Goal: Task Accomplishment & Management: Use online tool/utility

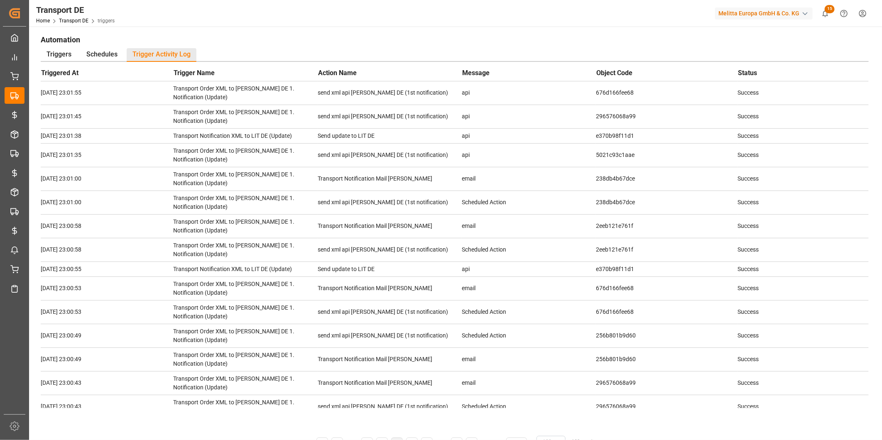
scroll to position [1339, 0]
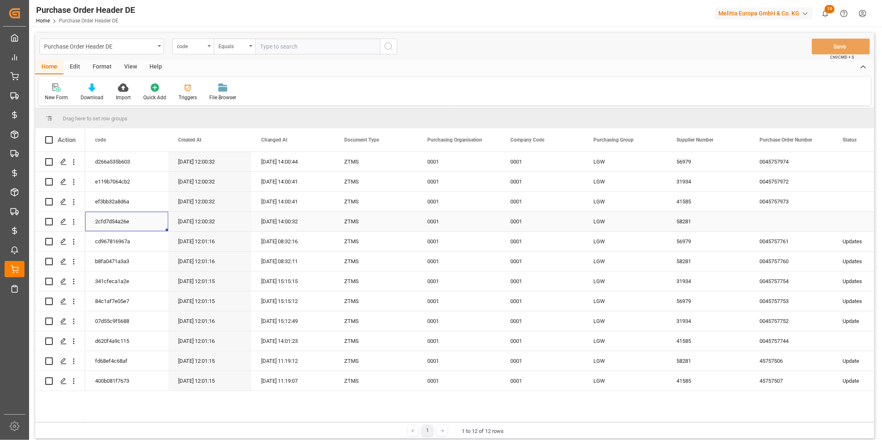
click at [120, 220] on div "2cfd7d54a26e" at bounding box center [126, 222] width 83 height 20
click at [76, 222] on icon "open menu" at bounding box center [73, 222] width 9 height 9
click at [98, 237] on span "Open in new tab" at bounding box center [128, 239] width 76 height 9
click at [192, 93] on div "Triggers" at bounding box center [187, 92] width 31 height 18
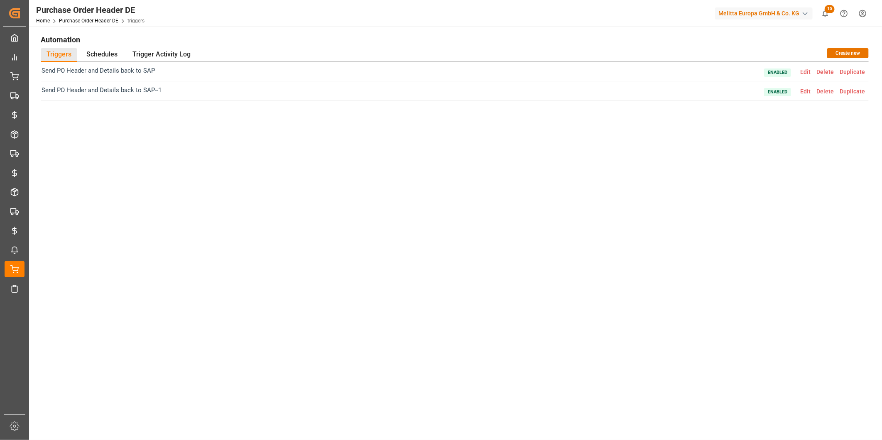
click at [800, 88] on span "Edit" at bounding box center [805, 91] width 16 height 7
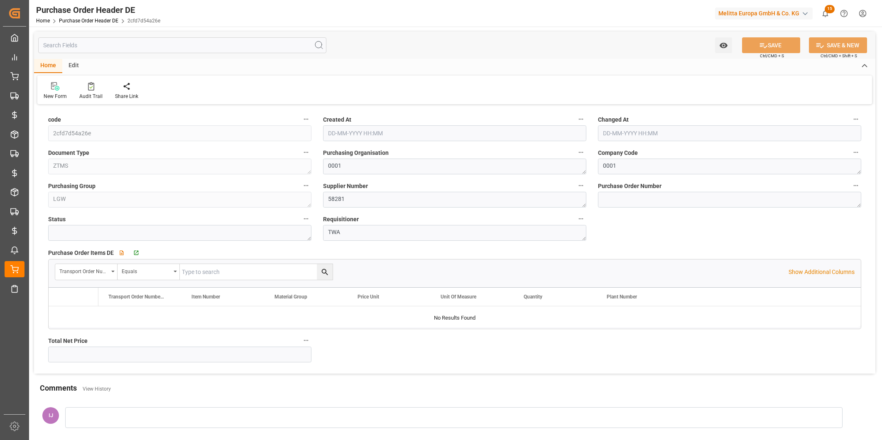
type input "25-08-2025 12:00"
type input "25-08-2025 14:00"
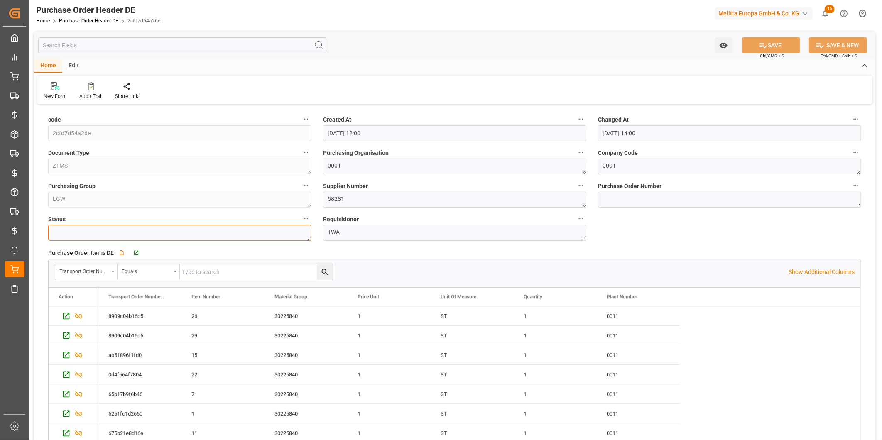
click at [143, 231] on textarea at bounding box center [179, 233] width 263 height 16
type textarea "Update"
click at [775, 46] on button "SAVE" at bounding box center [771, 45] width 58 height 16
type input "01-09-2025 09:27"
type input "34.6433"
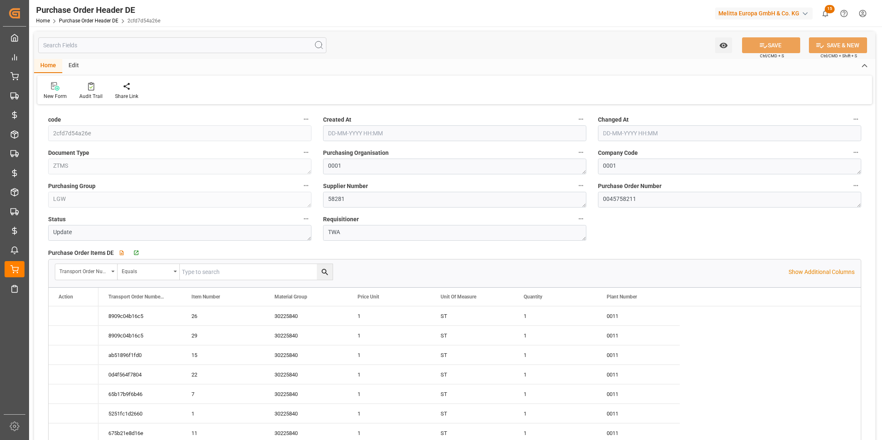
type input "25-08-2025 12:00"
type input "01-09-2025 09:27"
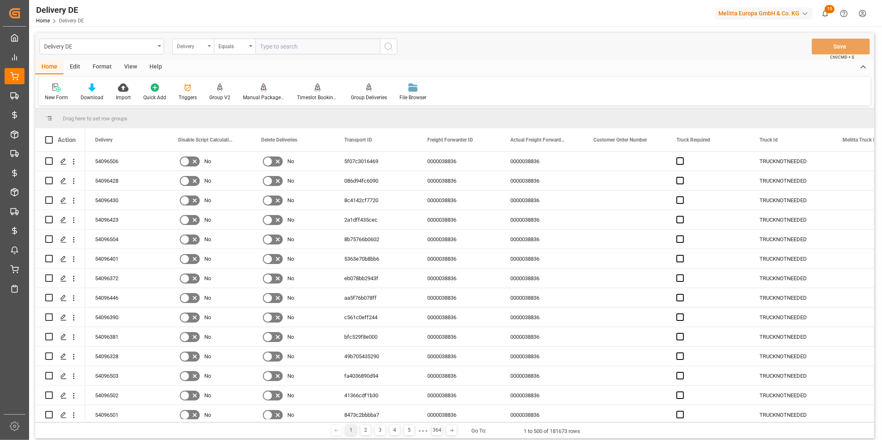
click at [202, 44] on div "Delivery" at bounding box center [191, 46] width 28 height 10
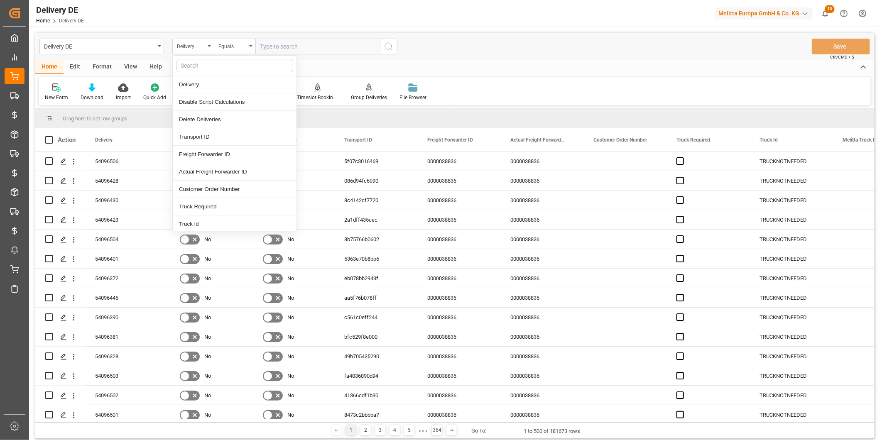
click at [205, 66] on input "text" at bounding box center [234, 65] width 117 height 13
type input "da"
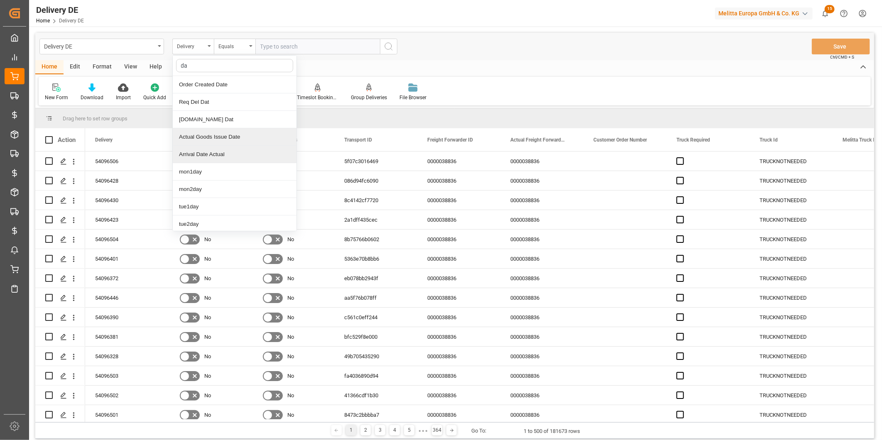
click at [222, 138] on div "Actual Goods Issue Date" at bounding box center [235, 136] width 124 height 17
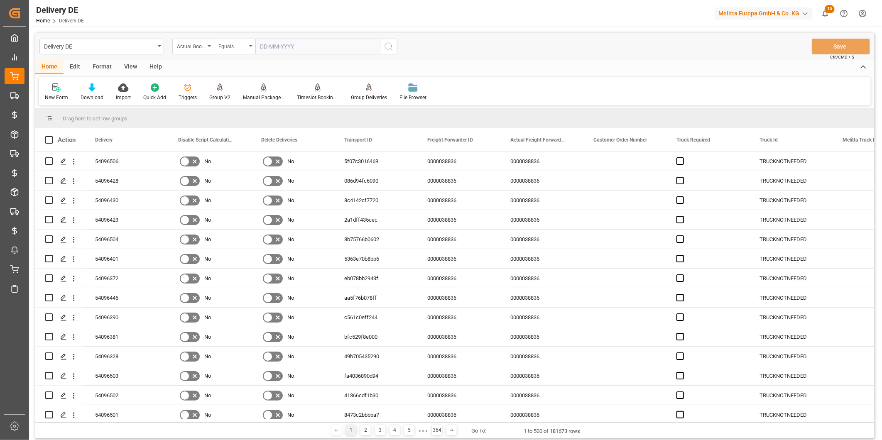
click at [248, 46] on div "Equals" at bounding box center [235, 47] width 42 height 16
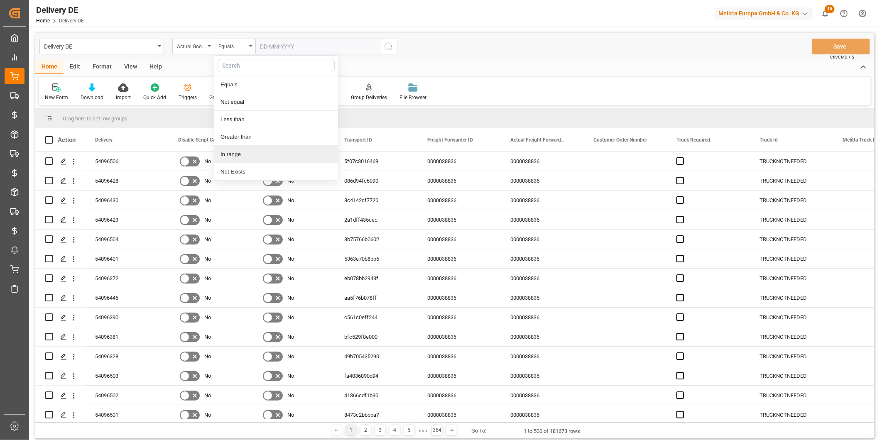
click at [242, 154] on div "In range" at bounding box center [276, 154] width 124 height 17
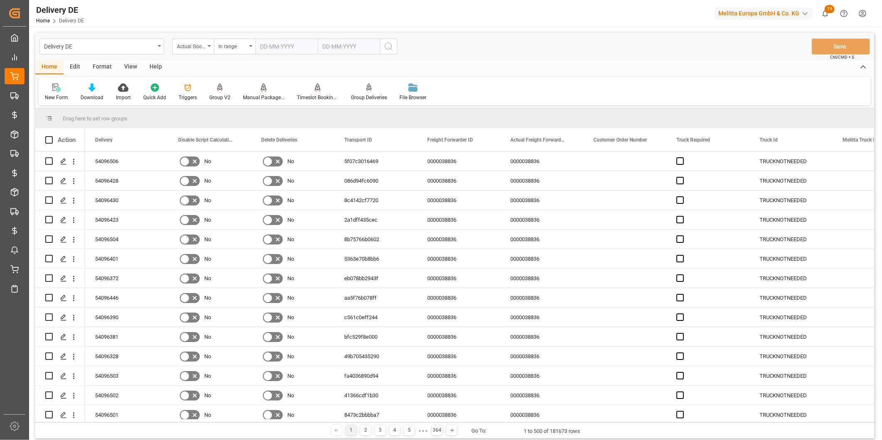
click at [274, 48] on input "text" at bounding box center [286, 47] width 62 height 16
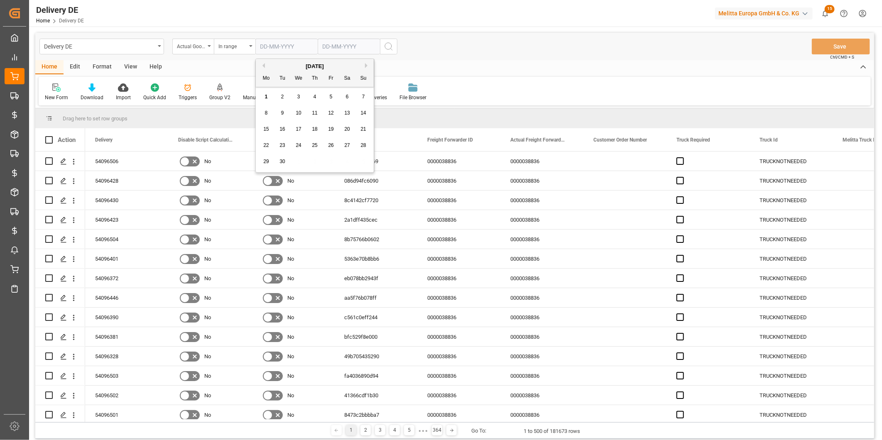
click at [262, 88] on div "September 2025 Mo Tu We Th Fr Sa Su 1 2 3 4 5 6 7 8 9 10 11 12 13 14 15 16 17 1…" at bounding box center [315, 115] width 118 height 113
click at [264, 66] on button "Previous Month" at bounding box center [262, 65] width 5 height 5
click at [328, 95] on div "1" at bounding box center [331, 97] width 10 height 10
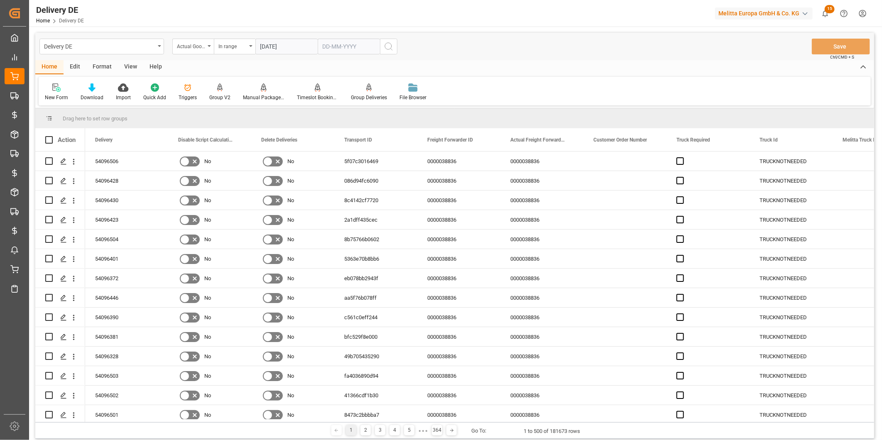
type input "01-08-2025"
click at [318, 44] on input "text" at bounding box center [286, 47] width 62 height 16
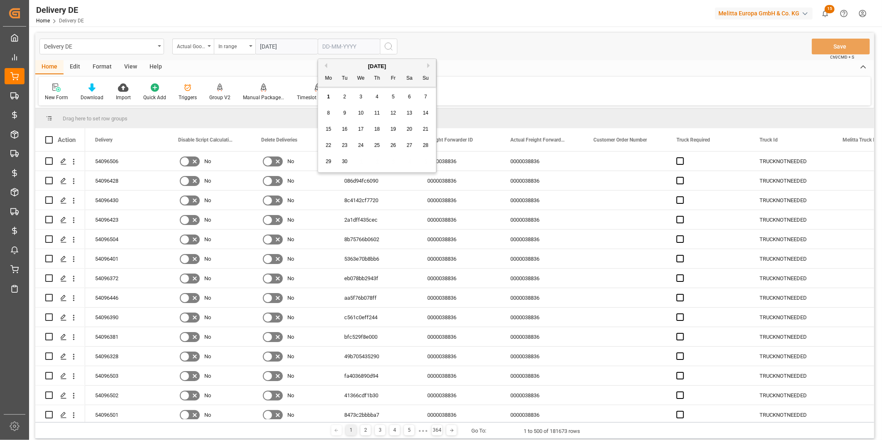
click at [326, 65] on button "Previous Month" at bounding box center [324, 65] width 5 height 5
click at [423, 159] on span "31" at bounding box center [425, 162] width 5 height 6
type input "31-08-2025"
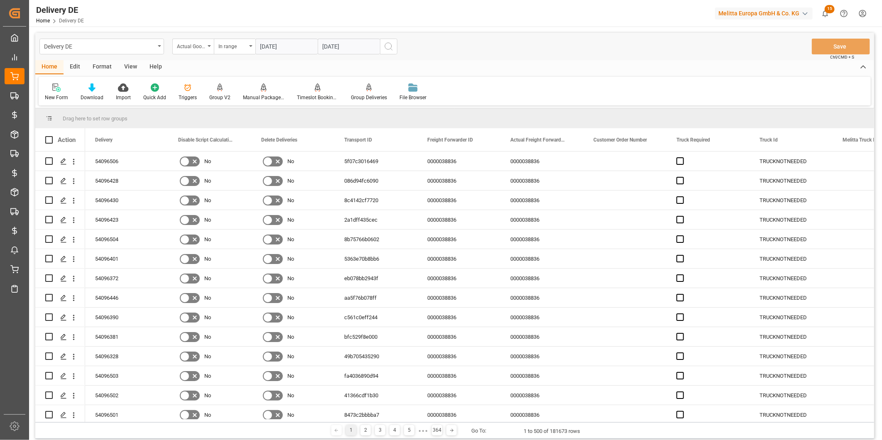
click at [389, 48] on icon "search button" at bounding box center [389, 47] width 10 height 10
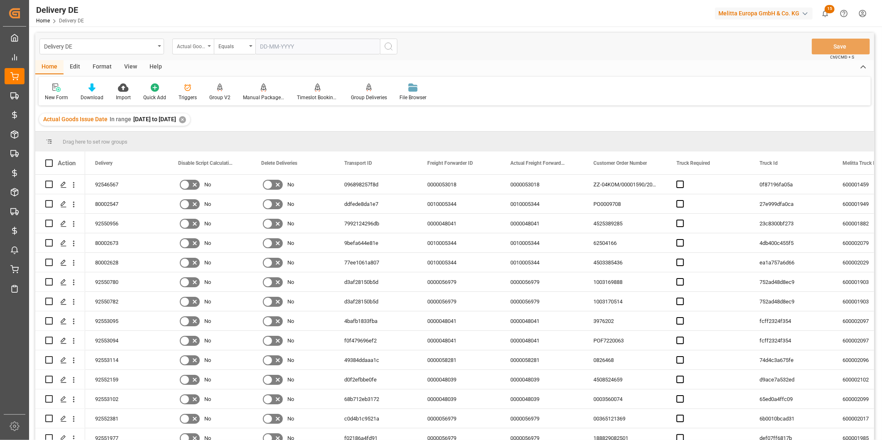
click at [198, 48] on div "Actual Goods Issue Date" at bounding box center [191, 46] width 28 height 10
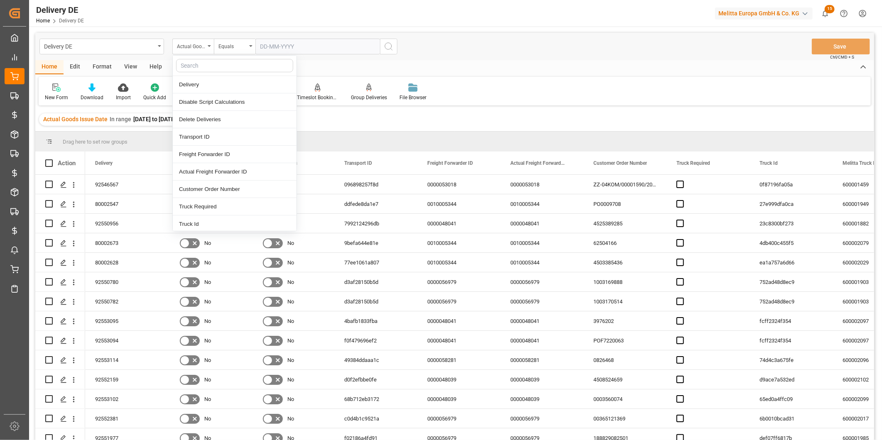
click at [193, 64] on input "text" at bounding box center [234, 65] width 117 height 13
type input "tsp"
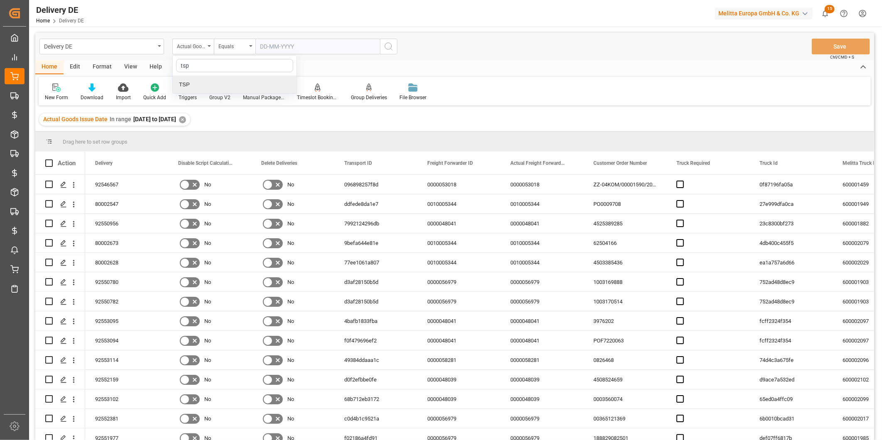
click at [205, 81] on div "TSP" at bounding box center [235, 84] width 124 height 17
click at [242, 46] on div "Equals" at bounding box center [232, 46] width 28 height 10
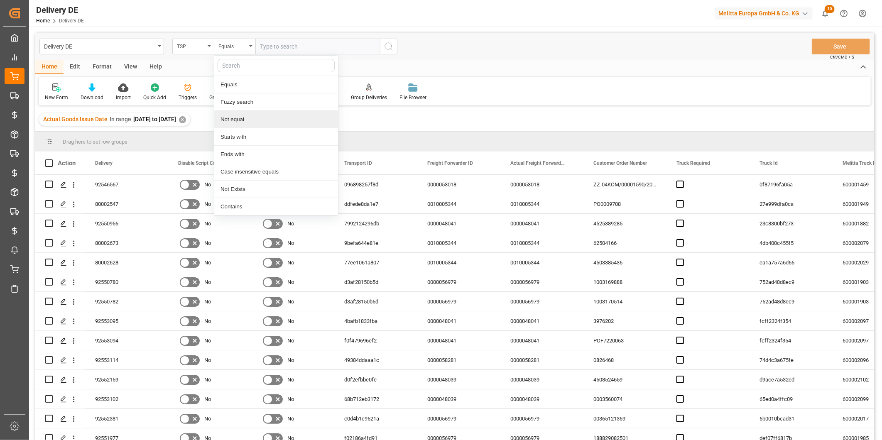
click at [247, 118] on div "Not equal" at bounding box center [276, 119] width 124 height 17
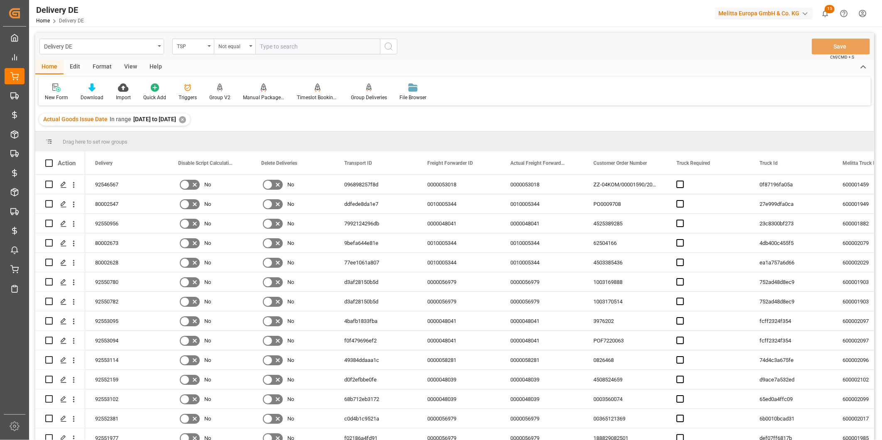
click at [280, 46] on input "text" at bounding box center [317, 47] width 125 height 16
type input "DHL DE"
click at [234, 48] on div "Equals" at bounding box center [232, 46] width 28 height 10
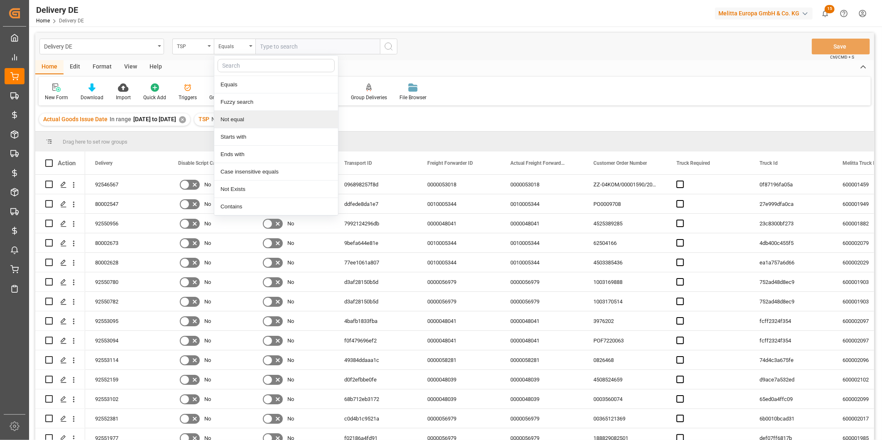
click at [252, 123] on div "Not equal" at bounding box center [276, 119] width 124 height 17
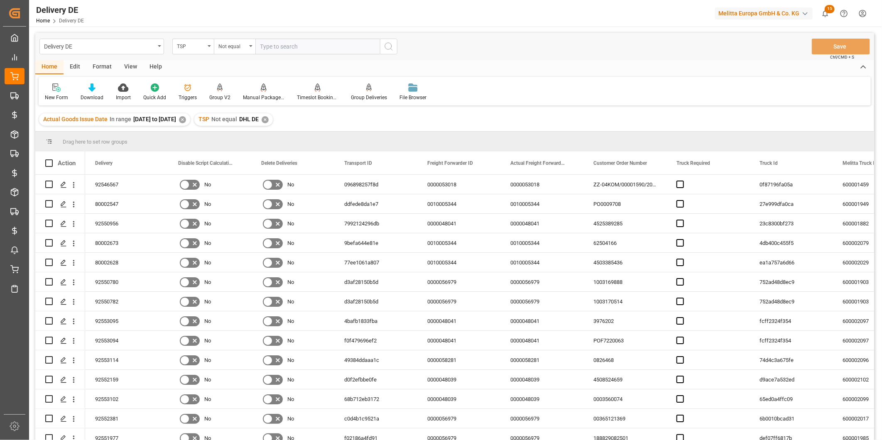
click at [287, 44] on input "text" at bounding box center [317, 47] width 125 height 16
type input "DHL Europe"
drag, startPoint x: 232, startPoint y: 42, endPoint x: 250, endPoint y: 52, distance: 20.3
click at [232, 42] on div "Equals" at bounding box center [232, 46] width 28 height 10
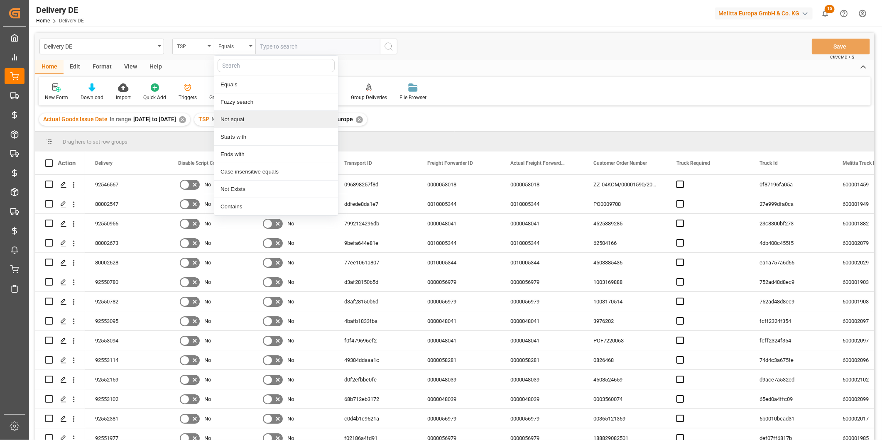
click at [246, 122] on div "Not equal" at bounding box center [276, 119] width 124 height 17
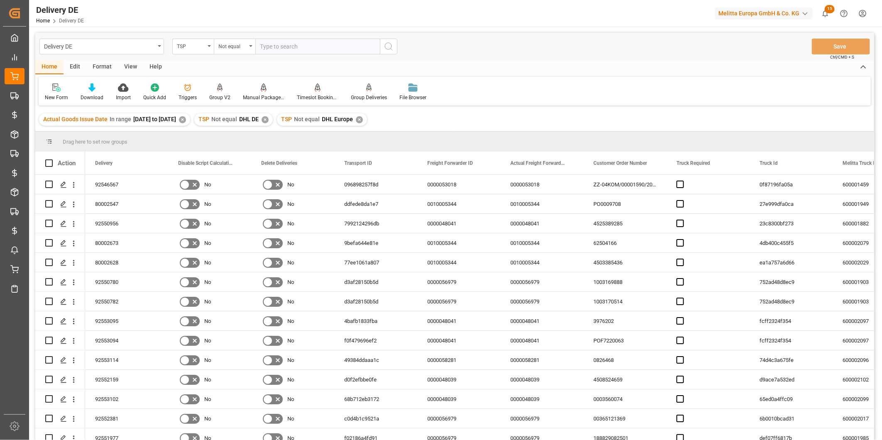
click at [288, 49] on input "text" at bounding box center [317, 47] width 125 height 16
type input "UPS DE"
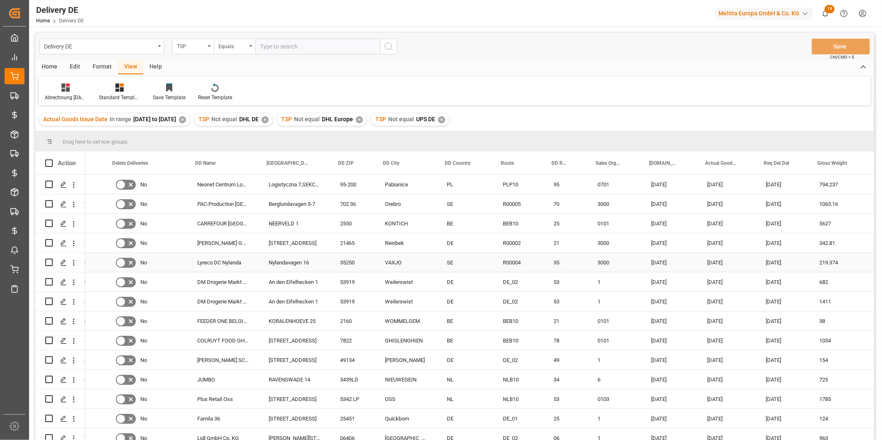
scroll to position [0, 1343]
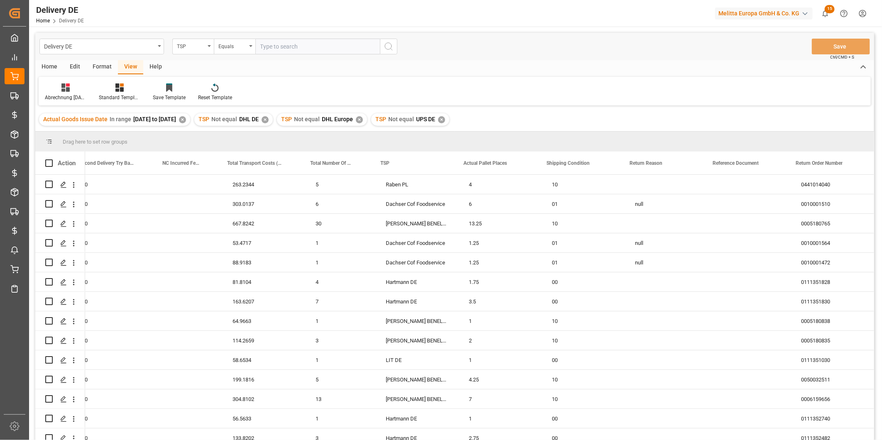
click at [57, 66] on div "Home" at bounding box center [49, 67] width 28 height 14
click at [95, 92] on div "Download" at bounding box center [91, 92] width 35 height 18
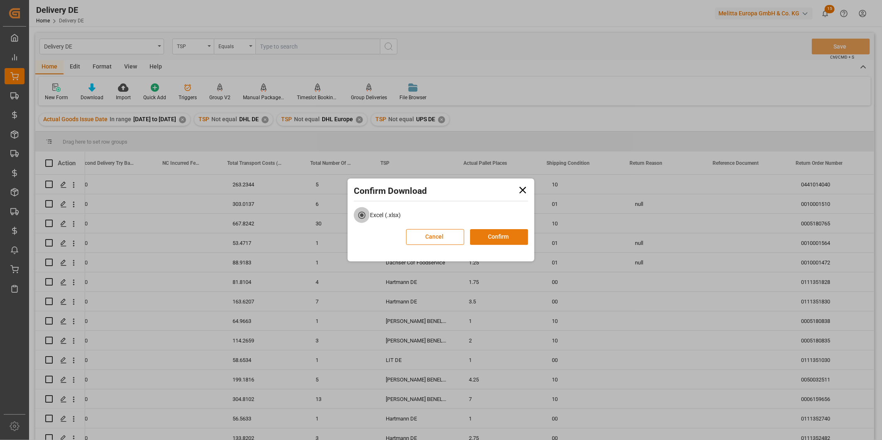
click at [505, 235] on button "Confirm" at bounding box center [499, 237] width 58 height 16
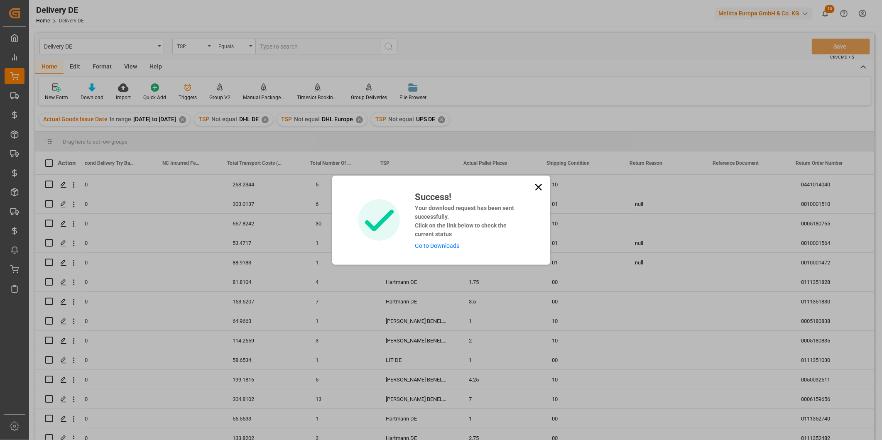
click at [537, 186] on icon at bounding box center [539, 187] width 12 height 12
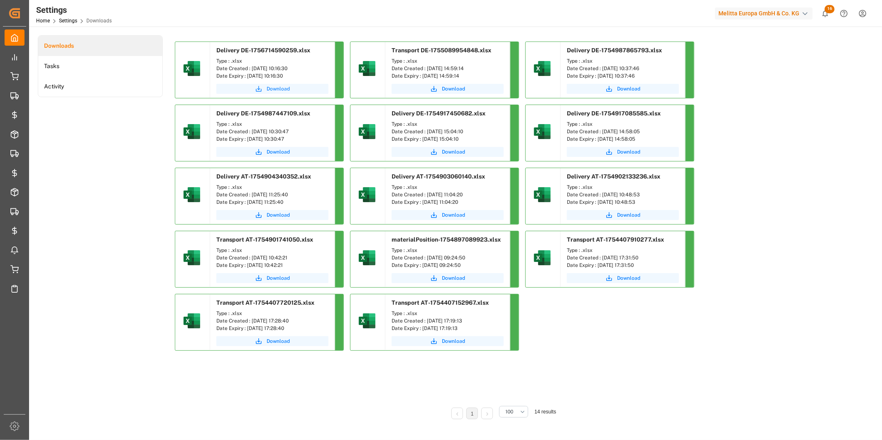
click at [279, 87] on span "Download" at bounding box center [277, 88] width 23 height 7
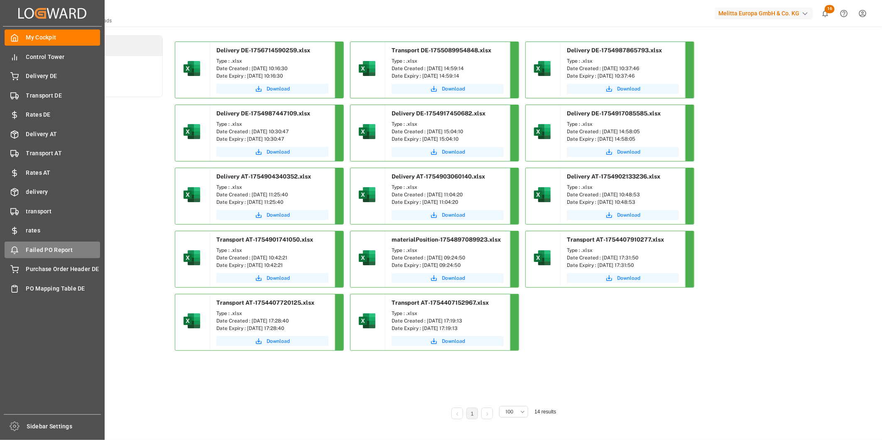
click at [51, 250] on span "Failed PO Report" at bounding box center [63, 250] width 74 height 9
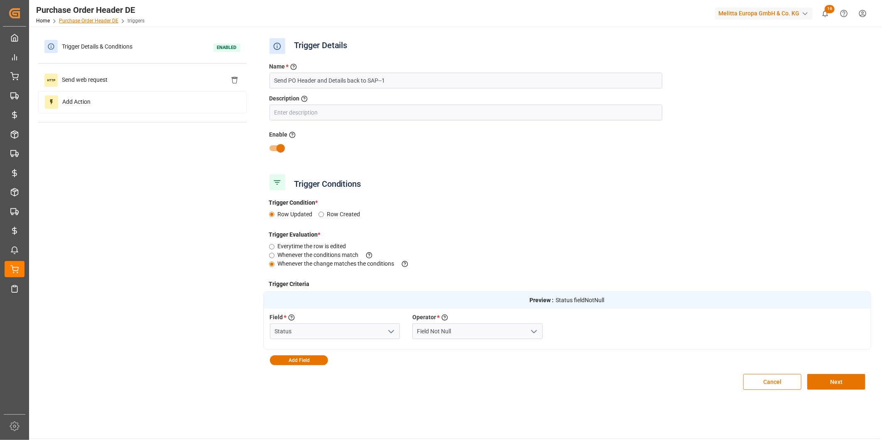
click at [108, 18] on link "Purchase Order Header DE" at bounding box center [88, 21] width 59 height 6
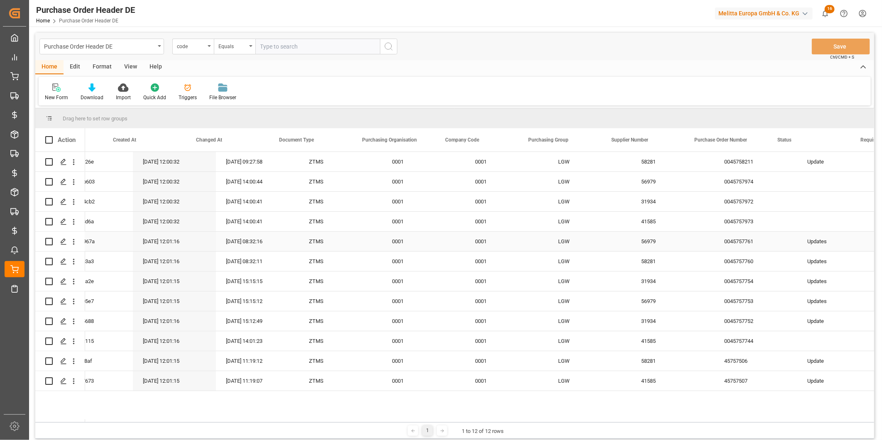
scroll to position [0, 35]
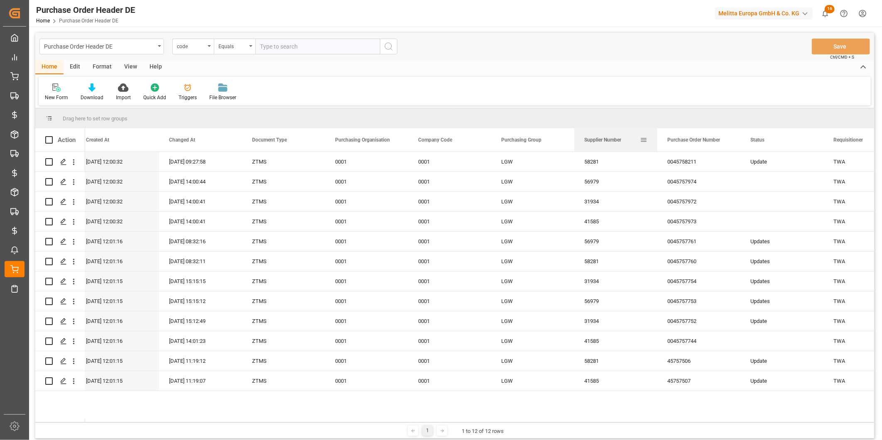
drag, startPoint x: 608, startPoint y: 134, endPoint x: 611, endPoint y: 114, distance: 19.9
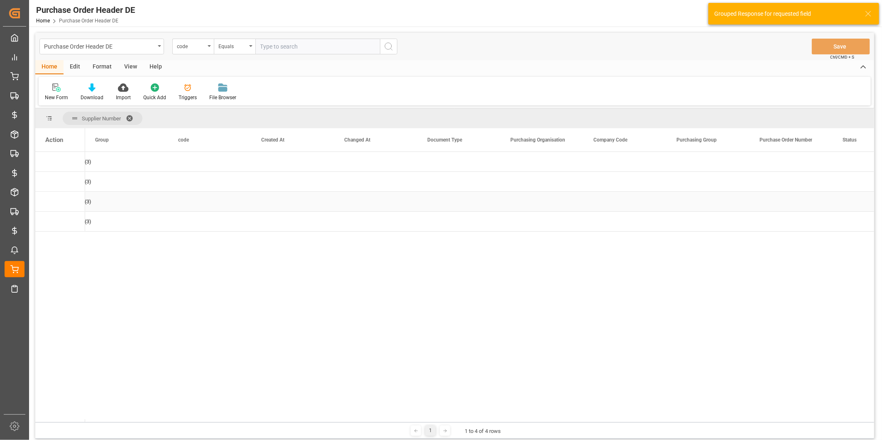
scroll to position [0, 0]
click at [97, 160] on span "Press SPACE to select this row." at bounding box center [98, 161] width 7 height 7
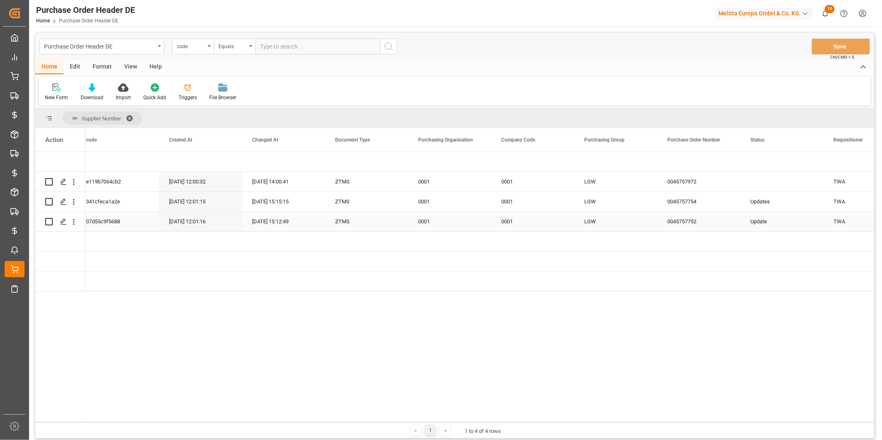
click at [694, 222] on div "0045757752" at bounding box center [698, 222] width 83 height 20
click at [696, 200] on div "0045757754" at bounding box center [698, 202] width 83 height 20
click at [699, 179] on div "0045757972" at bounding box center [698, 182] width 83 height 20
drag, startPoint x: 470, startPoint y: 419, endPoint x: 378, endPoint y: 417, distance: 92.2
click at [378, 417] on div "Action Created At Changed At Document Type" at bounding box center [454, 275] width 838 height 294
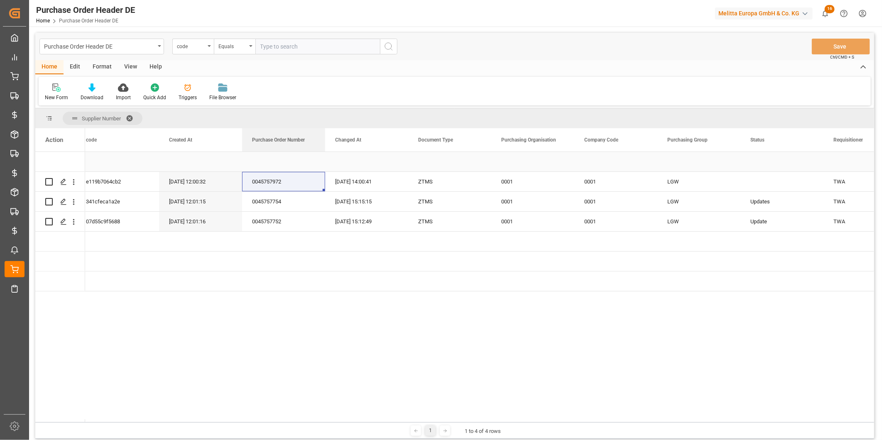
drag, startPoint x: 694, startPoint y: 134, endPoint x: 318, endPoint y: 154, distance: 376.1
click at [318, 154] on div "Action Created At Changed At Document Type" at bounding box center [454, 275] width 838 height 294
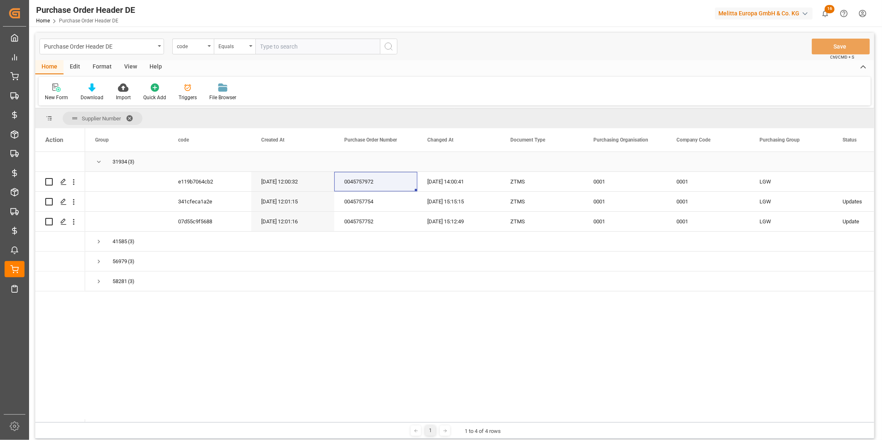
click at [100, 162] on span "Press SPACE to select this row." at bounding box center [98, 161] width 7 height 7
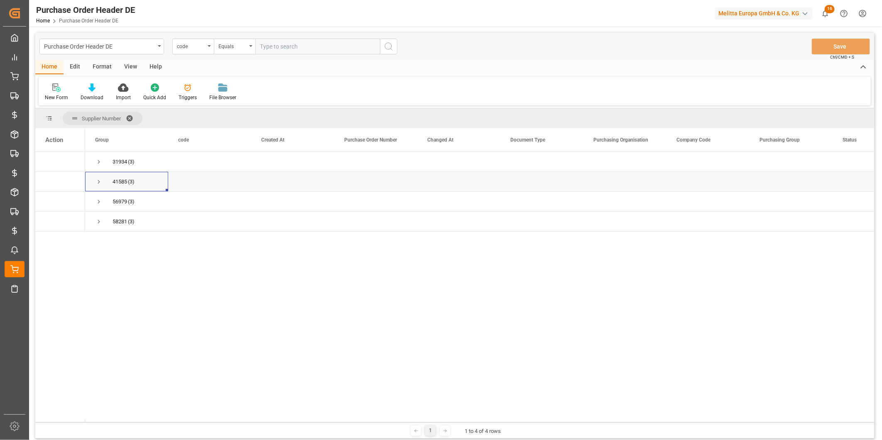
click at [97, 184] on span "Press SPACE to select this row." at bounding box center [98, 181] width 7 height 7
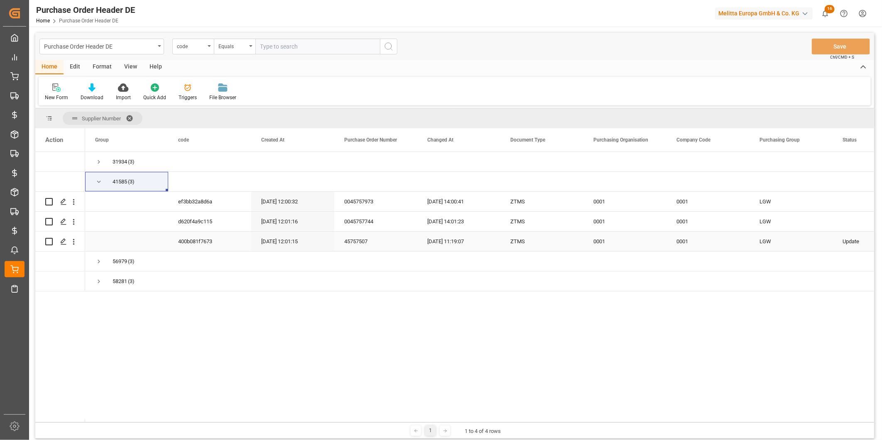
click at [358, 239] on div "45757507" at bounding box center [375, 242] width 83 height 20
click at [380, 218] on div "0045757744" at bounding box center [375, 222] width 83 height 20
click at [369, 208] on div "0045757973" at bounding box center [375, 202] width 83 height 20
click at [98, 180] on span "Press SPACE to select this row." at bounding box center [98, 181] width 7 height 7
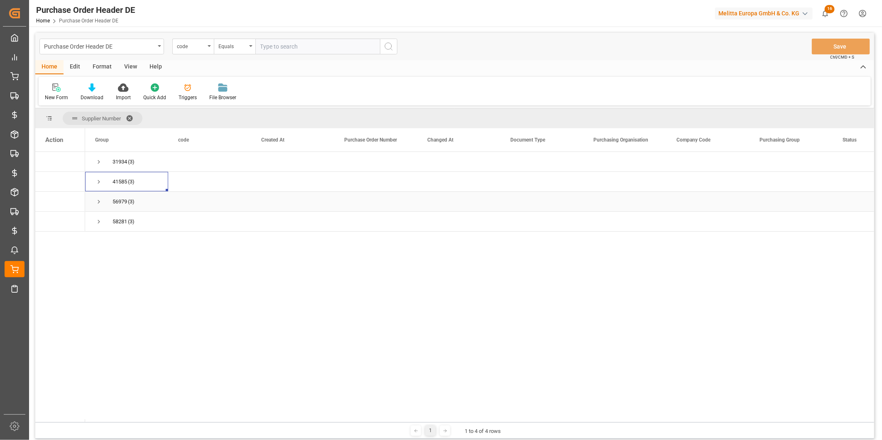
click at [98, 205] on span "Press SPACE to select this row." at bounding box center [98, 201] width 7 height 7
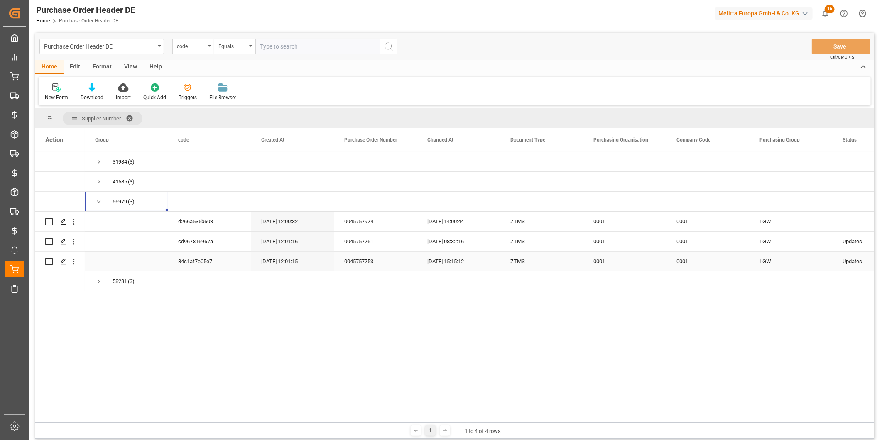
click at [367, 263] on div "0045757753" at bounding box center [375, 262] width 83 height 20
click at [393, 239] on div "0045757761" at bounding box center [375, 242] width 83 height 20
click at [367, 220] on div "0045757974" at bounding box center [375, 222] width 83 height 20
click at [96, 202] on span "Press SPACE to select this row." at bounding box center [98, 201] width 7 height 7
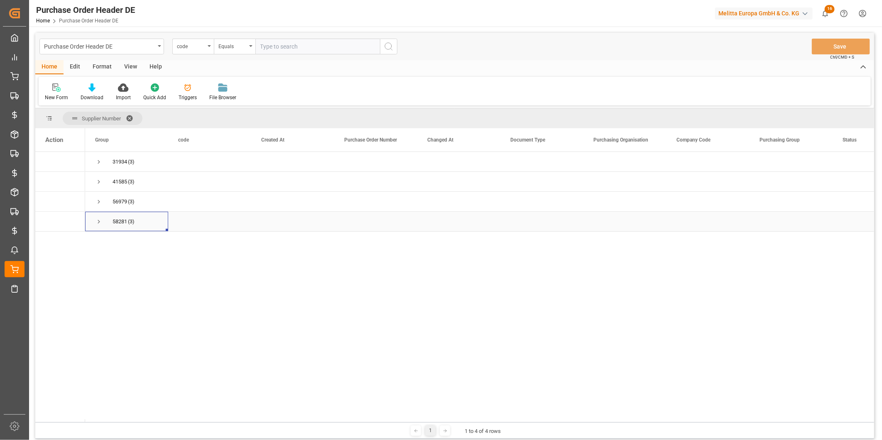
click at [98, 224] on span "Press SPACE to select this row." at bounding box center [98, 221] width 7 height 7
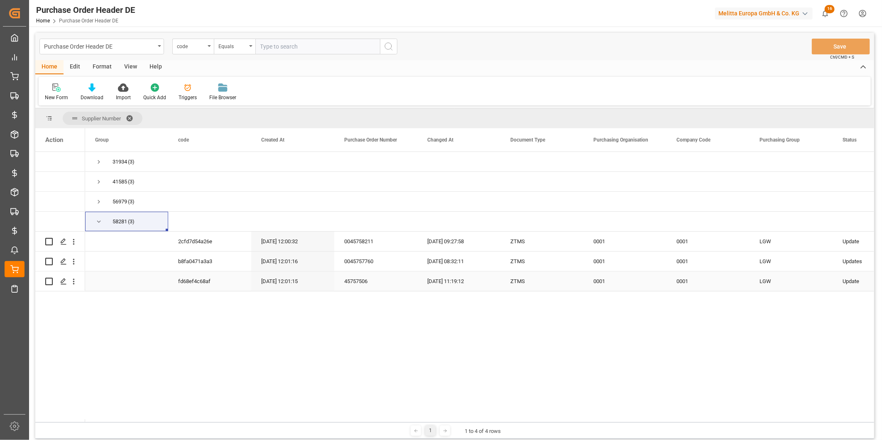
click at [359, 271] on div "45757506" at bounding box center [375, 281] width 83 height 20
click at [375, 266] on div "0045757760" at bounding box center [375, 262] width 83 height 20
click at [379, 235] on div "0045758211" at bounding box center [375, 242] width 83 height 20
click at [188, 93] on div "Triggers" at bounding box center [187, 92] width 31 height 18
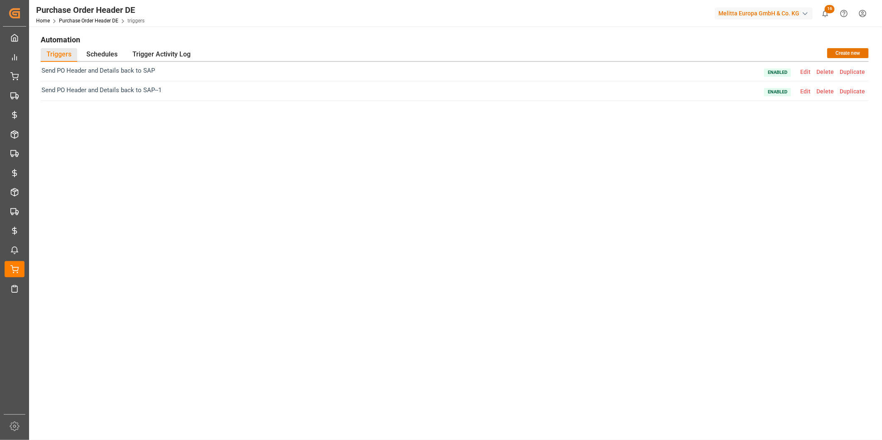
click at [816, 75] on span "Enabled Edit Delete Duplicate" at bounding box center [816, 71] width 104 height 11
click at [802, 75] on span "Enabled Edit Delete Duplicate" at bounding box center [816, 71] width 104 height 11
click at [806, 70] on span "Edit" at bounding box center [805, 71] width 16 height 7
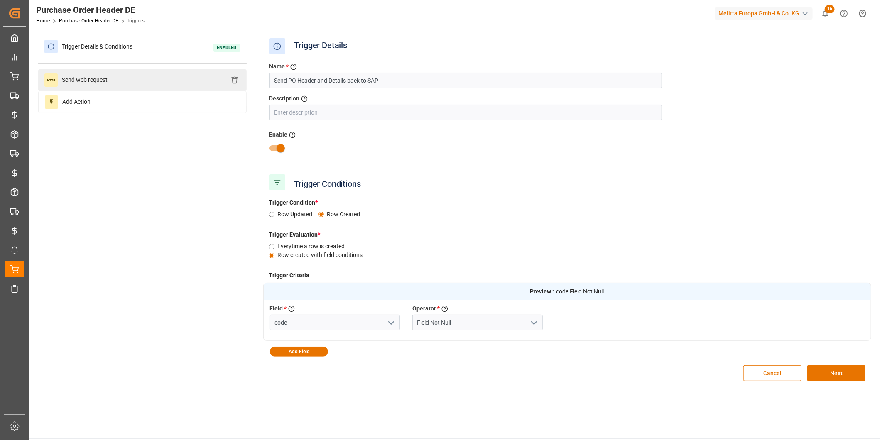
click at [115, 82] on div "Send web request" at bounding box center [142, 80] width 208 height 22
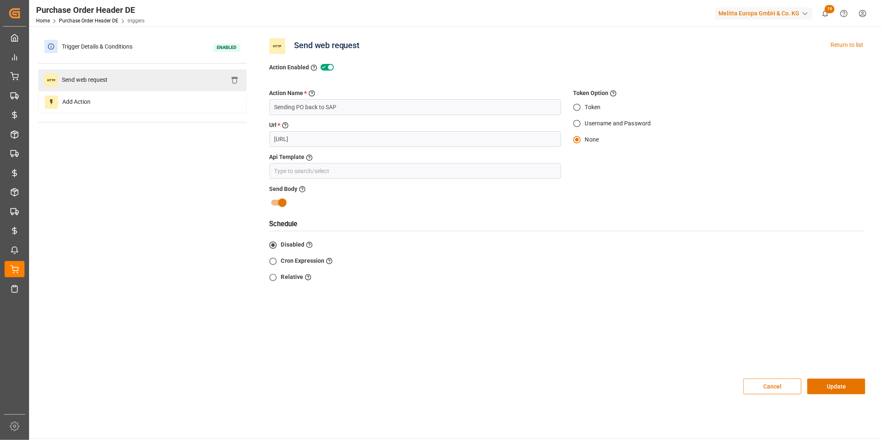
type input "PO Header Template"
radio input "true"
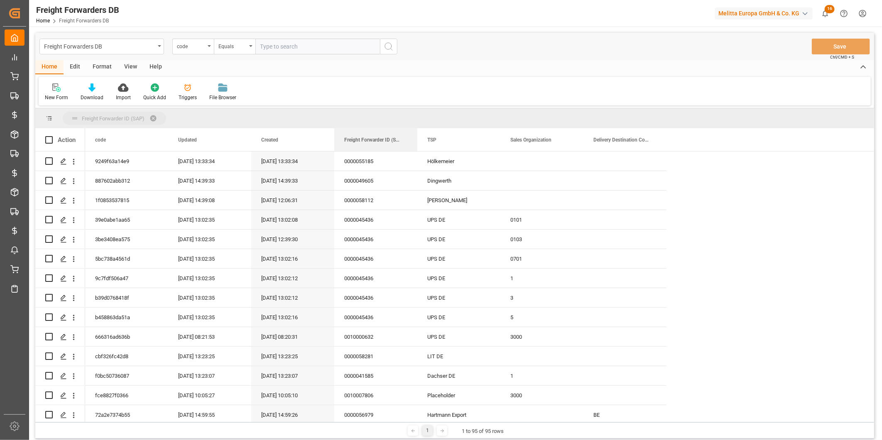
drag, startPoint x: 372, startPoint y: 140, endPoint x: 374, endPoint y: 115, distance: 25.4
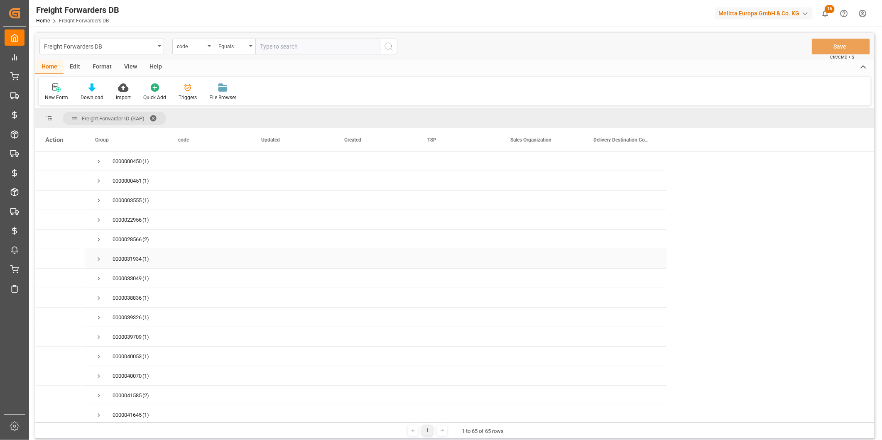
click at [103, 259] on span "0000031934 (1)" at bounding box center [126, 258] width 63 height 18
click at [98, 259] on span "Press SPACE to select this row." at bounding box center [98, 258] width 7 height 7
click at [99, 260] on span "Press SPACE to select this row." at bounding box center [98, 258] width 7 height 7
click at [98, 393] on span "Press SPACE to select this row." at bounding box center [98, 395] width 7 height 7
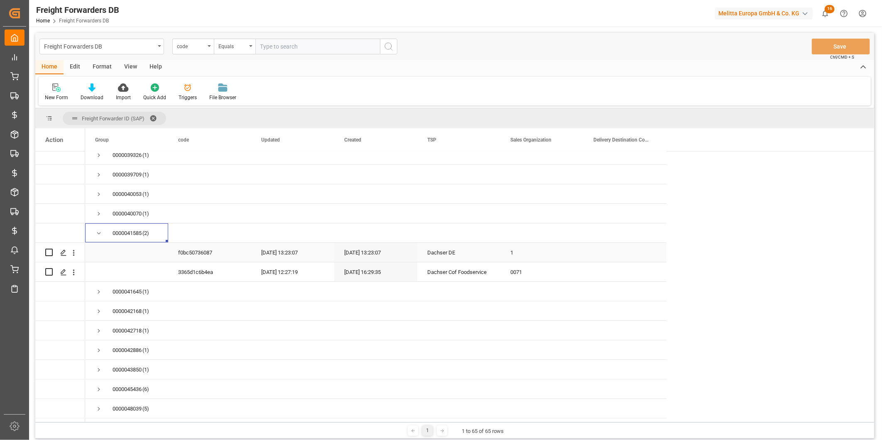
scroll to position [184, 0]
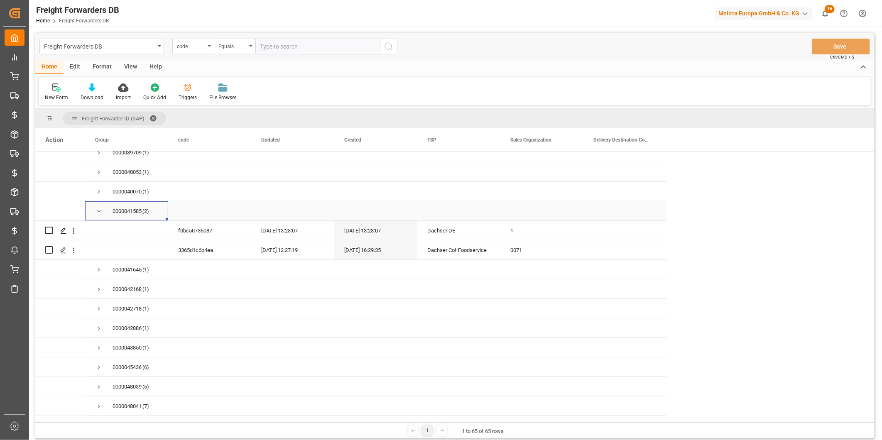
click at [101, 209] on span "Press SPACE to select this row." at bounding box center [98, 211] width 7 height 7
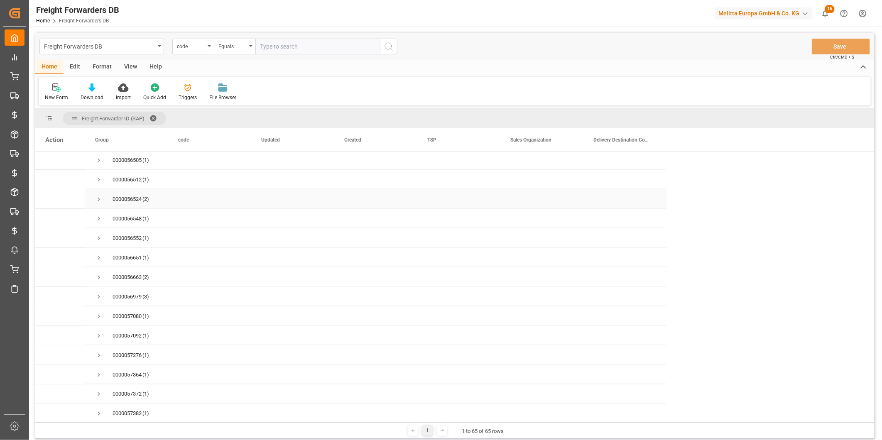
scroll to position [784, 0]
click at [98, 271] on span "Press SPACE to select this row." at bounding box center [98, 274] width 7 height 7
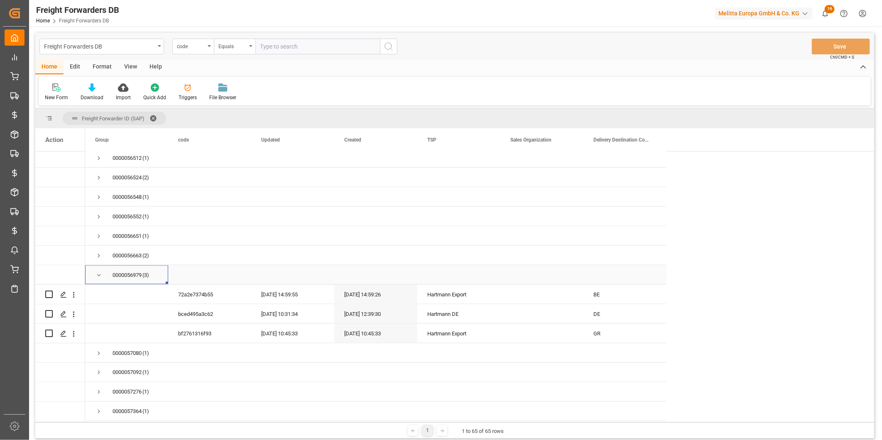
click at [98, 271] on span "Press SPACE to select this row." at bounding box center [98, 274] width 7 height 7
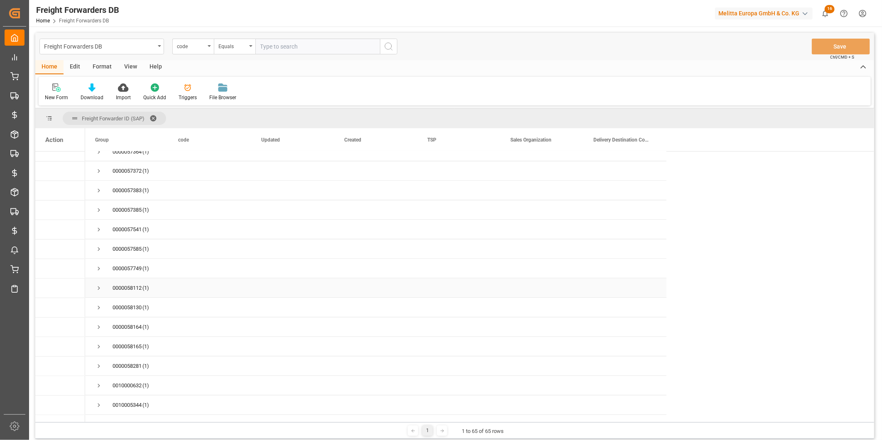
scroll to position [1000, 0]
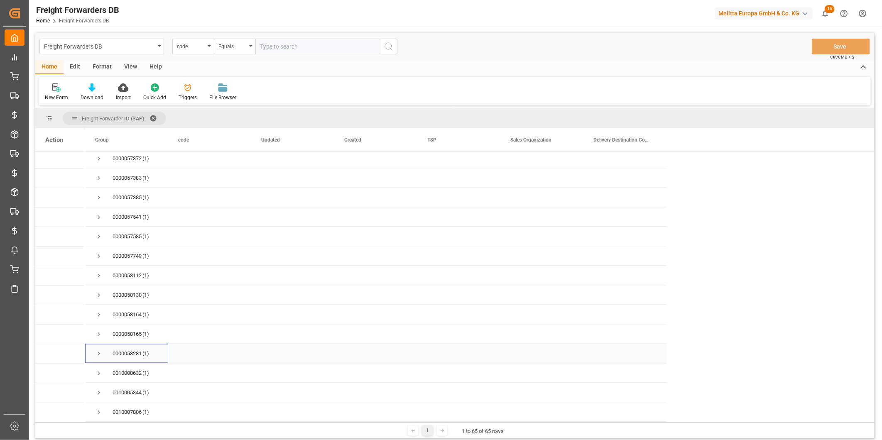
click at [98, 350] on span "Press SPACE to select this row." at bounding box center [98, 353] width 7 height 7
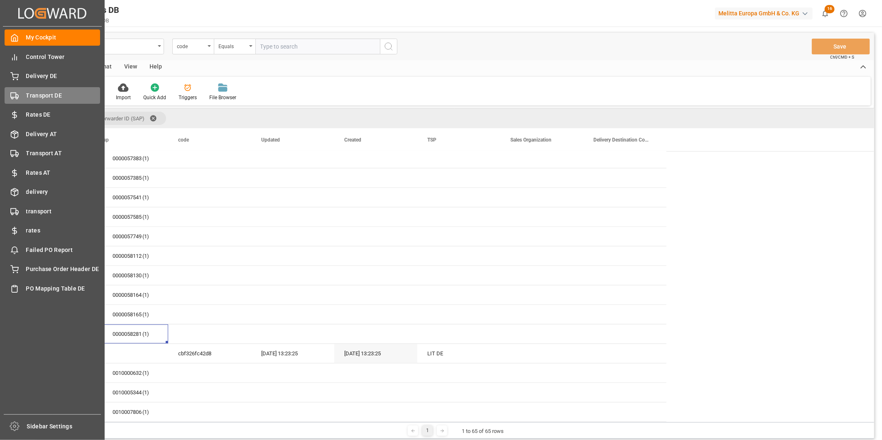
click at [39, 94] on span "Transport DE" at bounding box center [63, 95] width 74 height 9
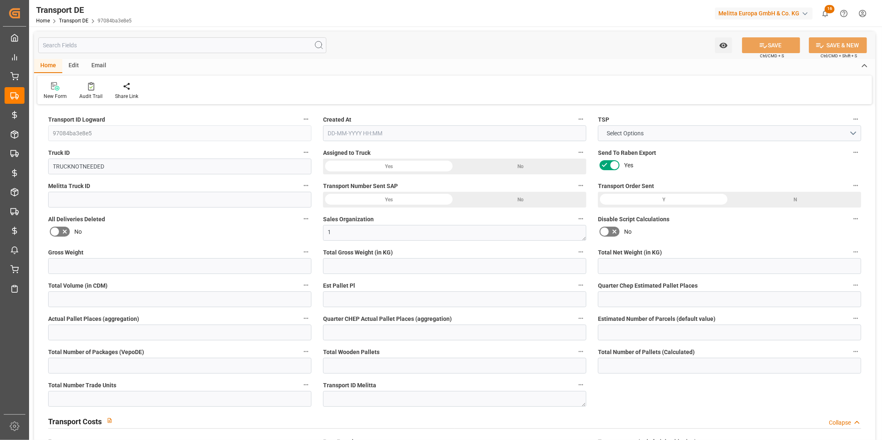
type input "0"
type input "887.04"
type input "580.608"
type input "0"
type input "1"
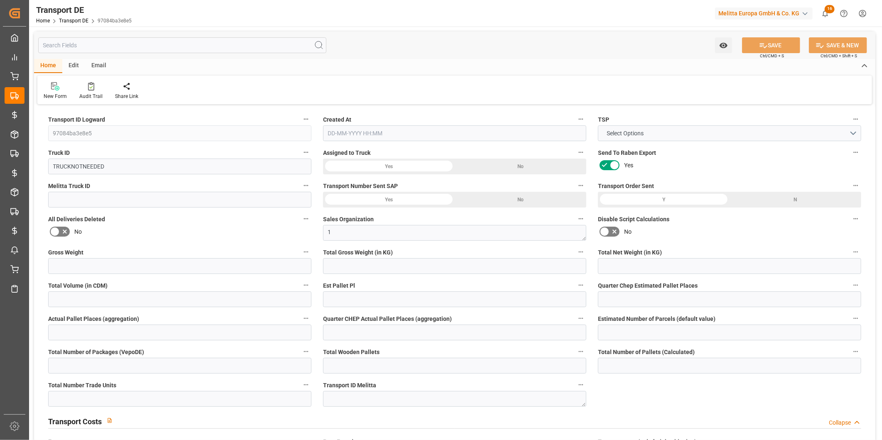
type input "0"
type input "3"
type input "0"
type input "1"
type input "0"
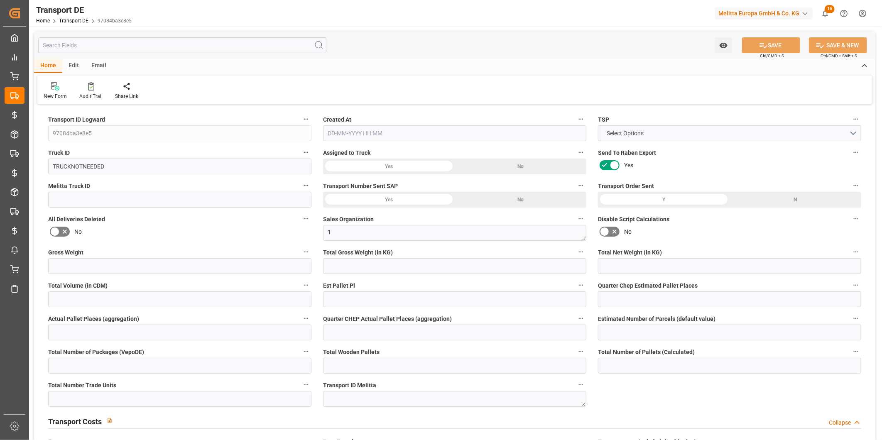
type input "0"
type input "6"
type input "0"
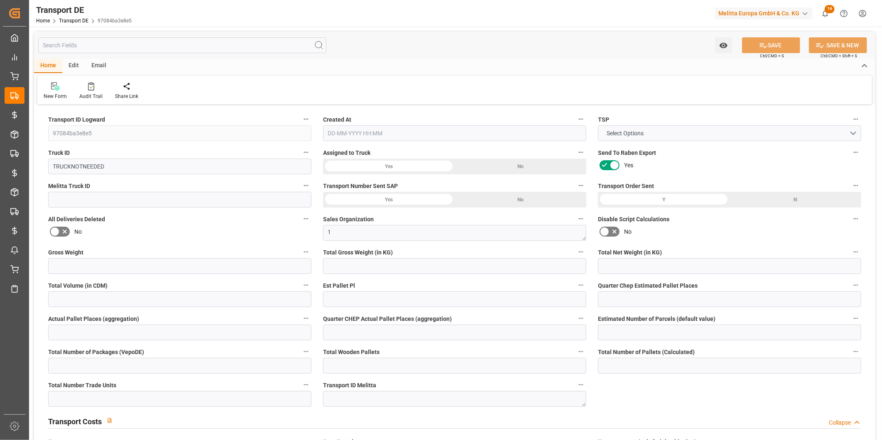
type input "96"
type input "0"
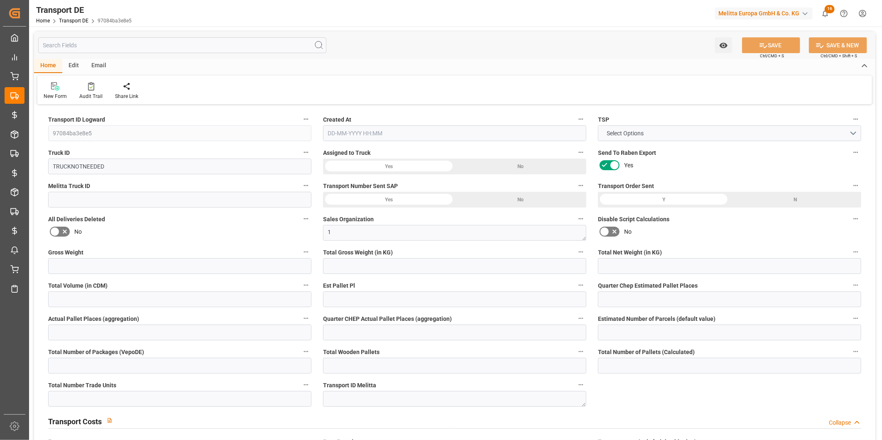
type input "0"
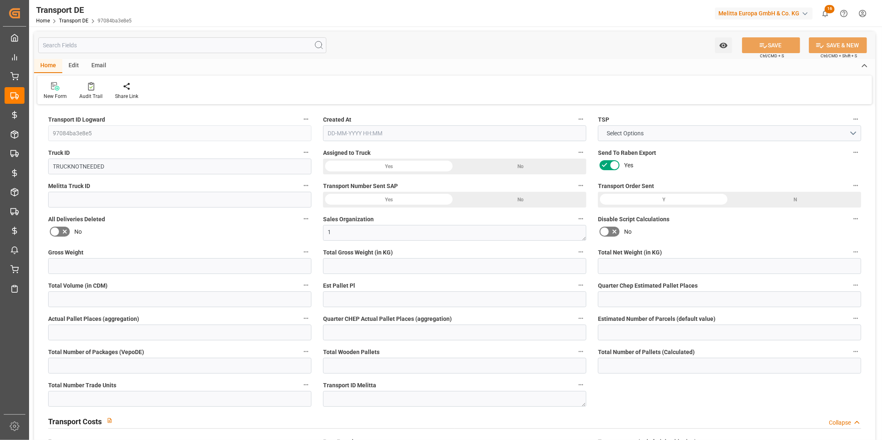
type input "0"
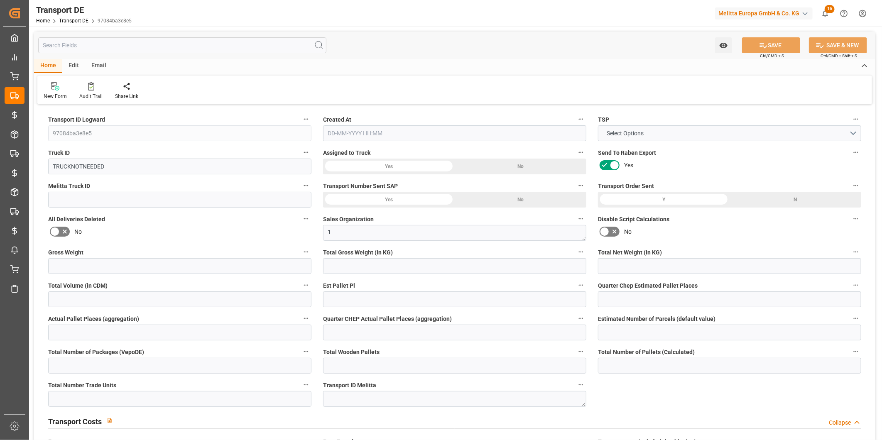
type input "0"
type input "887.04"
type input "2800"
type input "21"
type input "80"
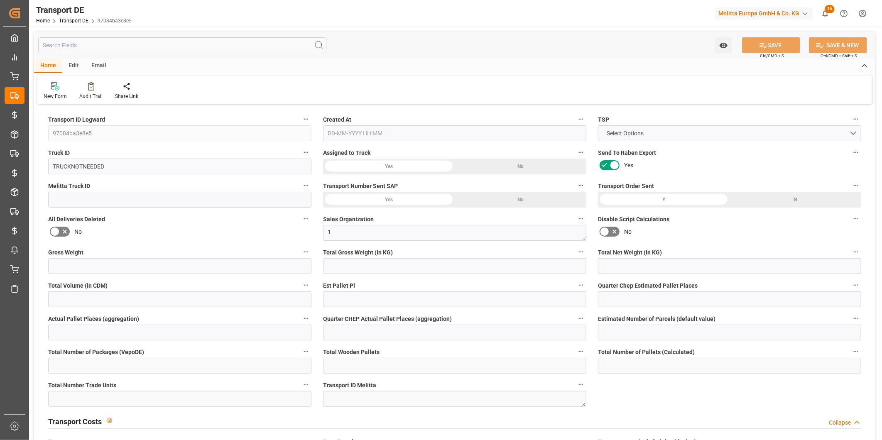
type input "0"
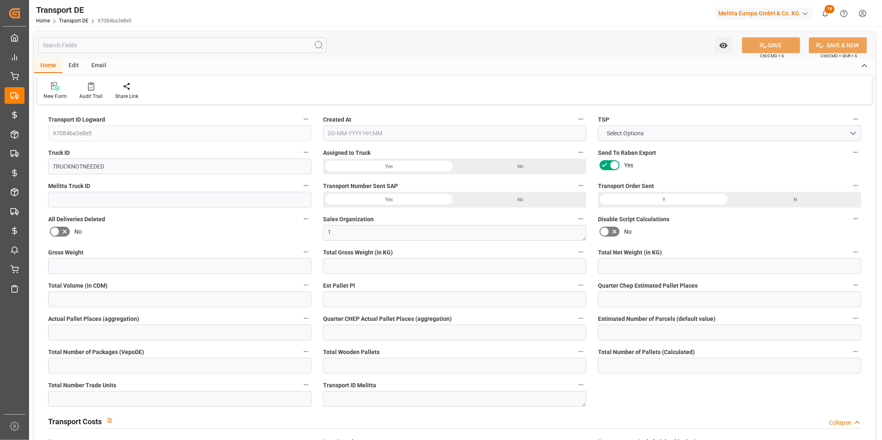
type input "0"
type input "1"
type input "0"
type input "168"
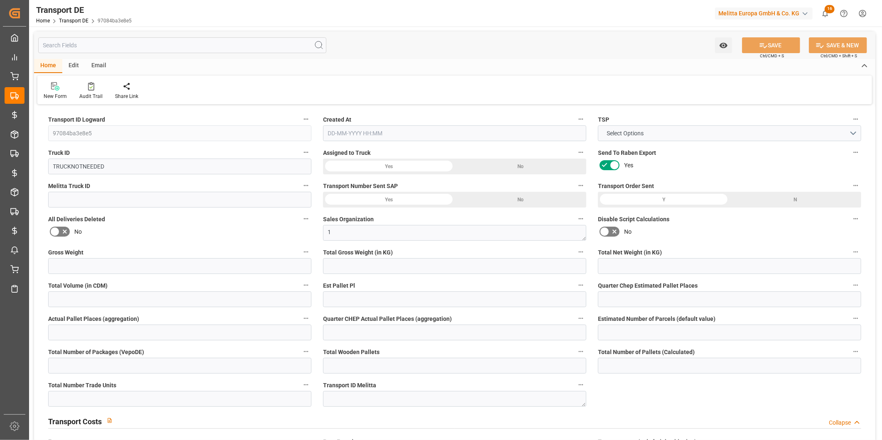
type input "0"
type input "[DATE] 10:27"
type input "[DATE]"
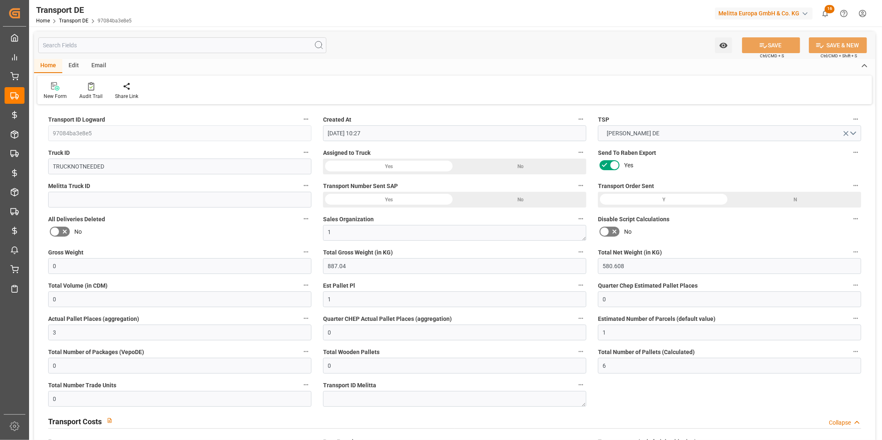
type input "[DATE]"
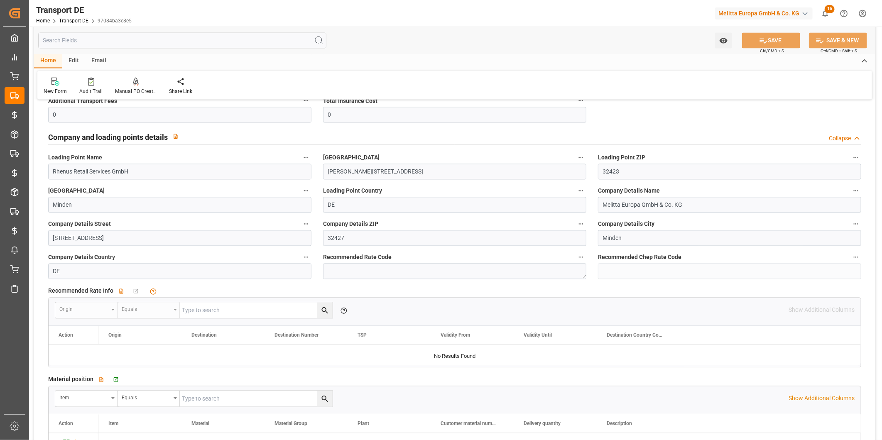
scroll to position [1245, 0]
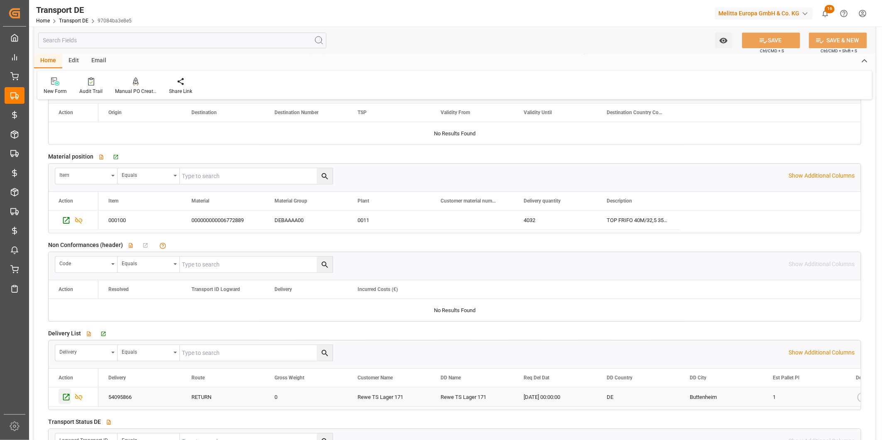
click at [67, 396] on icon "Press SPACE to select this row." at bounding box center [66, 396] width 7 height 7
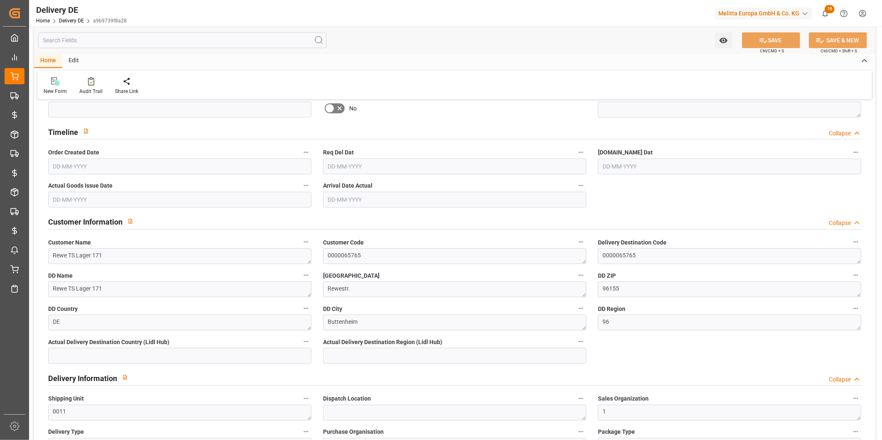
type input "0"
type input "1"
type input "3"
type input "580.608"
type input "0"
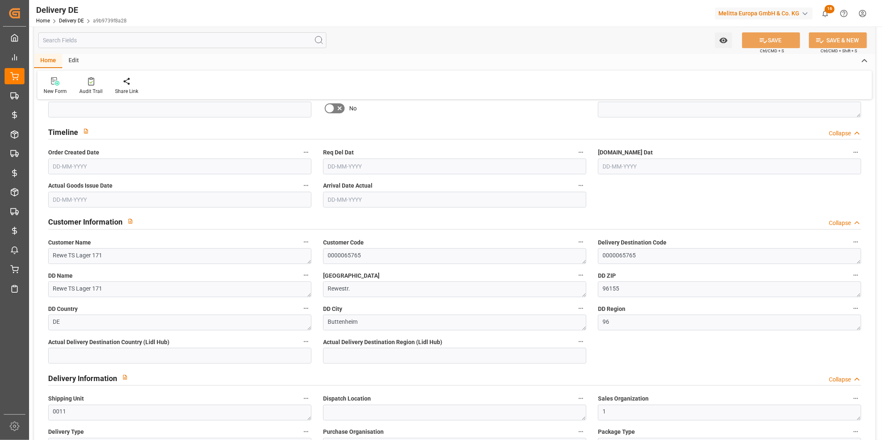
type input "0"
type input "[DATE]"
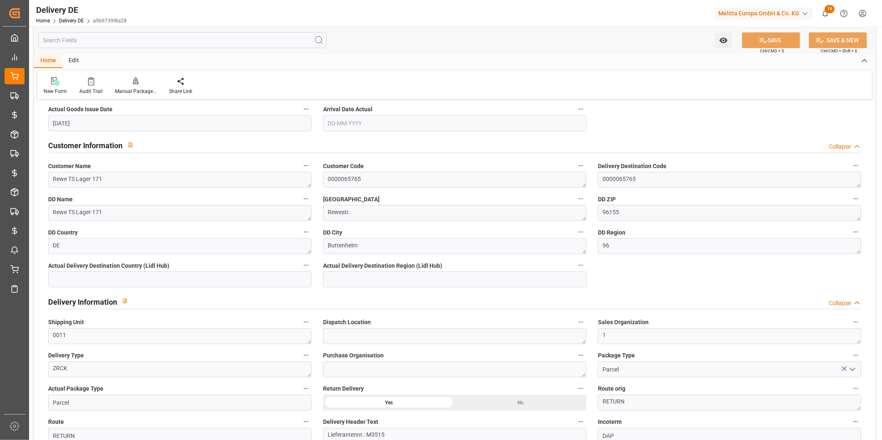
scroll to position [216, 0]
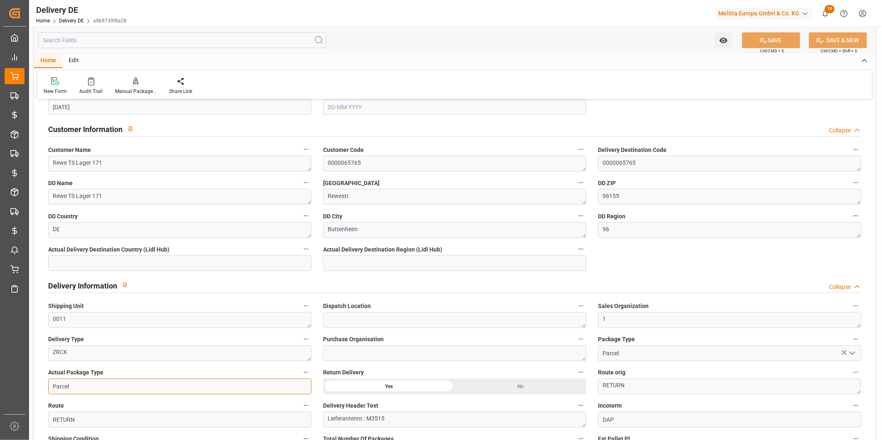
drag, startPoint x: 57, startPoint y: 387, endPoint x: 119, endPoint y: 387, distance: 61.8
click at [119, 387] on input "Parcel" at bounding box center [179, 387] width 263 height 16
type input "Pallet"
click at [774, 39] on button "SAVE" at bounding box center [771, 40] width 58 height 16
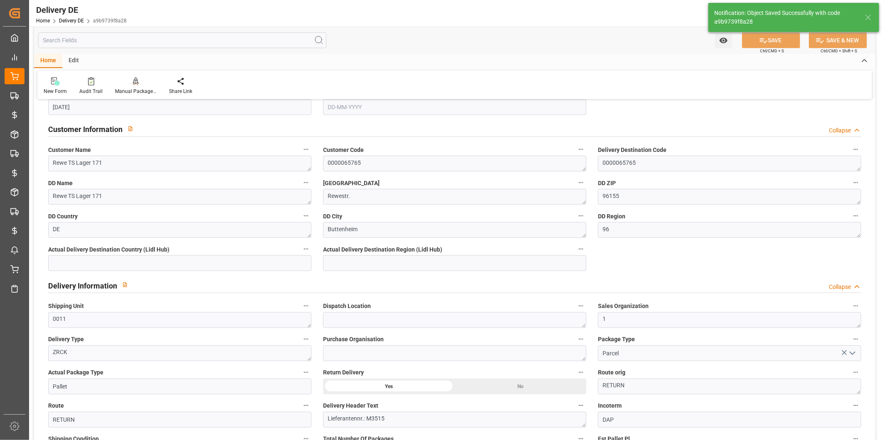
scroll to position [77, 0]
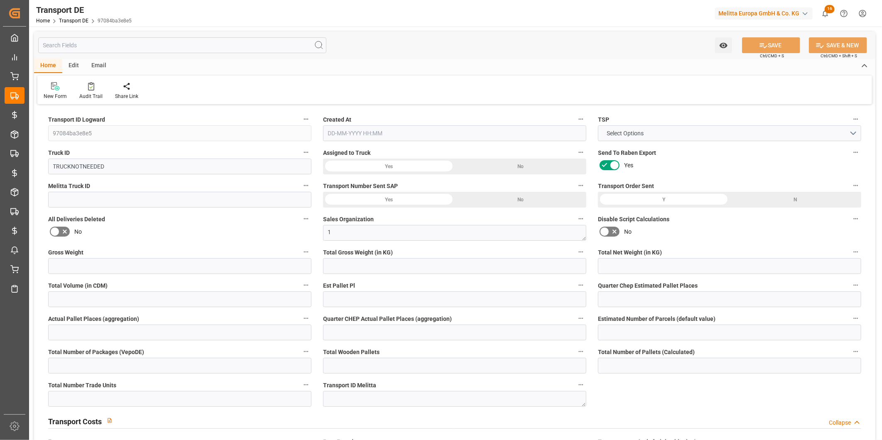
type input "0"
type input "887.04"
type input "580.608"
type input "0"
type input "1"
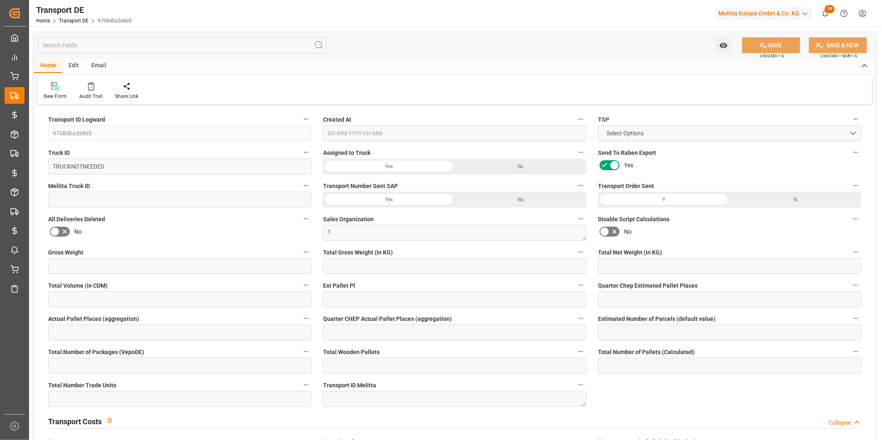
type input "0"
type input "3"
type input "0"
type input "1"
type input "0"
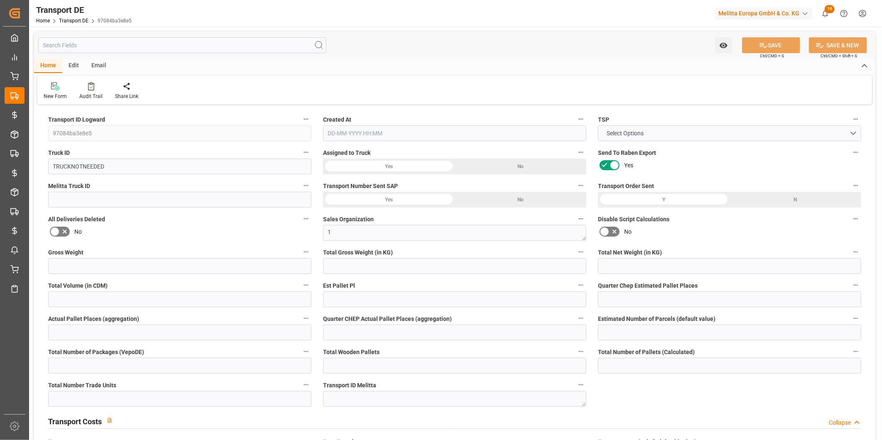
type input "0"
type input "6"
type input "0"
type input "135.09"
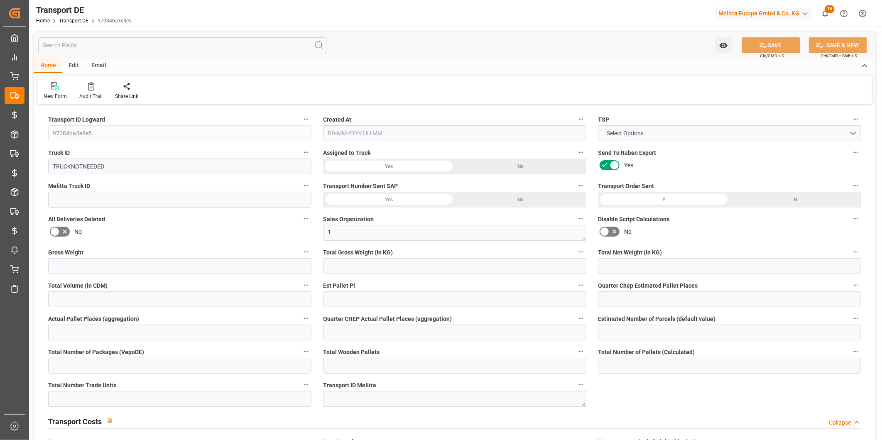
type input "135.09"
type input "133.8202"
type input "96"
type input "0"
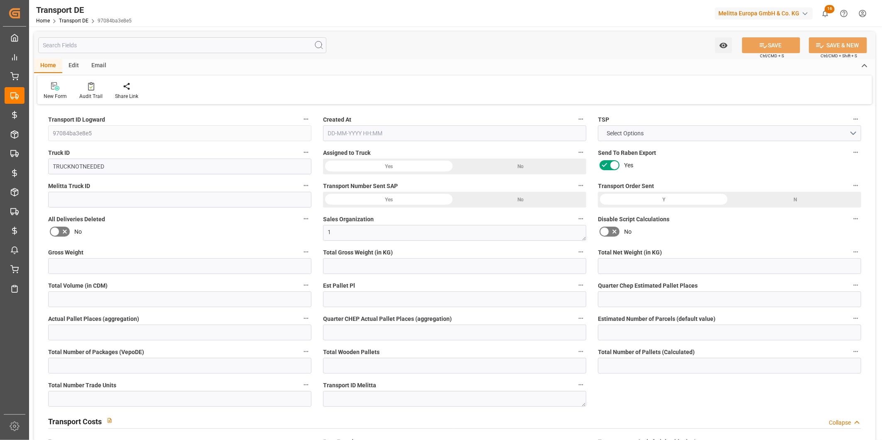
type input "0"
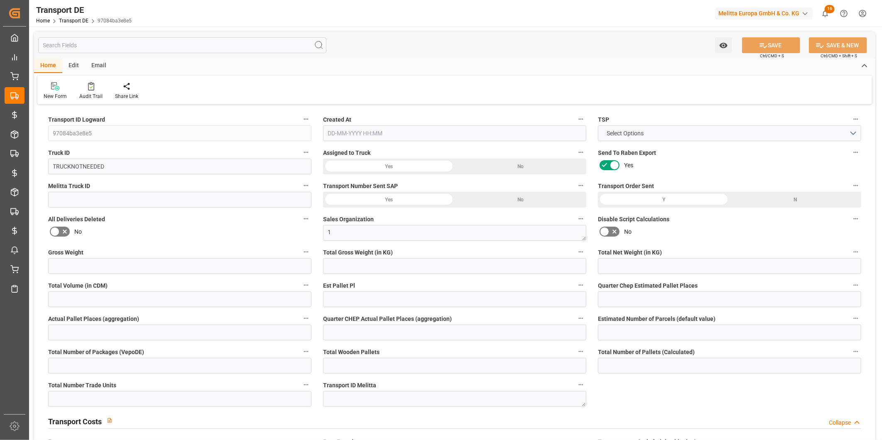
type input "0"
type input "-1.2698"
type input "0"
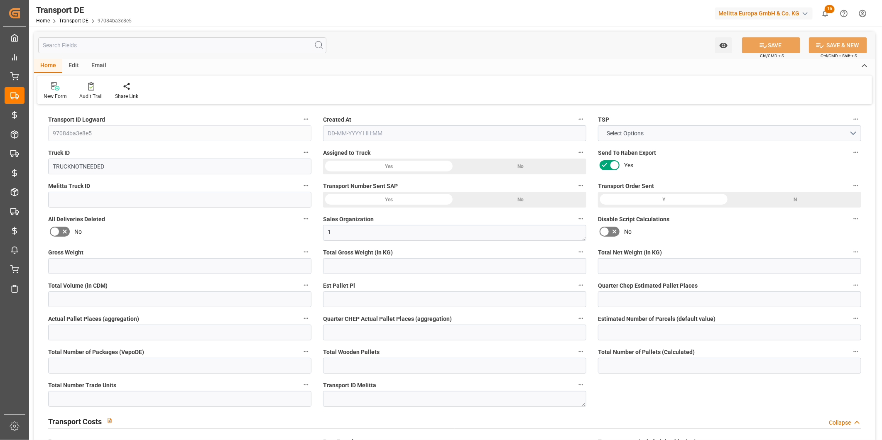
type input "0"
type input "887.04"
type input "2800"
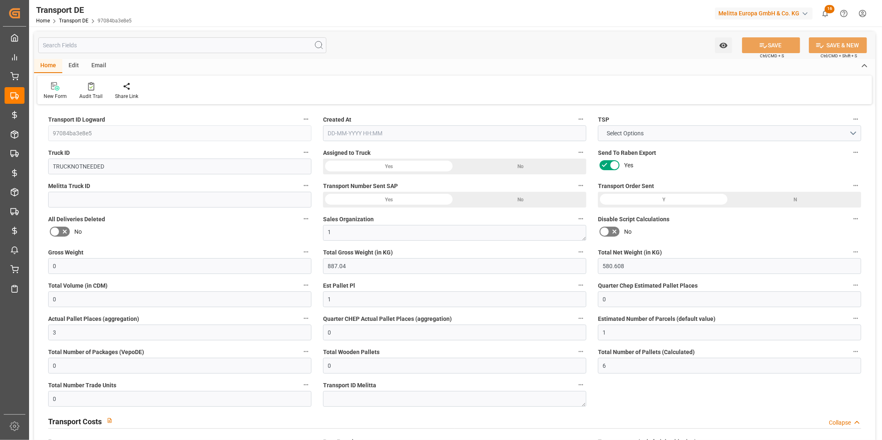
type input "21"
type input "80"
type input "0"
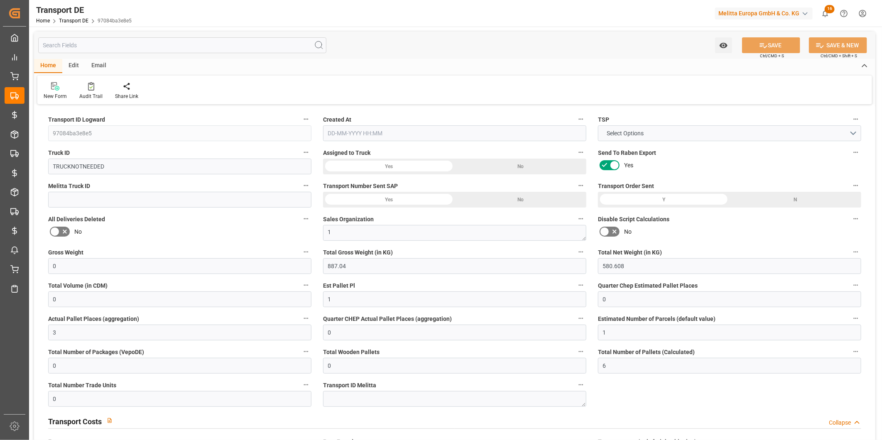
type input "0"
type input "1"
type input "0"
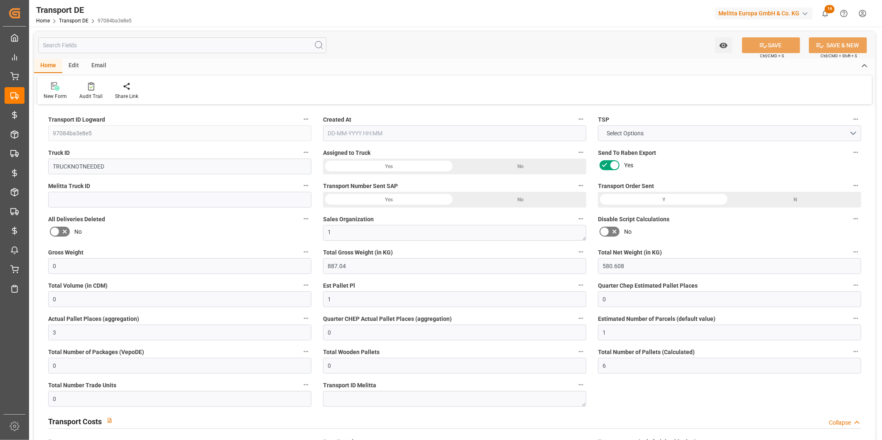
type input "0"
type input "168"
type input "133.8202"
type input "28-08-2025 10:27"
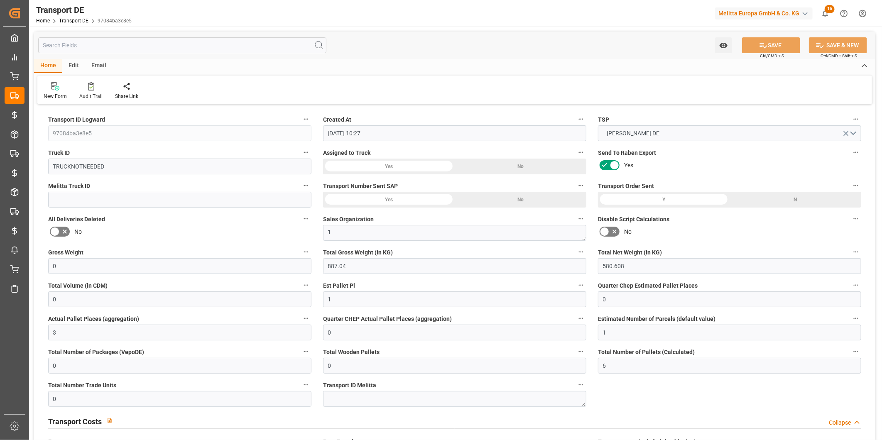
type input "13-08-2025"
type input "28-08-2025"
type input "13-08-2025"
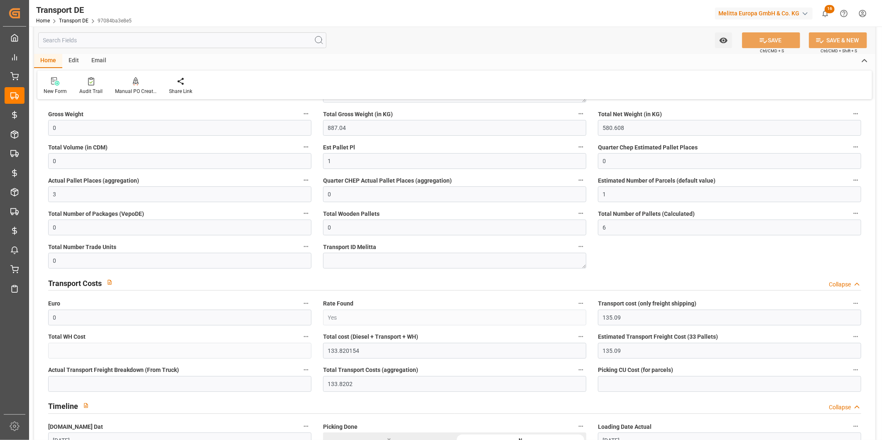
scroll to position [184, 0]
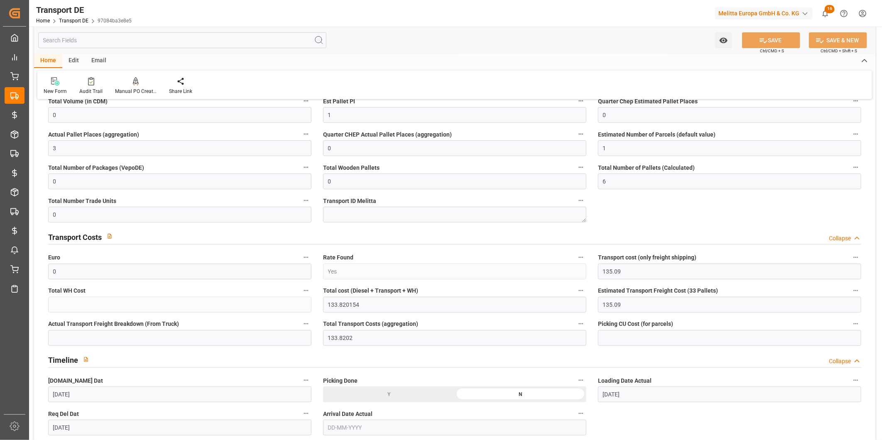
click at [90, 35] on input "text" at bounding box center [182, 40] width 288 height 16
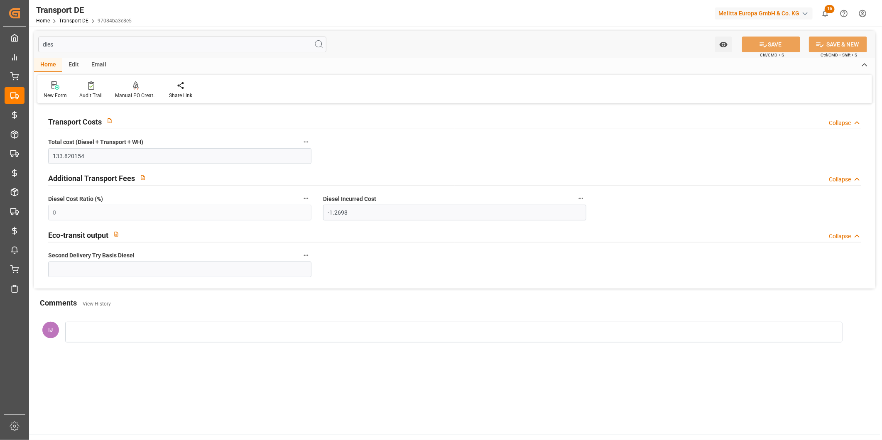
scroll to position [0, 0]
type input "dies"
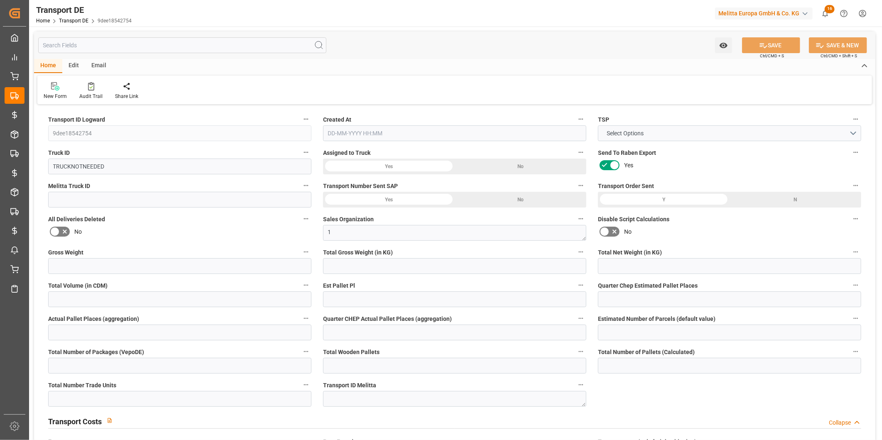
type input "0"
type input "135.2"
type input "76"
type input "0"
type input "1"
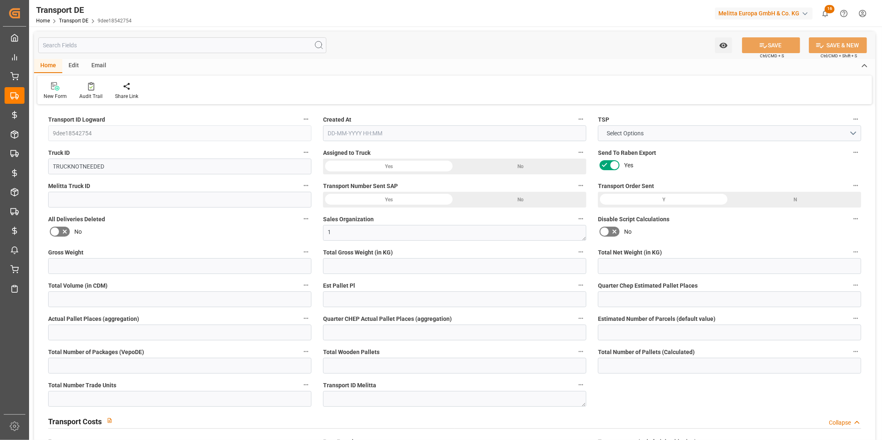
type input "0"
type input "1"
type input "0"
type input "1"
type input "0"
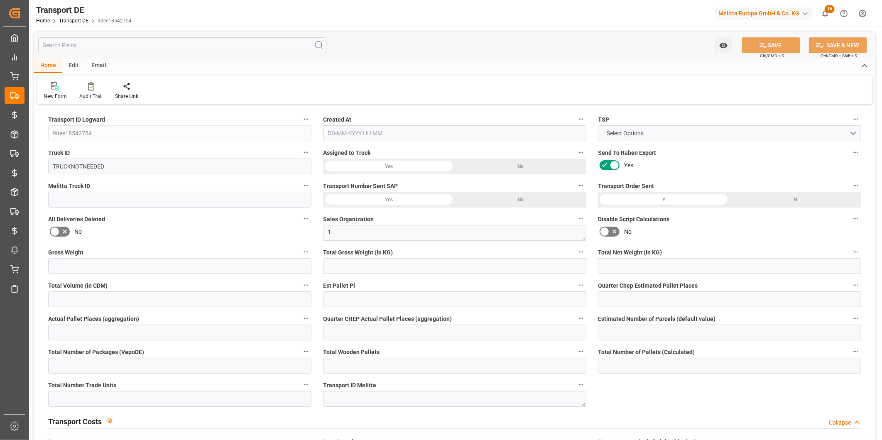
type input "0"
type input "1"
type input "0"
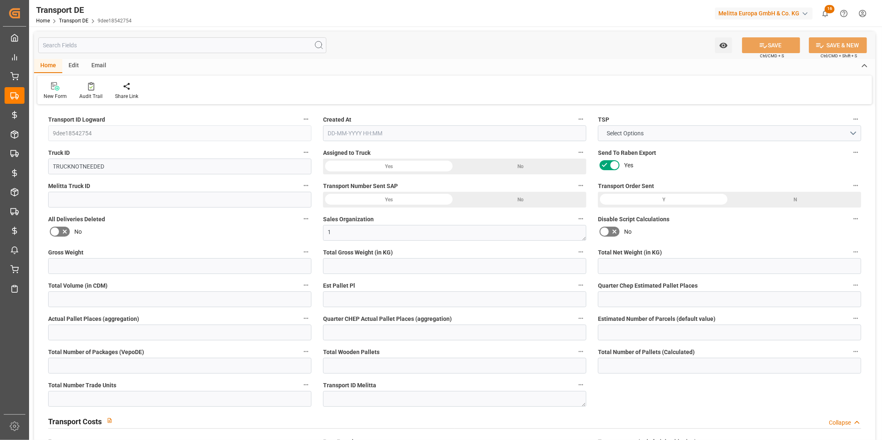
type input "85"
type input "0"
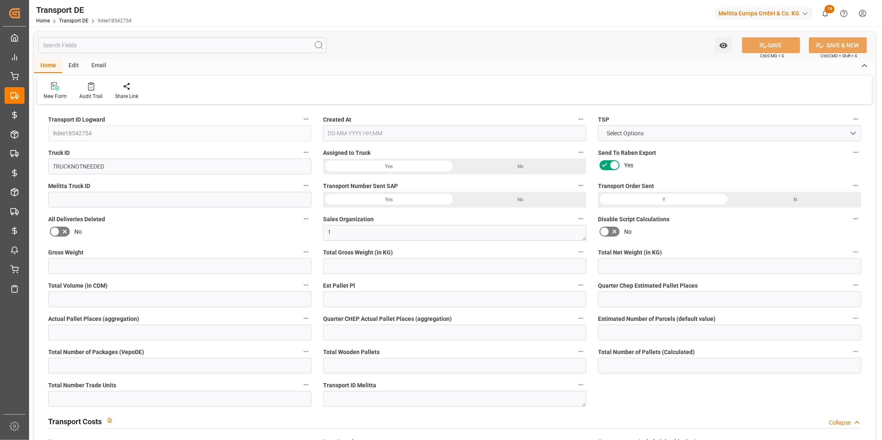
type input "0"
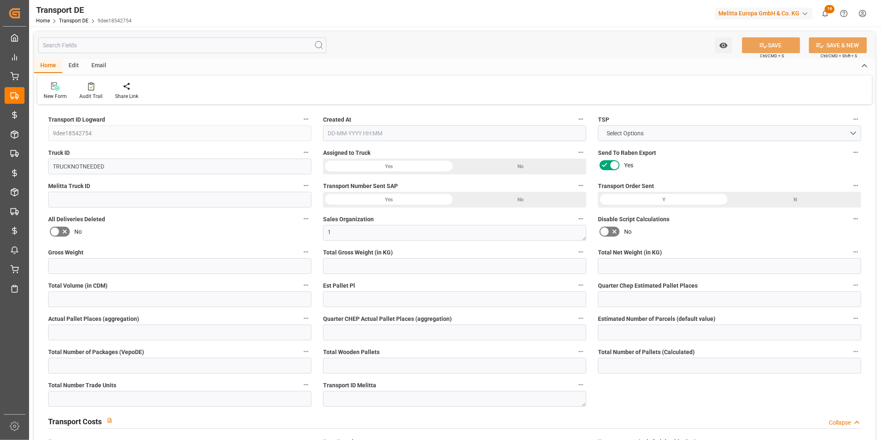
type input "0"
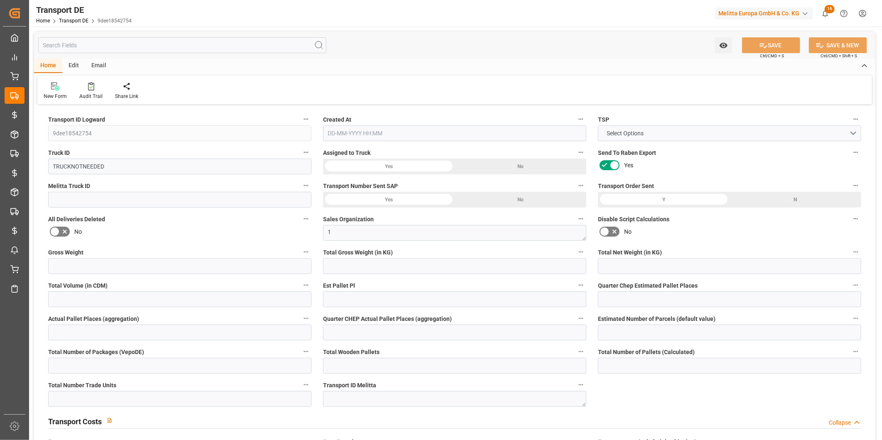
type input "0"
type input "135.2"
type input "2800"
type input "21"
type input "80"
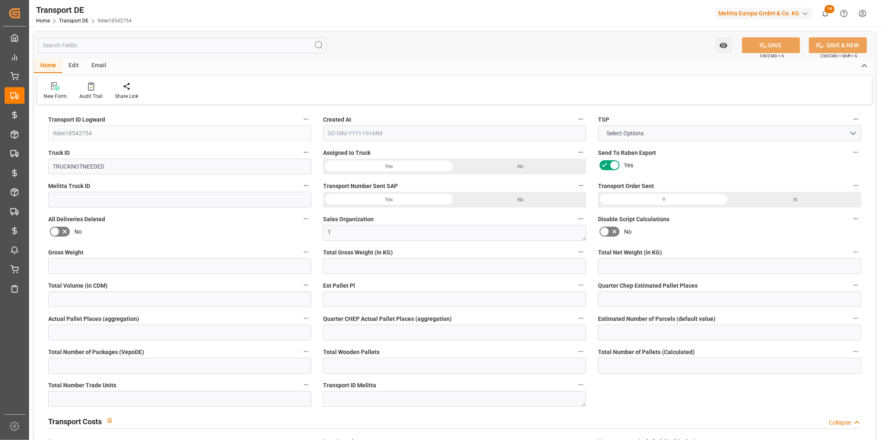
type input "0"
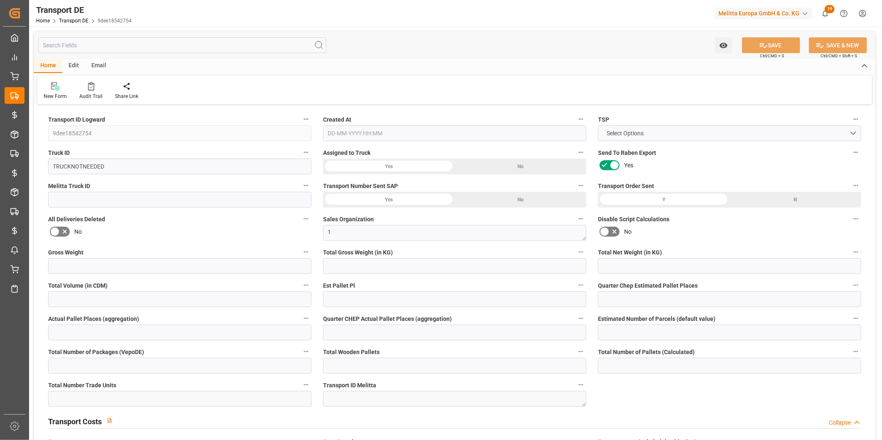
type input "0"
type input "1"
type input "0"
type input "40"
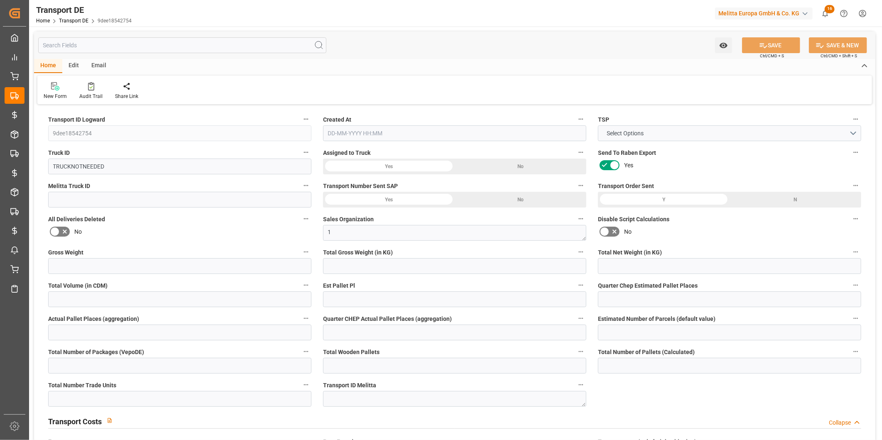
type input "0"
type input "22-08-2025 08:25"
type input "11-08-2025"
type input "22-08-2025"
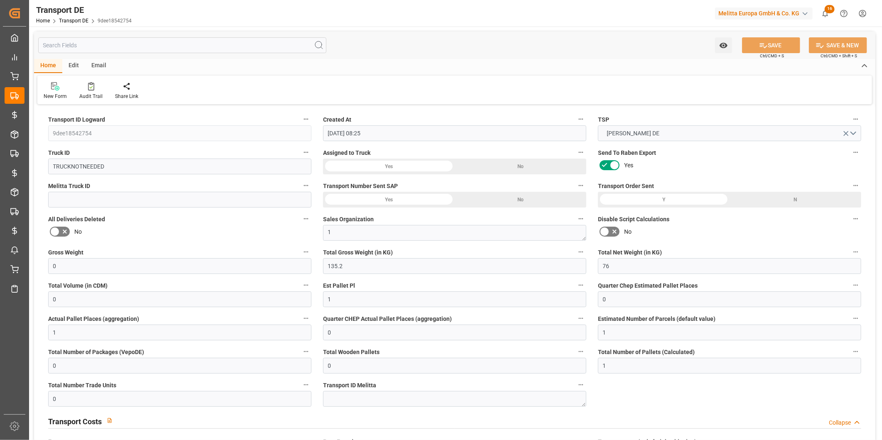
type input "11-08-2025"
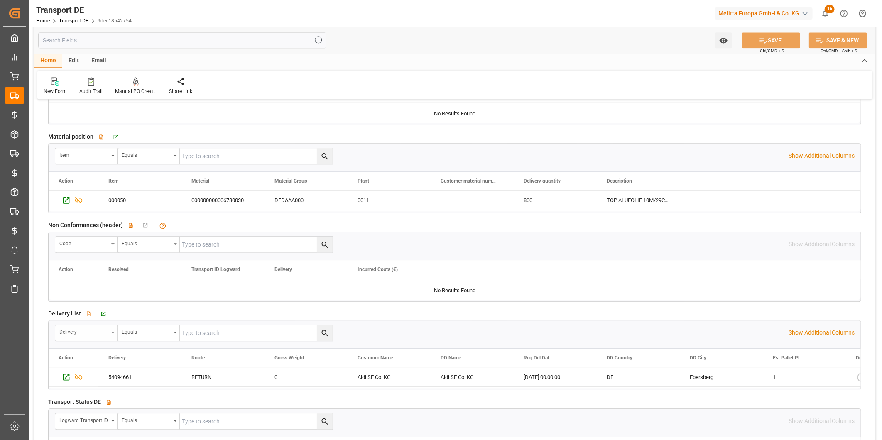
scroll to position [1291, 0]
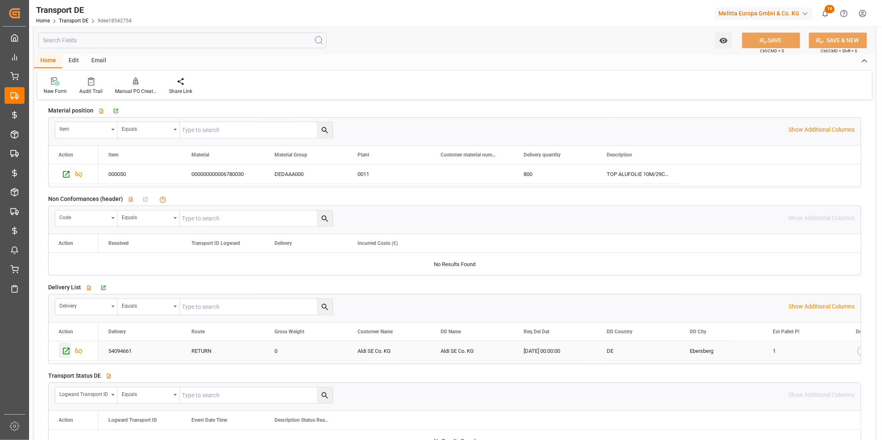
click at [67, 346] on div "Press SPACE to select this row." at bounding box center [65, 349] width 12 height 15
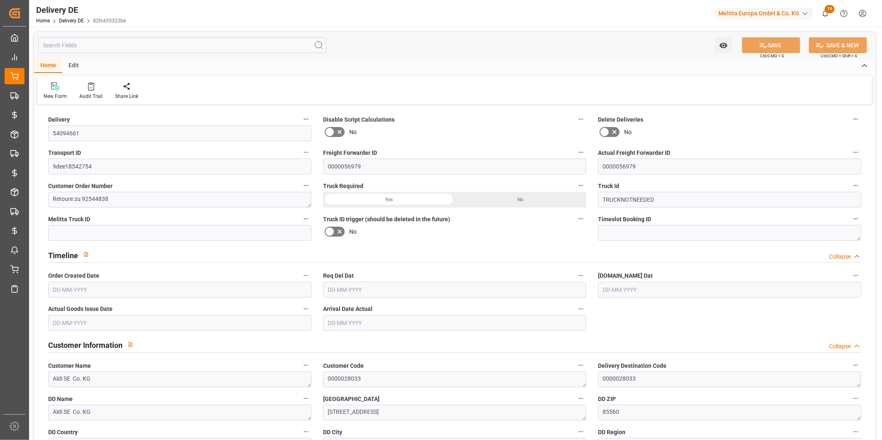
type input "0"
type input "1"
type input "76"
type input "0"
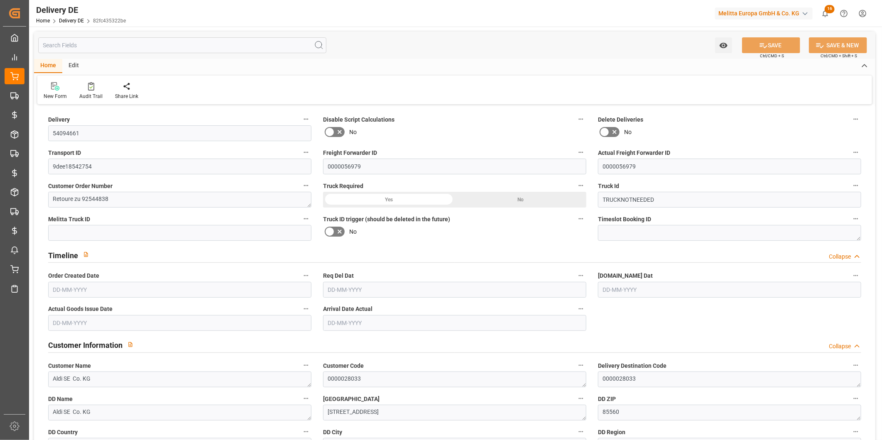
type input "0"
type input "[DATE]"
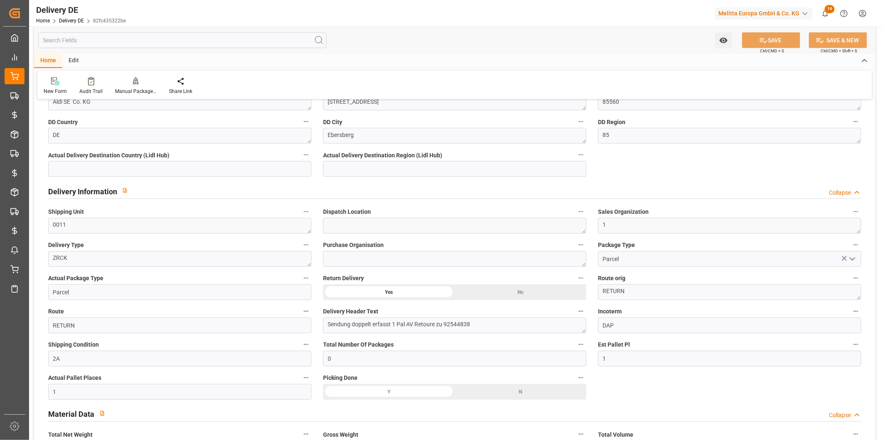
scroll to position [323, 0]
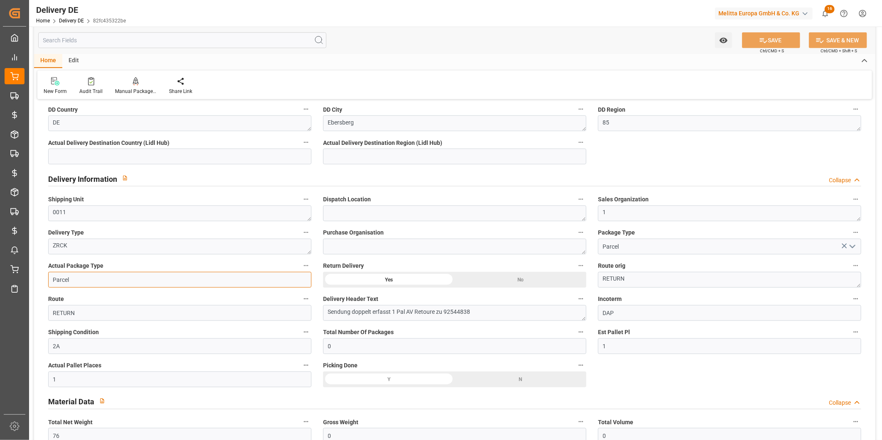
drag, startPoint x: 59, startPoint y: 279, endPoint x: 118, endPoint y: 277, distance: 59.4
click at [118, 277] on input "Parcel" at bounding box center [179, 280] width 263 height 16
type input "Pallet"
click at [767, 42] on button "SAVE" at bounding box center [771, 40] width 58 height 16
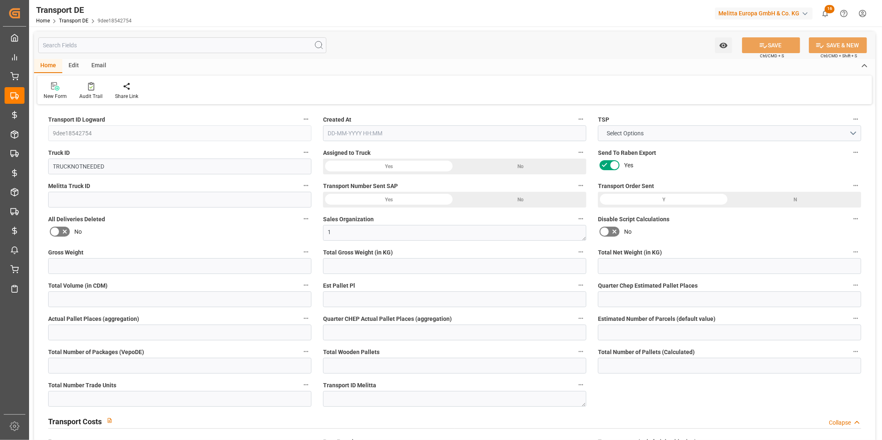
type input "0"
type input "135.2"
type input "76"
type input "0"
type input "1"
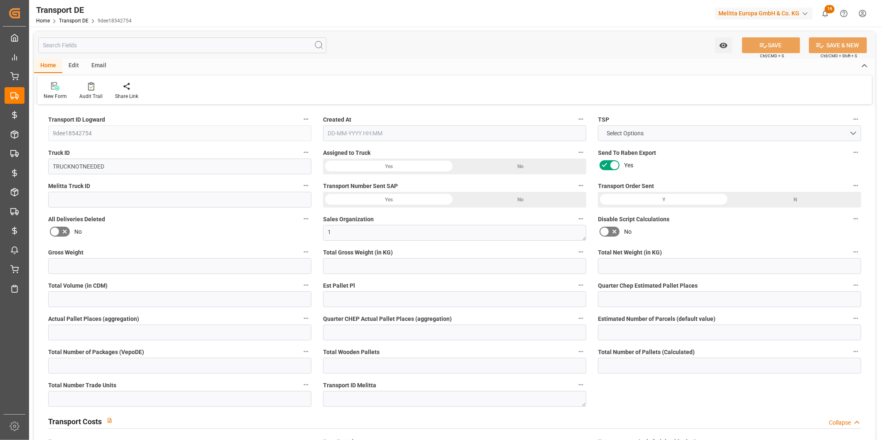
type input "0"
type input "1"
type input "0"
type input "1"
type input "0"
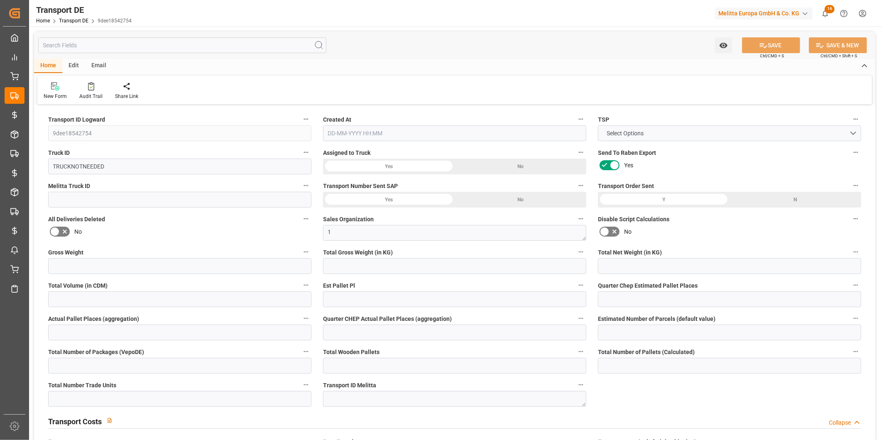
type input "0"
type input "1"
type input "0"
type input "60.78"
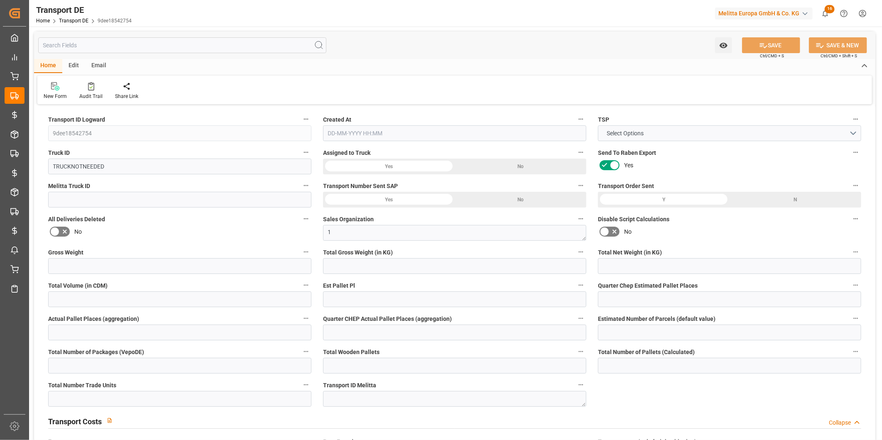
type input "60.78"
type input "60.2087"
type input "85"
type input "0"
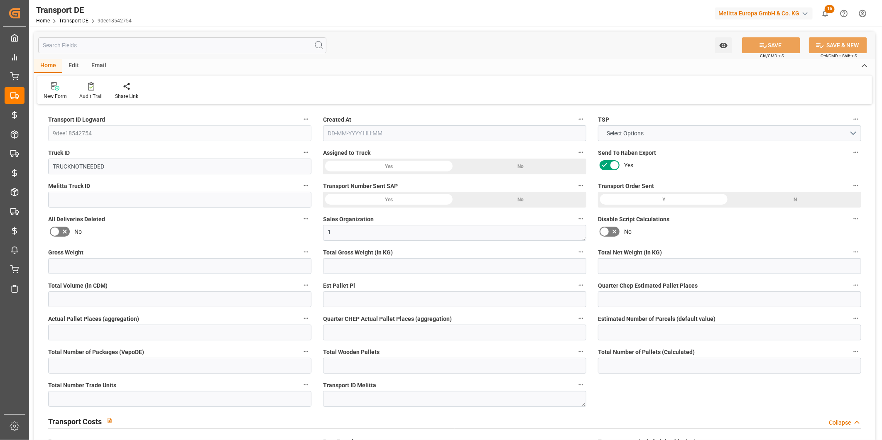
type input "0"
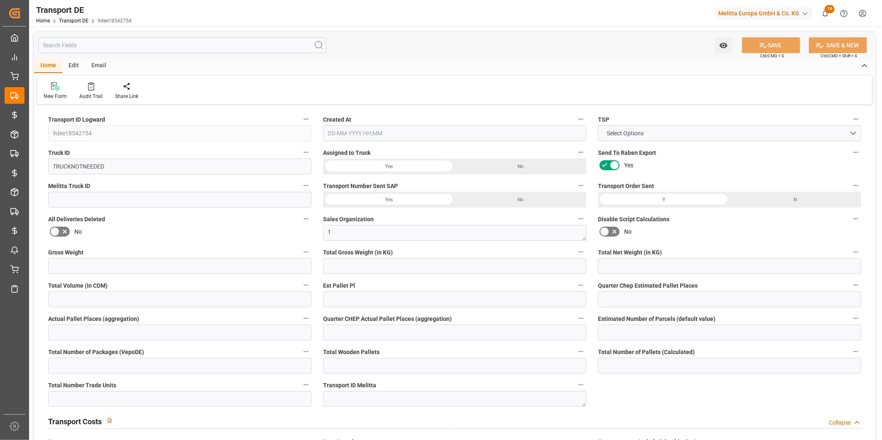
type input "0"
type input "-0.5713"
type input "0"
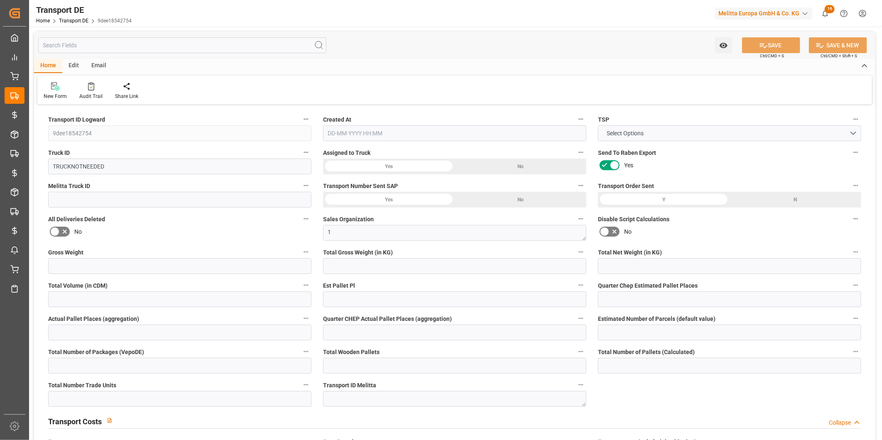
type input "0"
type input "135.2"
type input "2800"
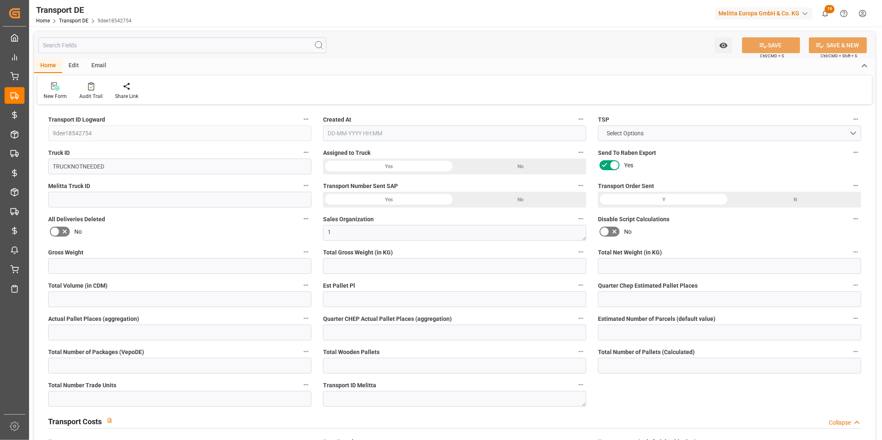
type input "21"
type input "80"
type input "0"
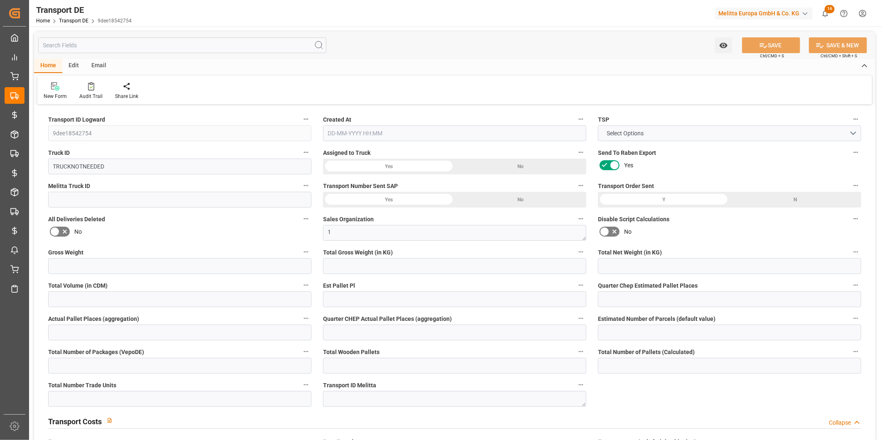
type input "0"
type input "1"
type input "0"
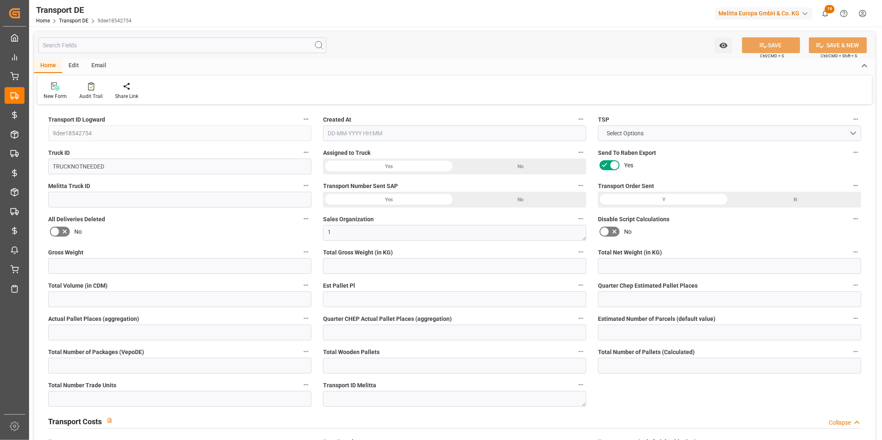
type input "0"
type input "40"
type input "60.2087"
type input "22-08-2025 08:25"
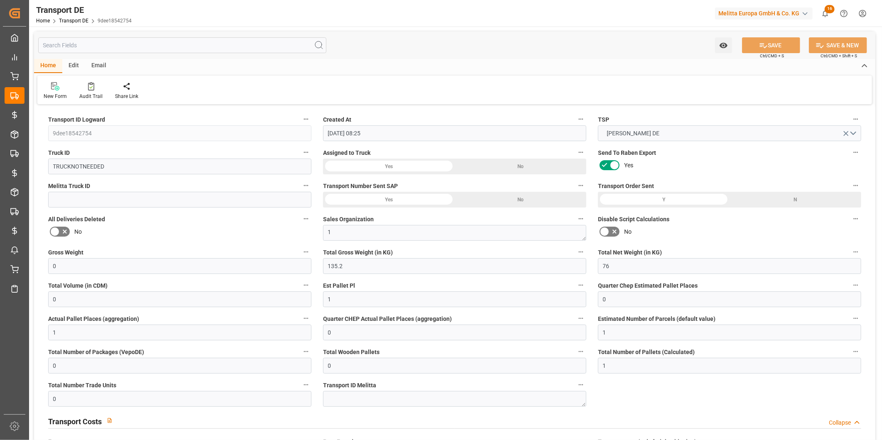
type input "11-08-2025"
type input "22-08-2025"
type input "11-08-2025"
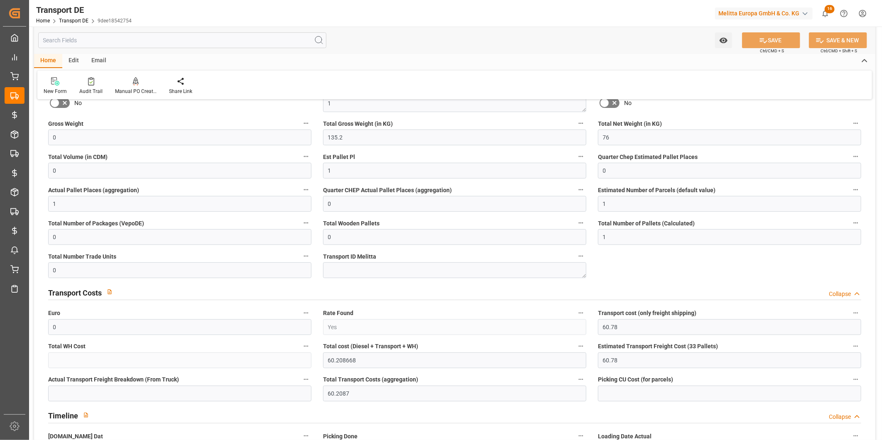
scroll to position [138, 0]
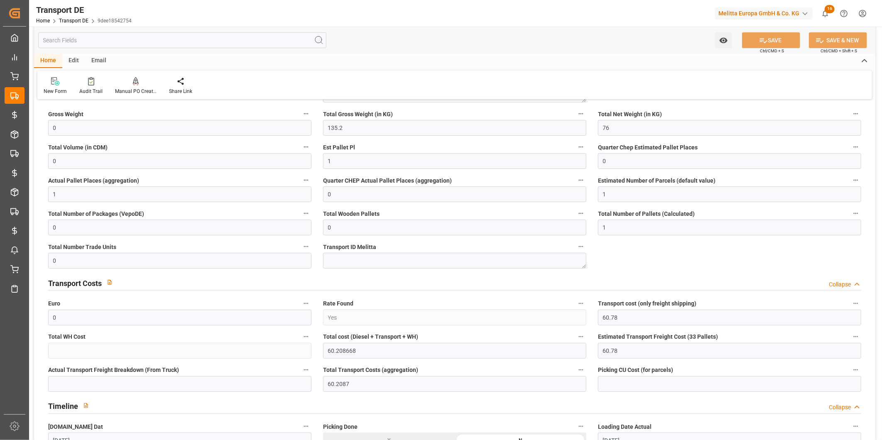
click at [104, 43] on input "text" at bounding box center [182, 40] width 288 height 16
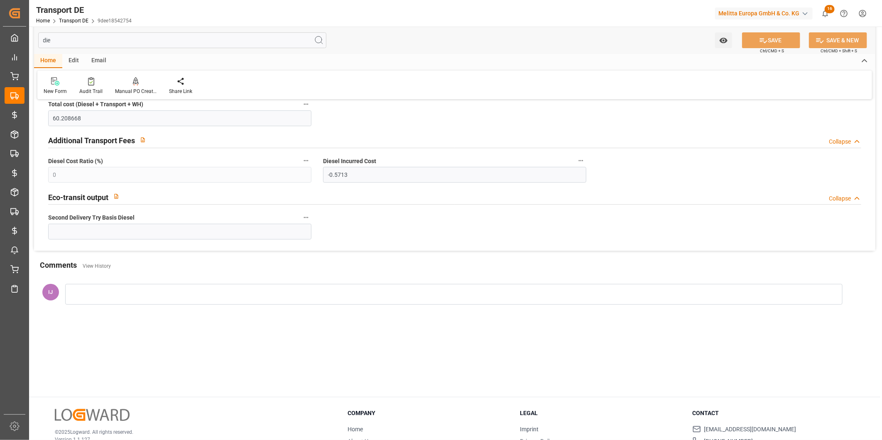
scroll to position [9, 0]
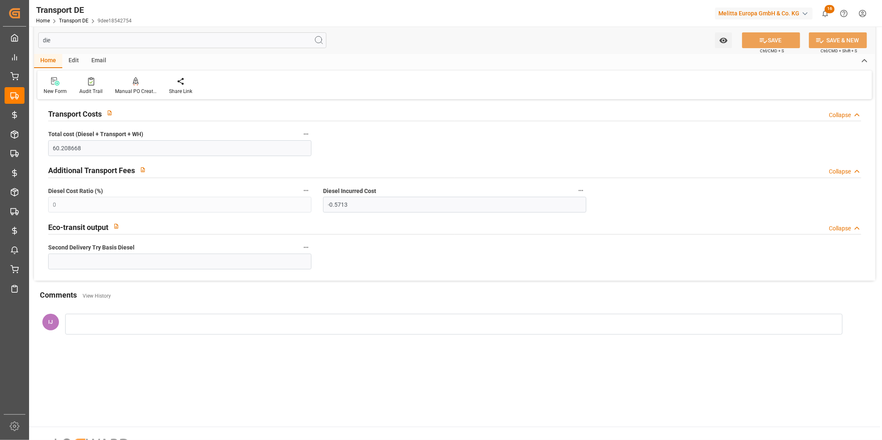
type input "die"
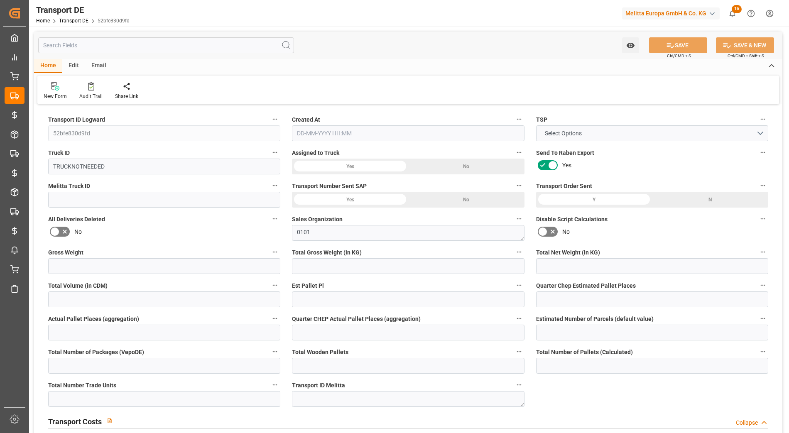
type input "0"
type input "45.268"
type input "39.744"
type input "0"
type input "1"
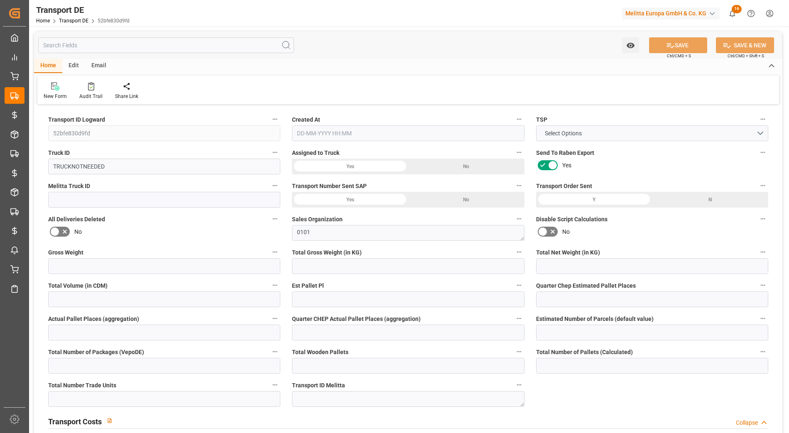
type input "0"
type input "1"
type input "0"
type input "1"
type input "0"
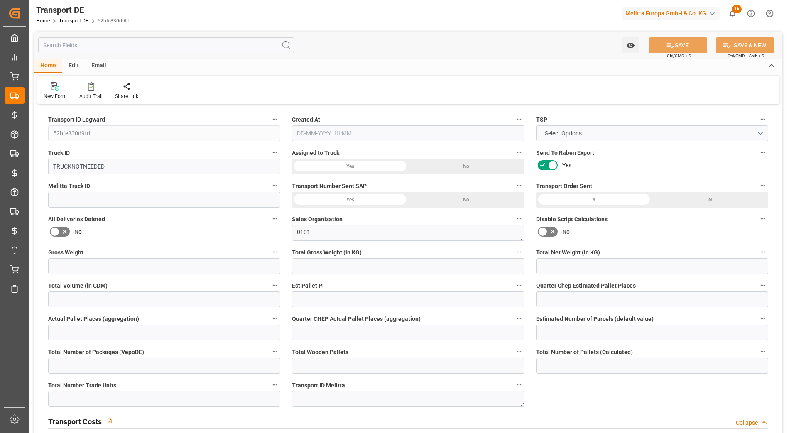
type input "0"
type input "4"
type input "0"
type input "66.68"
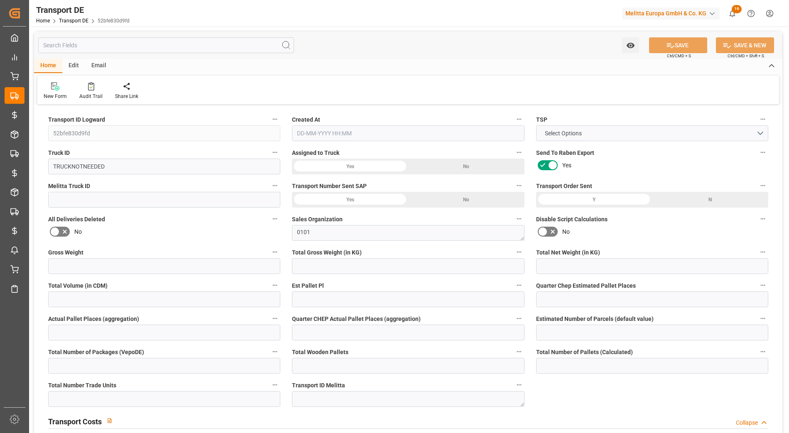
type input "66.68"
type input "65.5398"
type input "40"
type input "0"
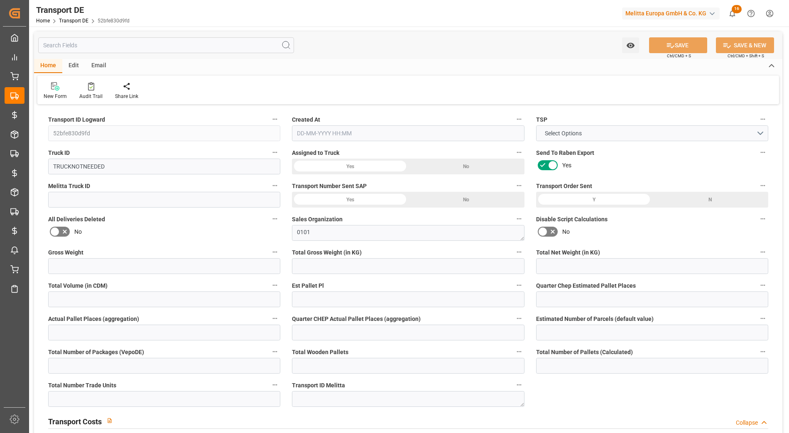
type input "0"
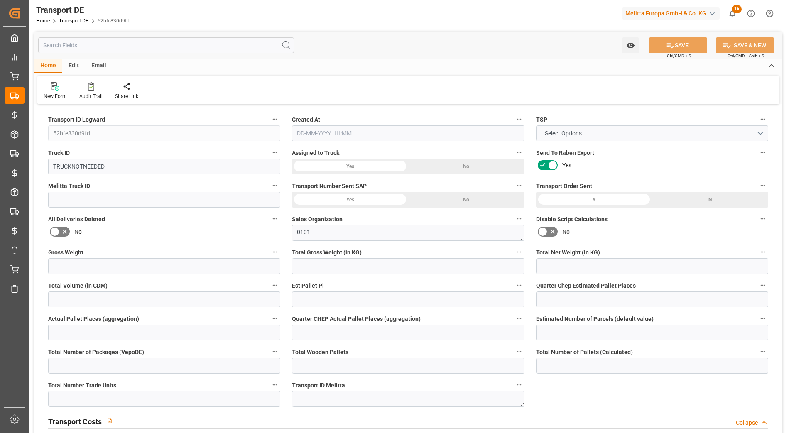
type input "0"
type input "-1.1402"
type input "0"
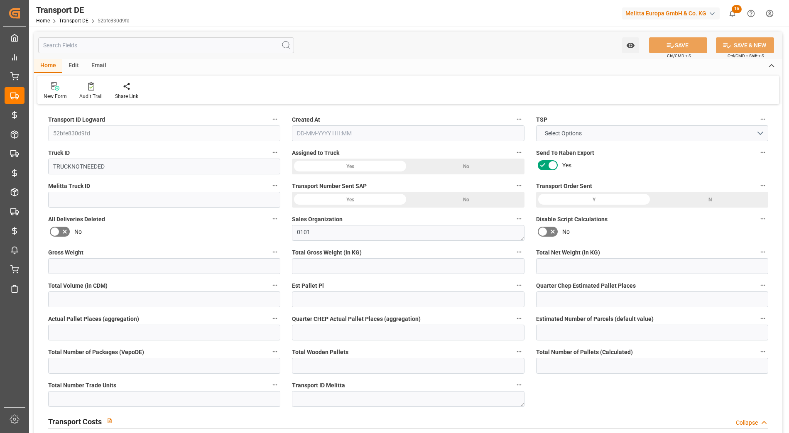
type input "0"
type input "45.268"
type input "4710.8598"
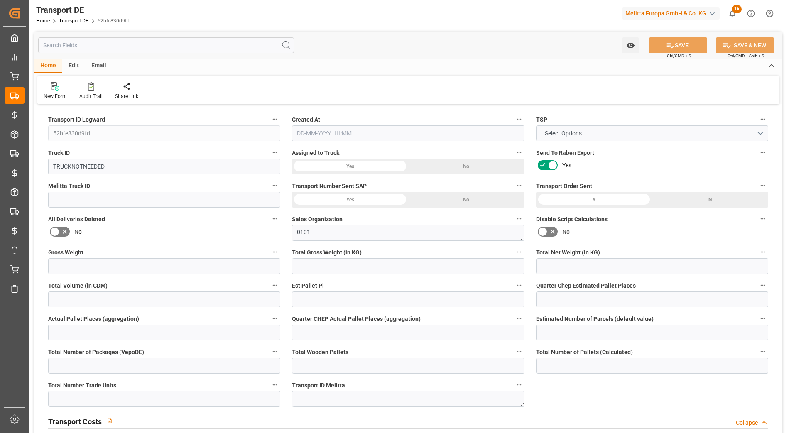
type input "21"
type input "35"
type input "0"
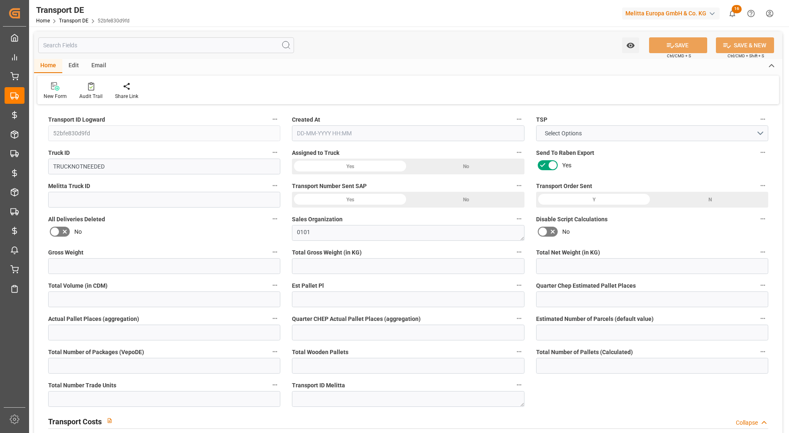
type input "0"
type input "1"
type input "0"
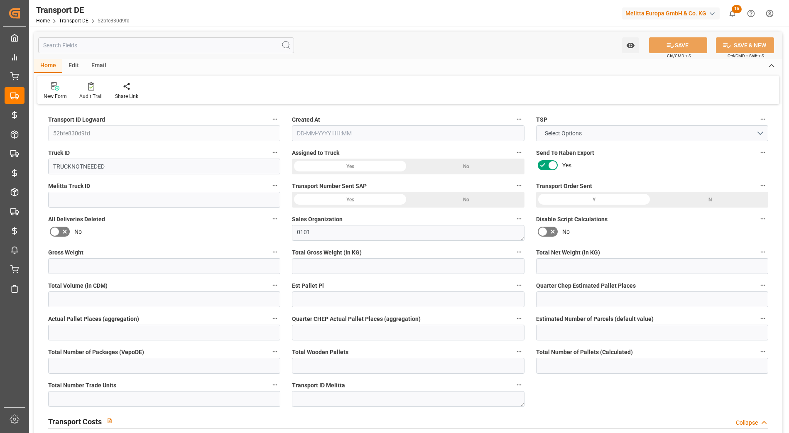
type input "0"
type input "4"
type input "65.5398"
type input "01-09-2025 10:37"
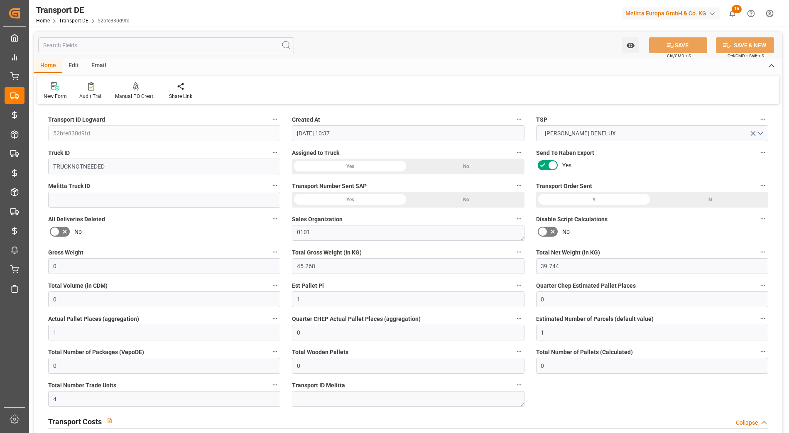
type input "20-08-2025"
type input "[DATE]"
type input "20-08-2025"
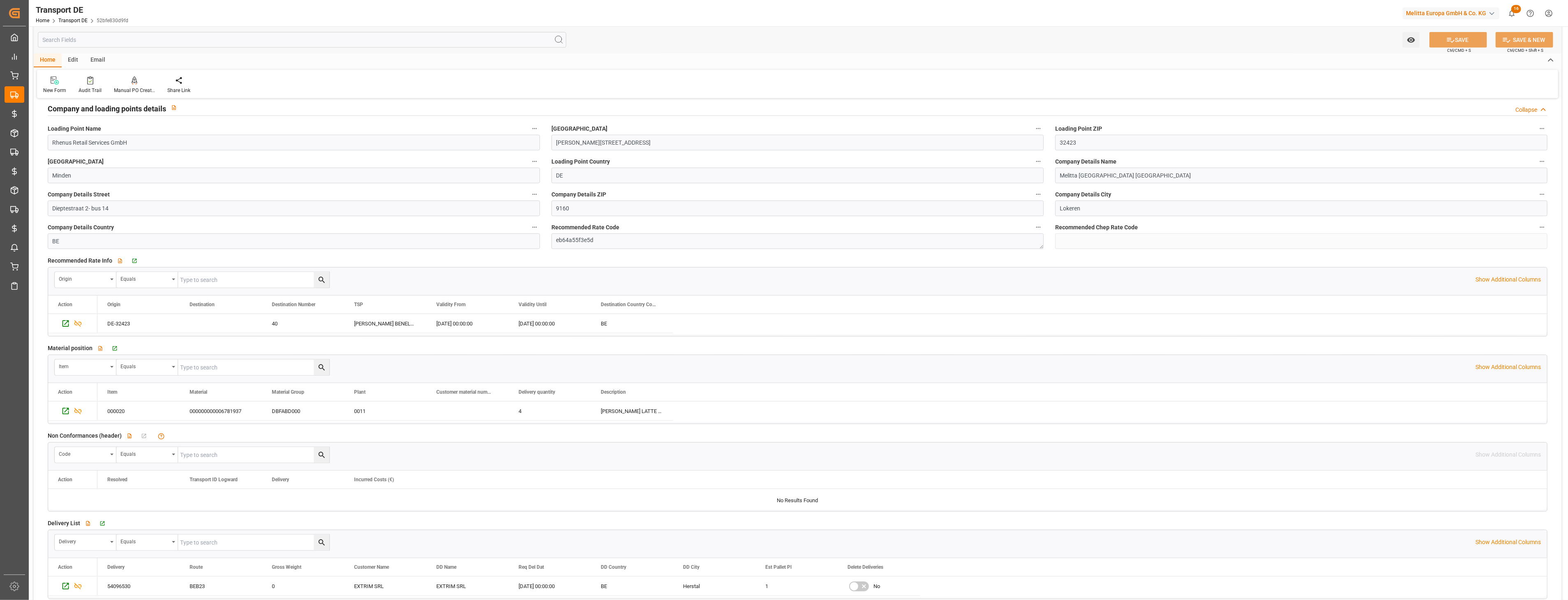
scroll to position [1142, 0]
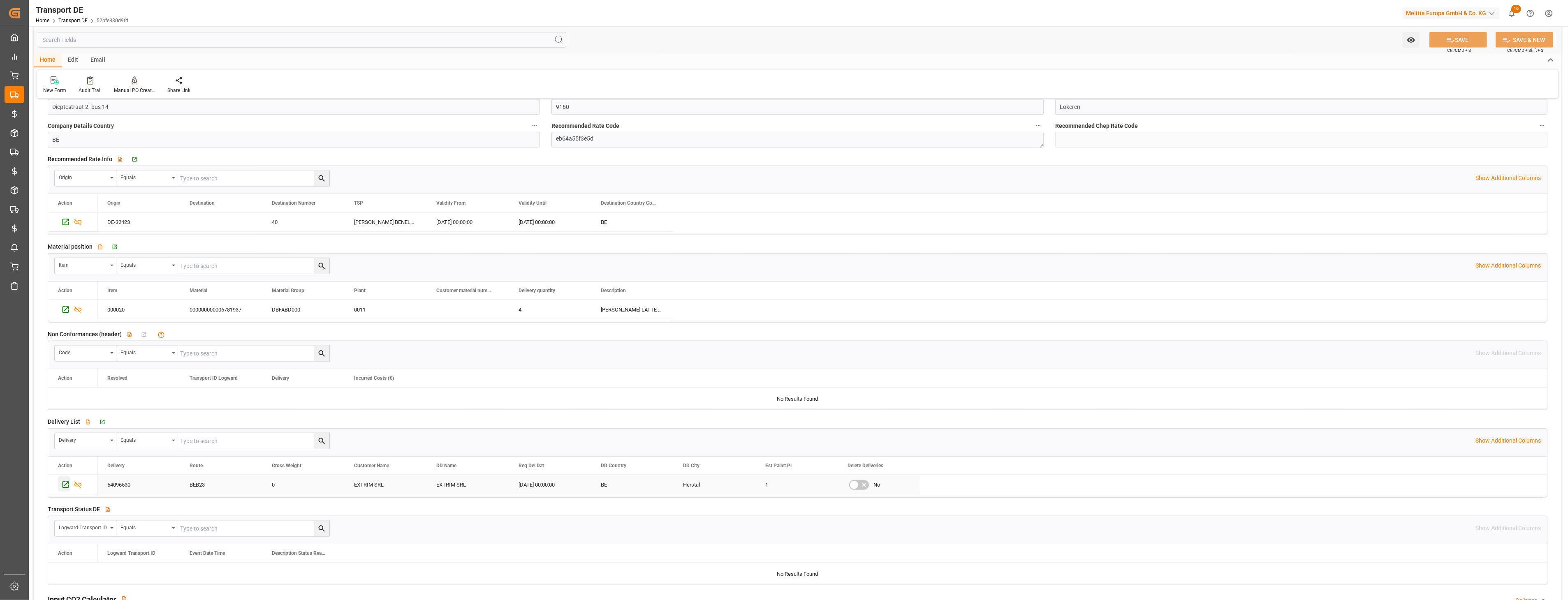
click at [63, 436] on icon "Press SPACE to select this row." at bounding box center [65, 484] width 9 height 9
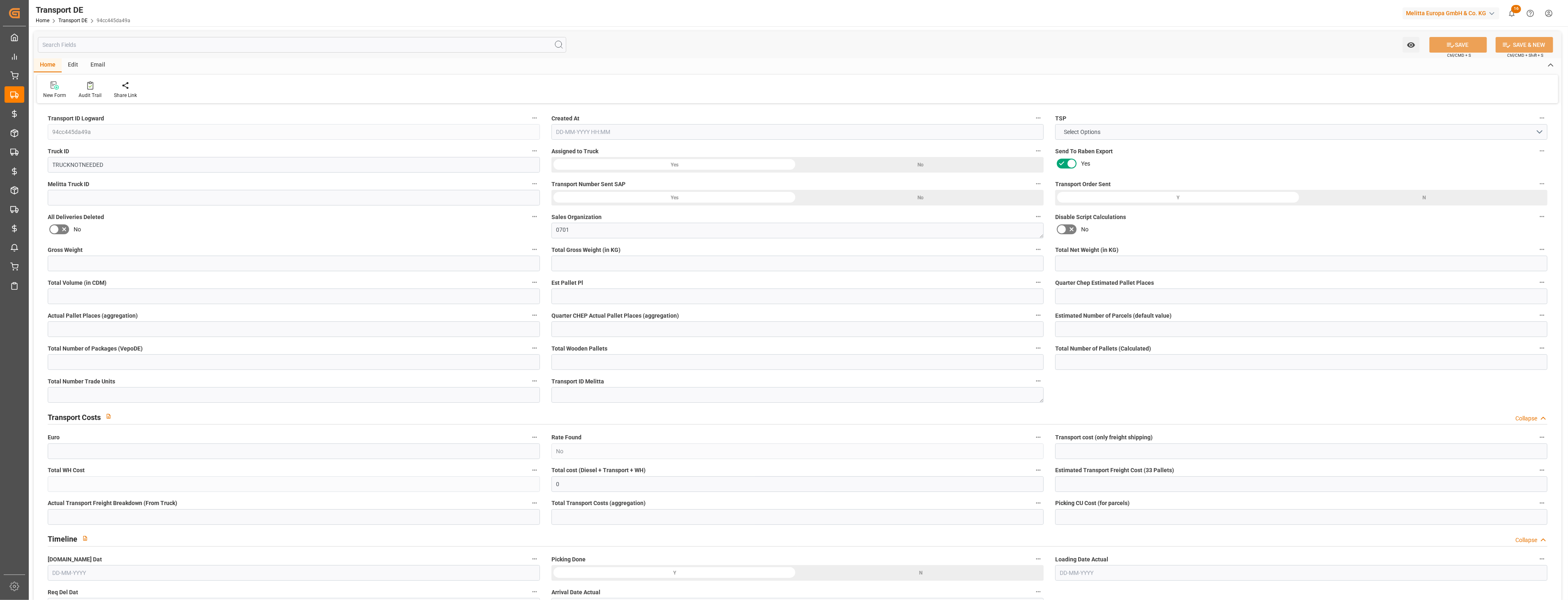
type input "0"
type input "55.488"
type input "48.114"
type input "0"
type input "1"
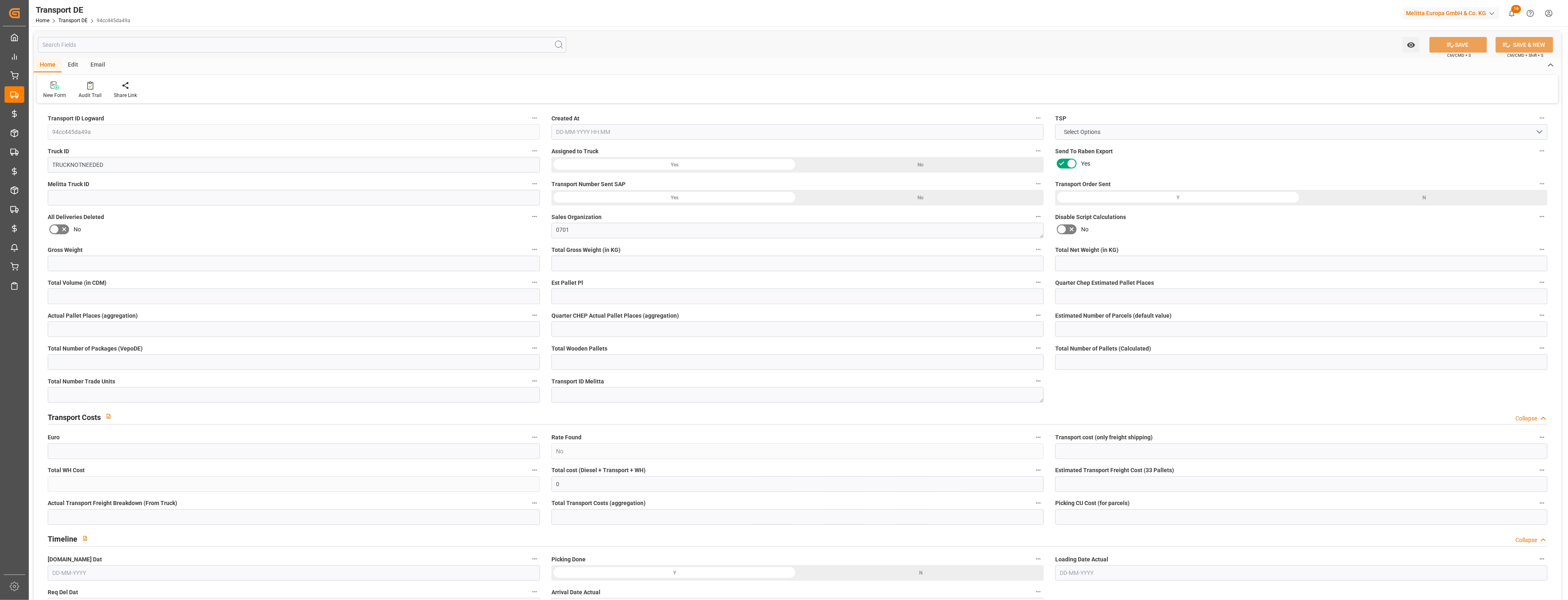
type input "0"
type input "1"
type input "0"
type input "1"
type input "0"
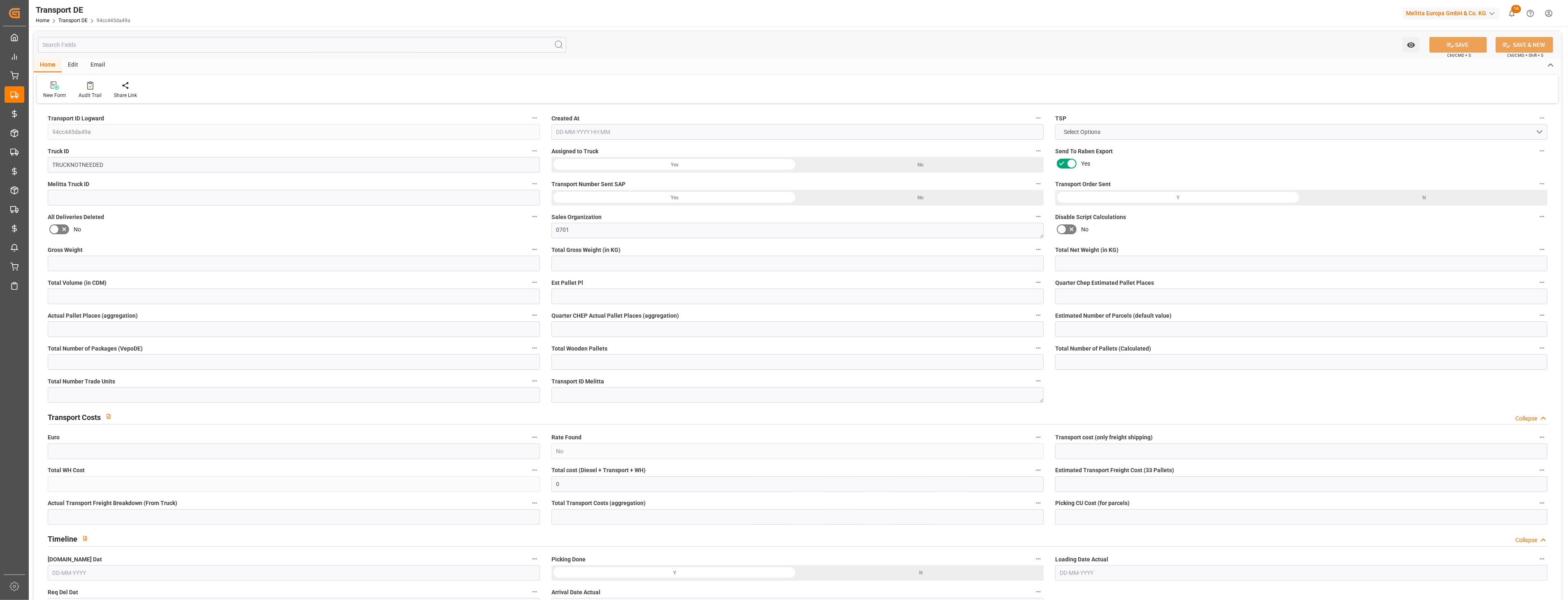
type input "0"
type input "6"
type input "0"
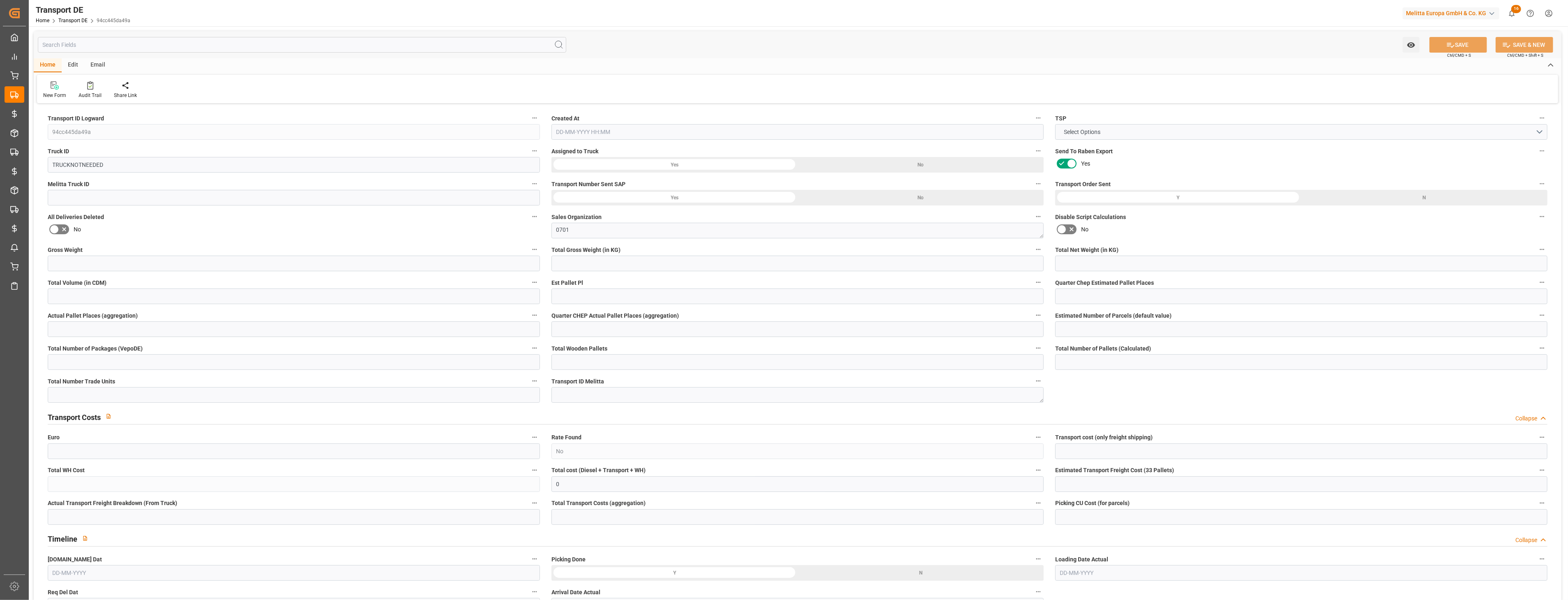
type input "95"
type input "0"
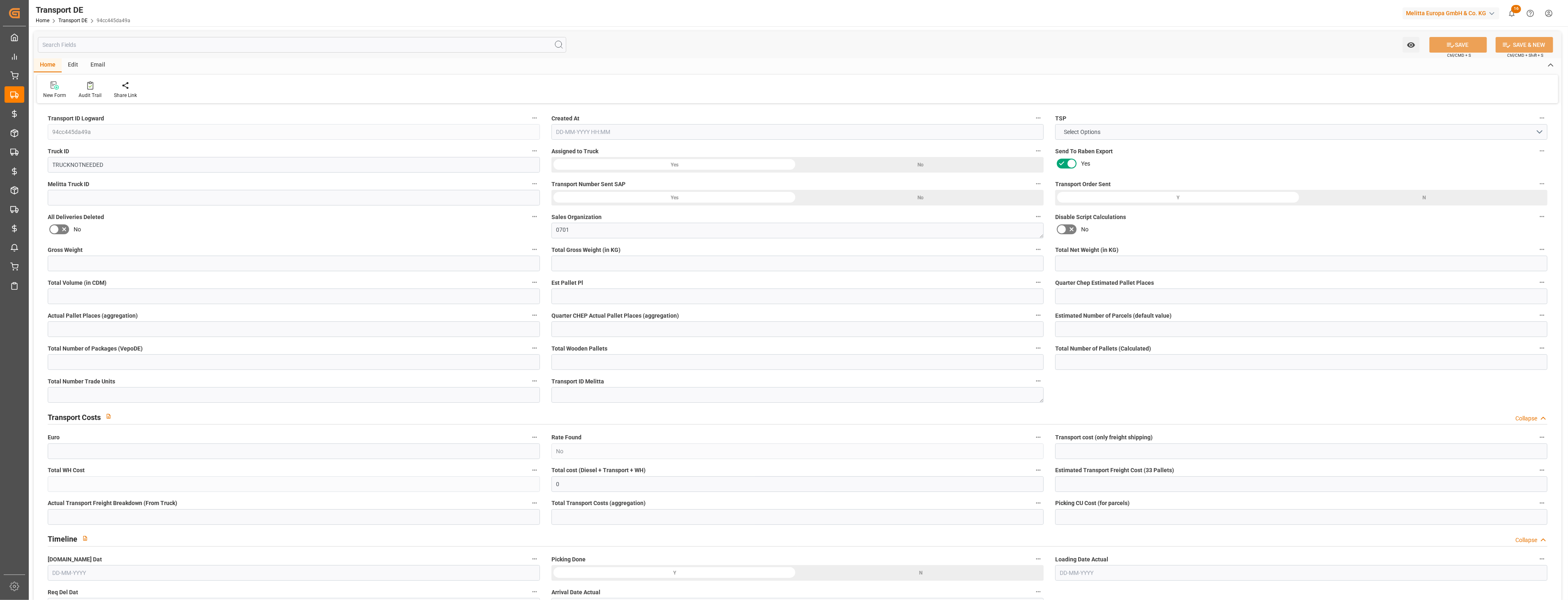
type input "0"
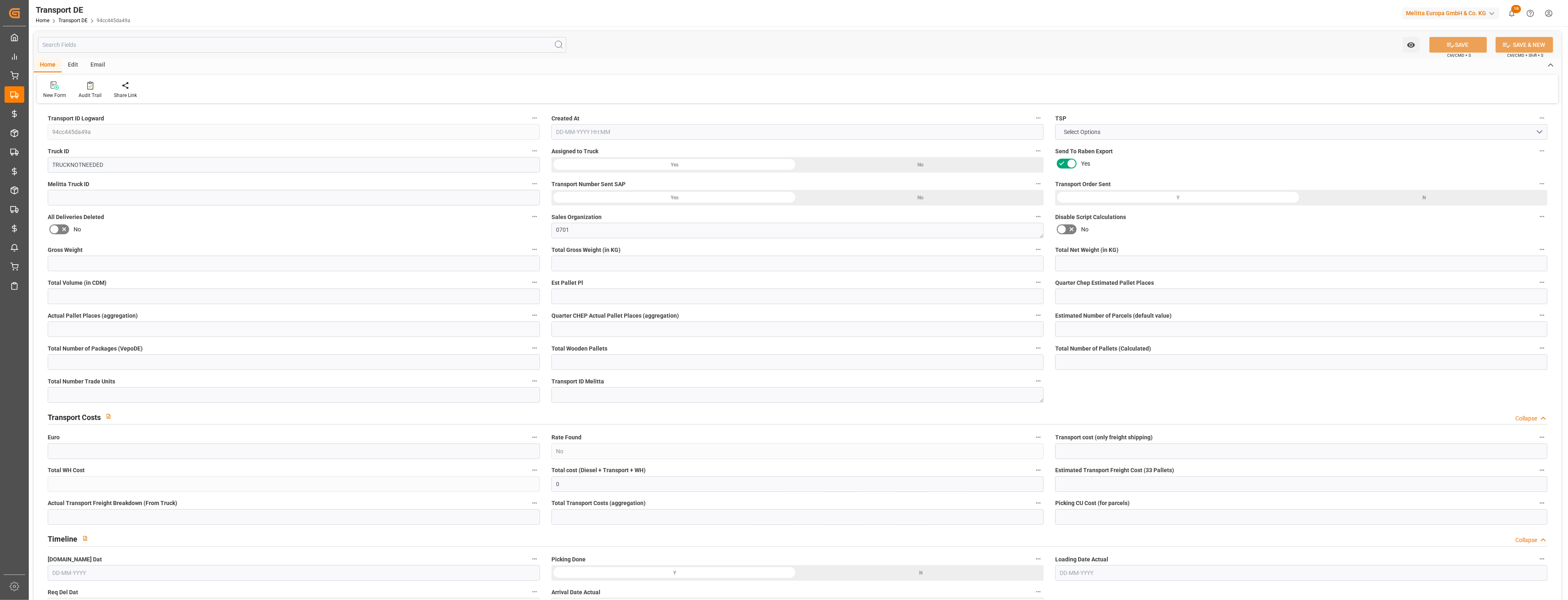
type input "0"
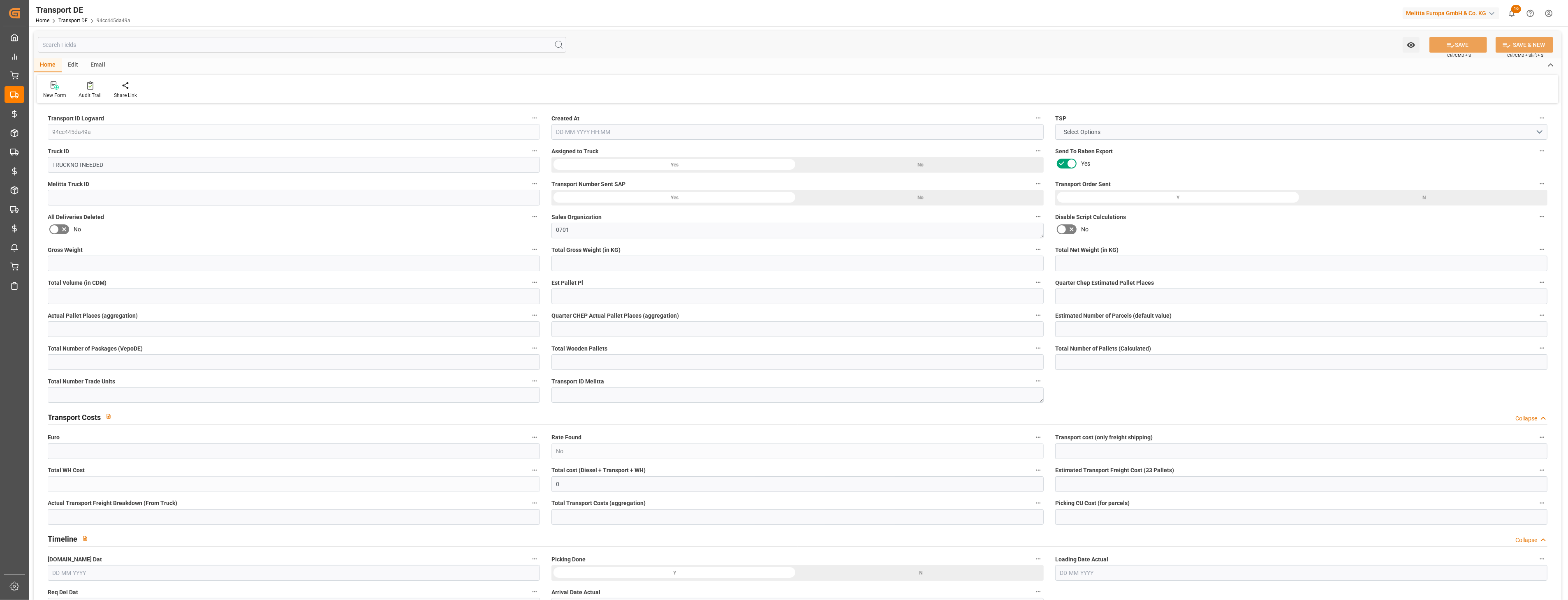
type input "0"
type input "55.488"
type input "2800"
type input "21"
type input "80"
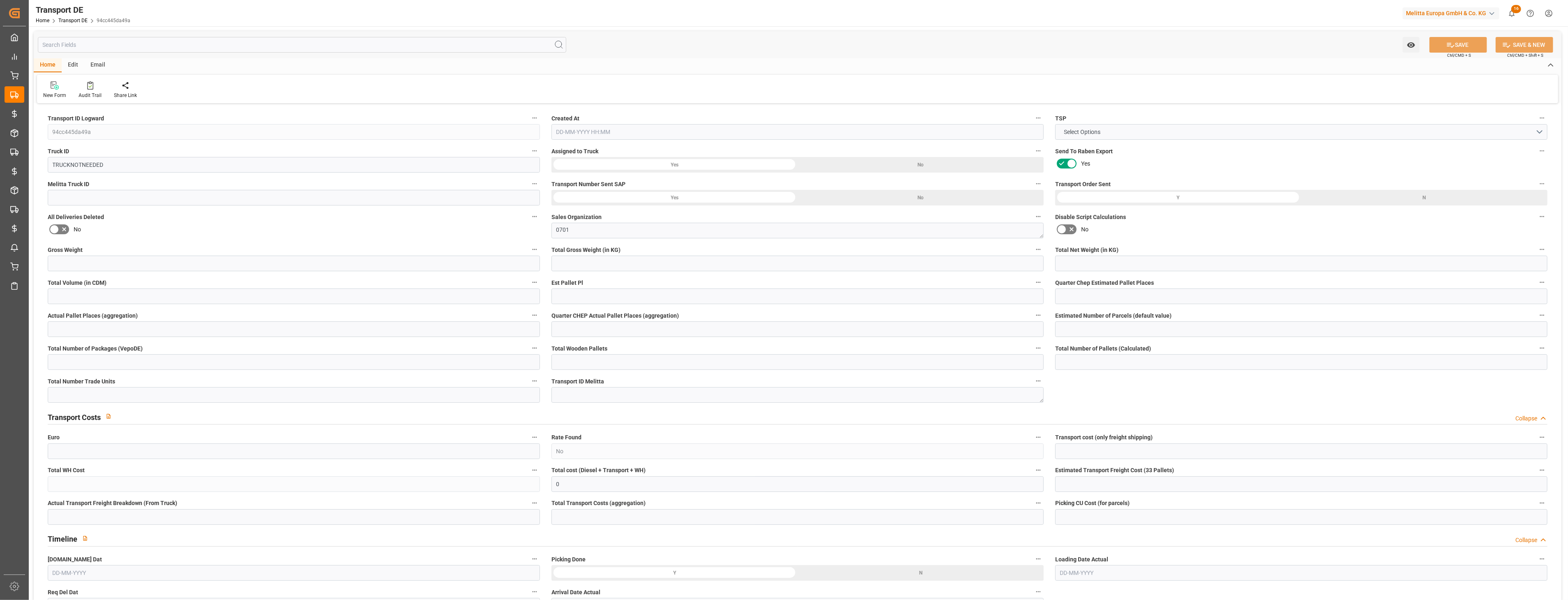
type input "0"
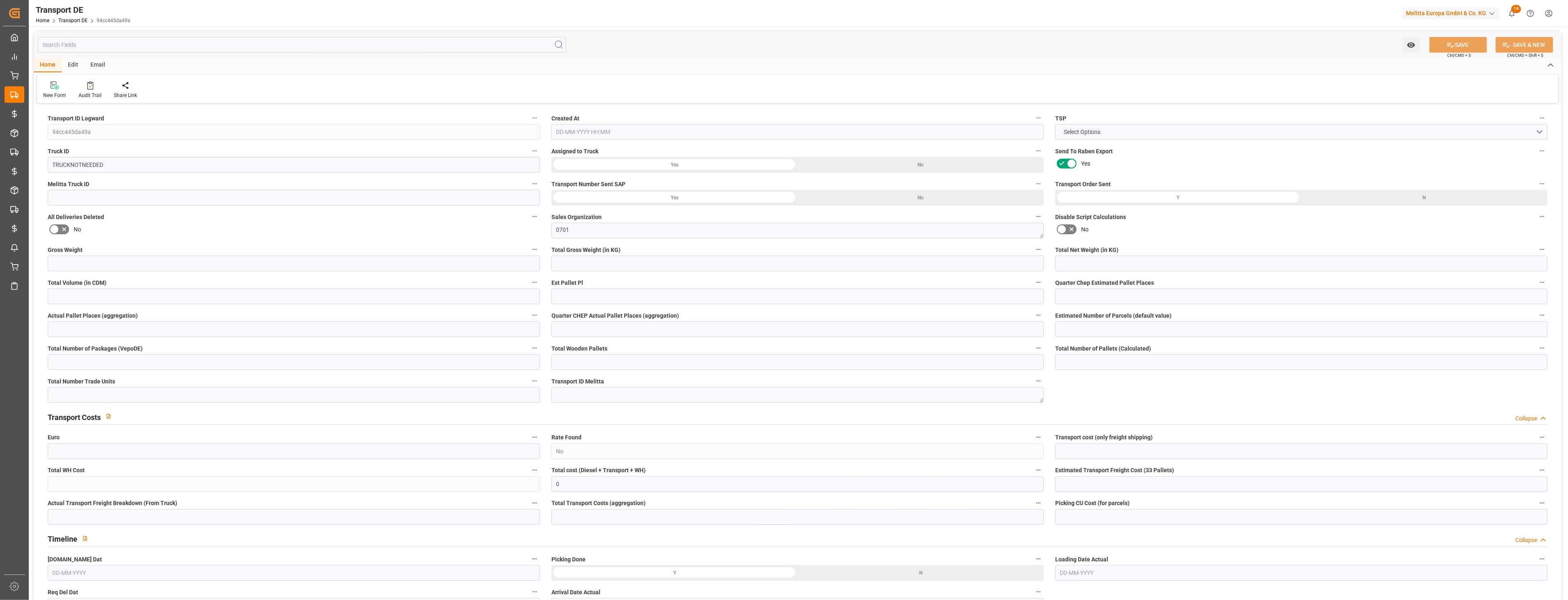
type input "0"
type input "1"
type input "0"
type input "6"
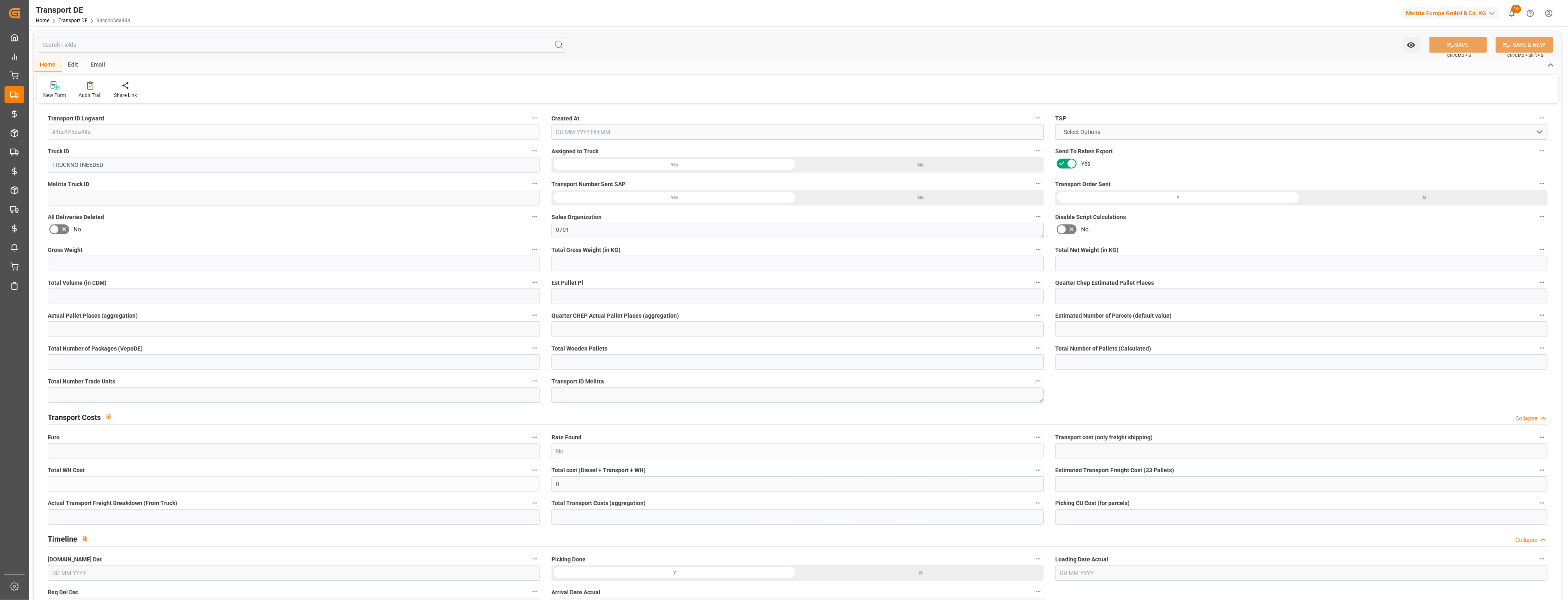
type input "0"
type input "[DATE] 10:40"
type input "[DATE]"
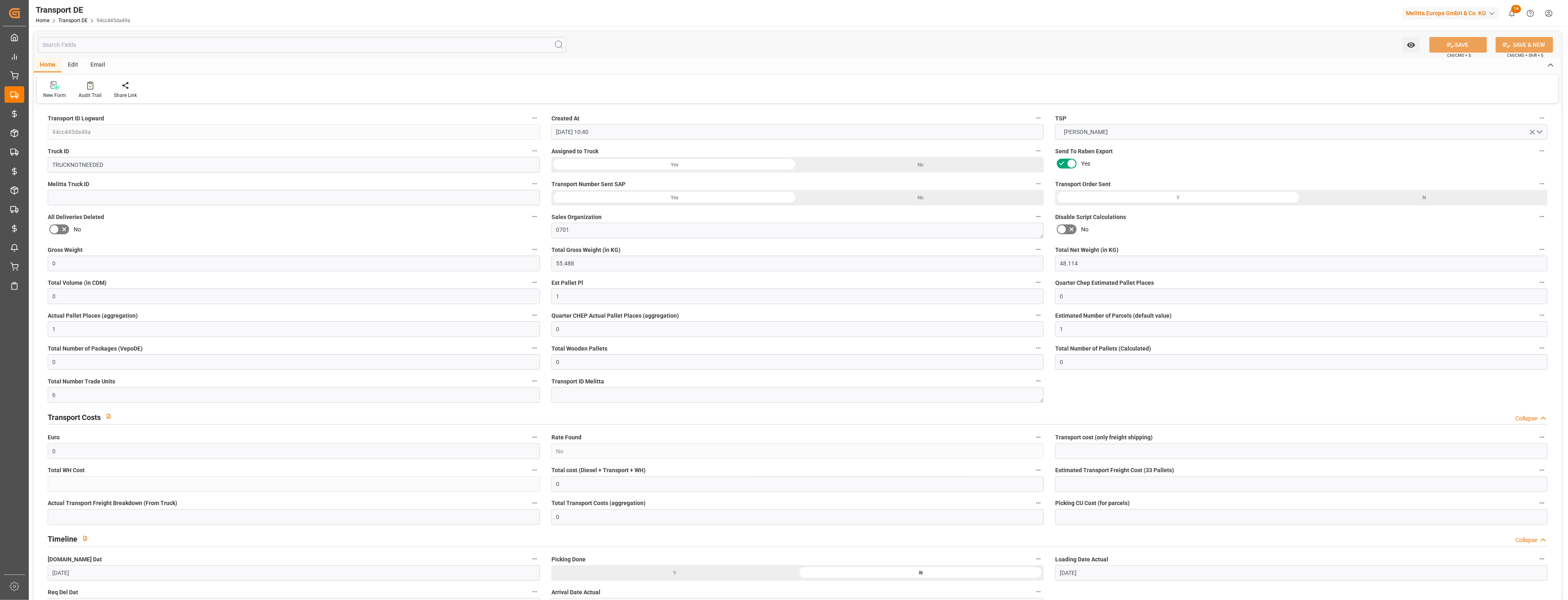
type input "[DATE]"
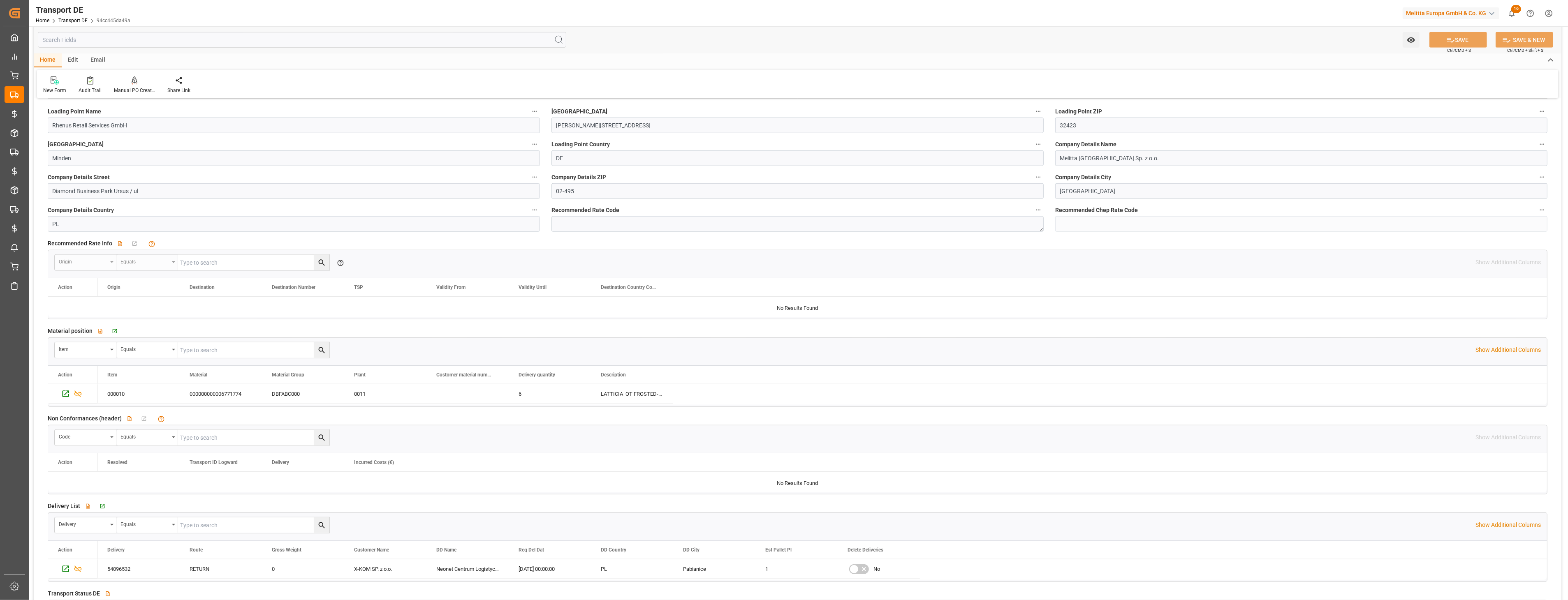
scroll to position [1142, 0]
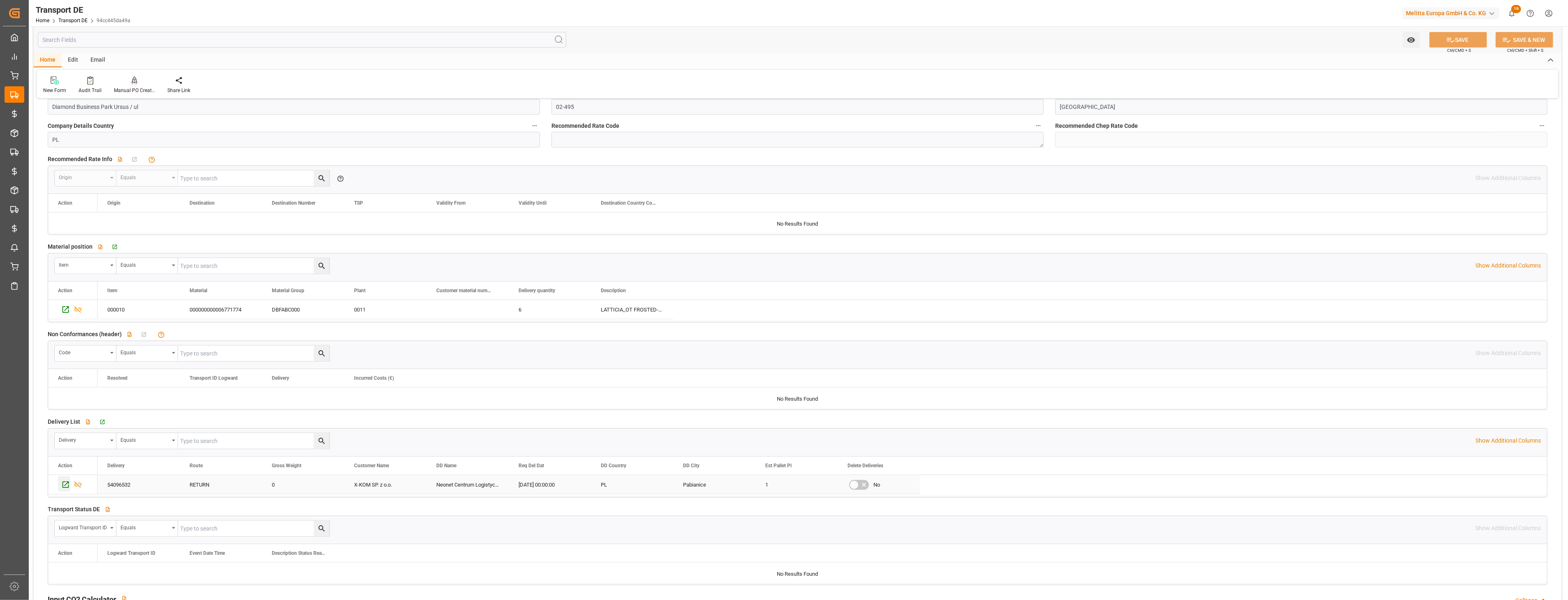
click at [62, 429] on icon "Press SPACE to select this row." at bounding box center [65, 484] width 9 height 9
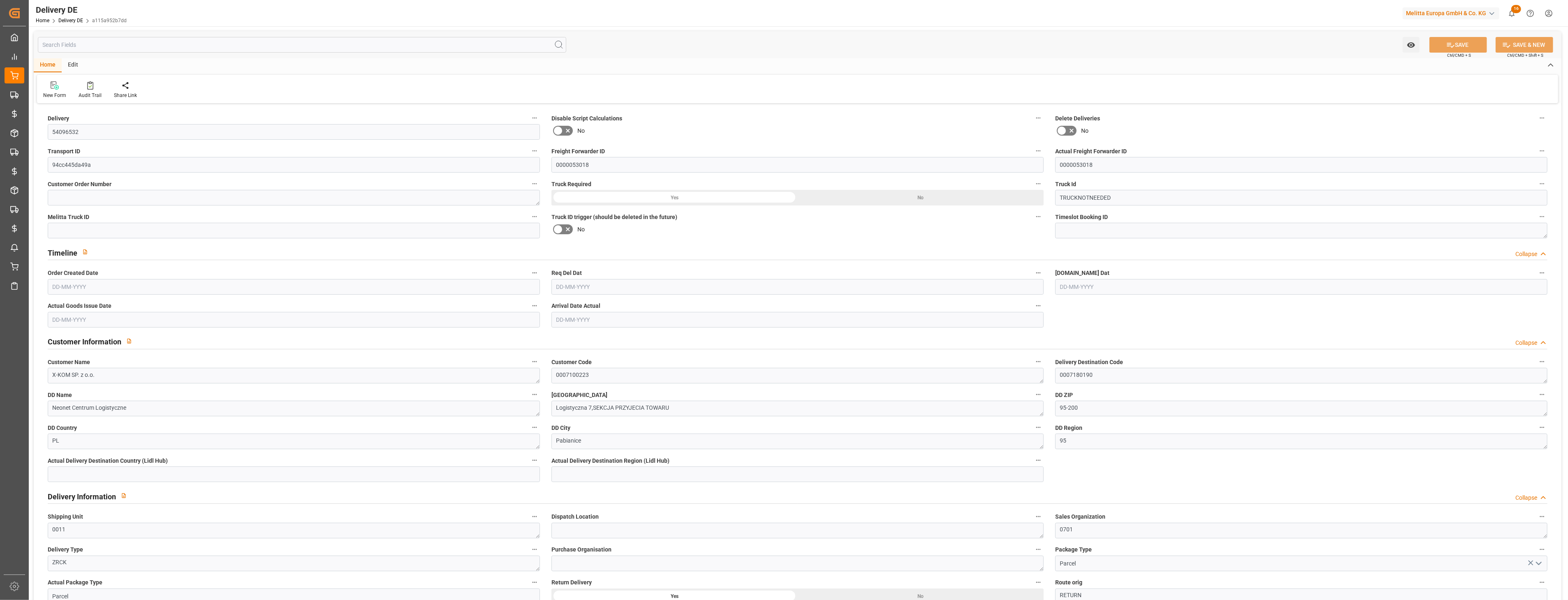
type input "0"
type input "1"
type input "48.114"
type input "0"
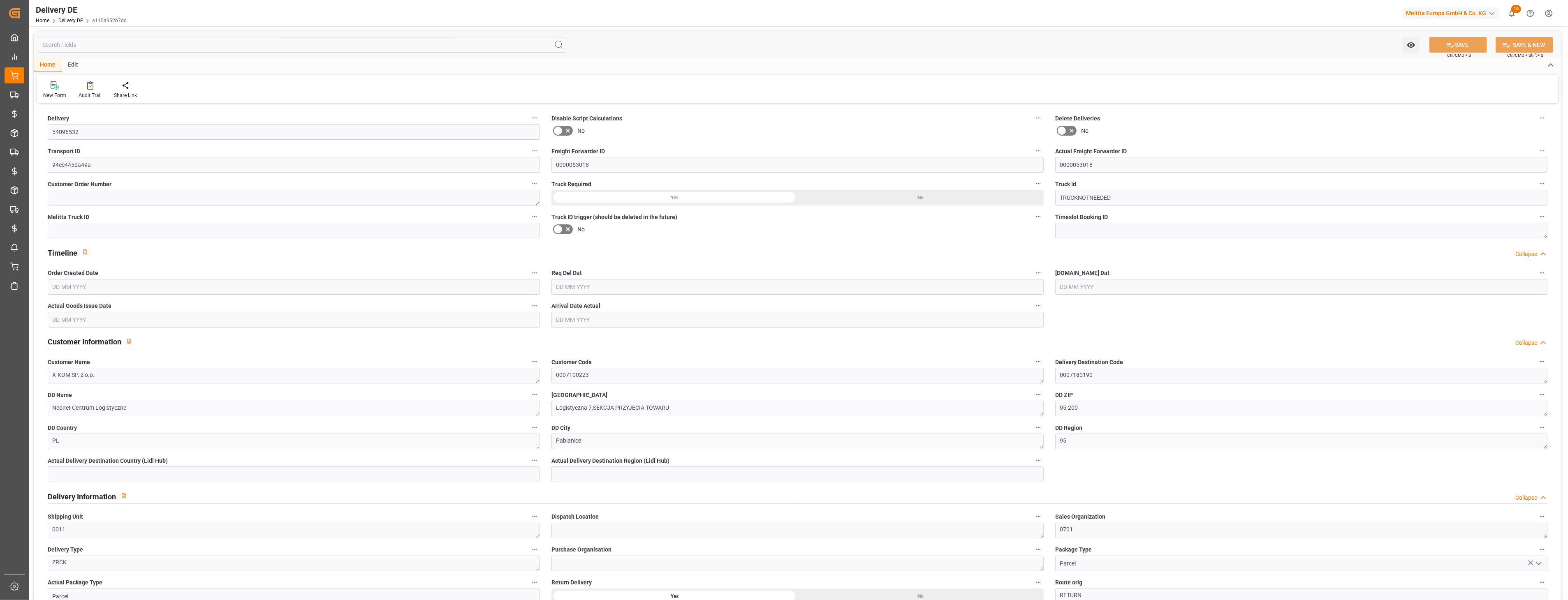
type input "0"
type input "[DATE]"
type input "21-08-2025"
type input "[DATE]"
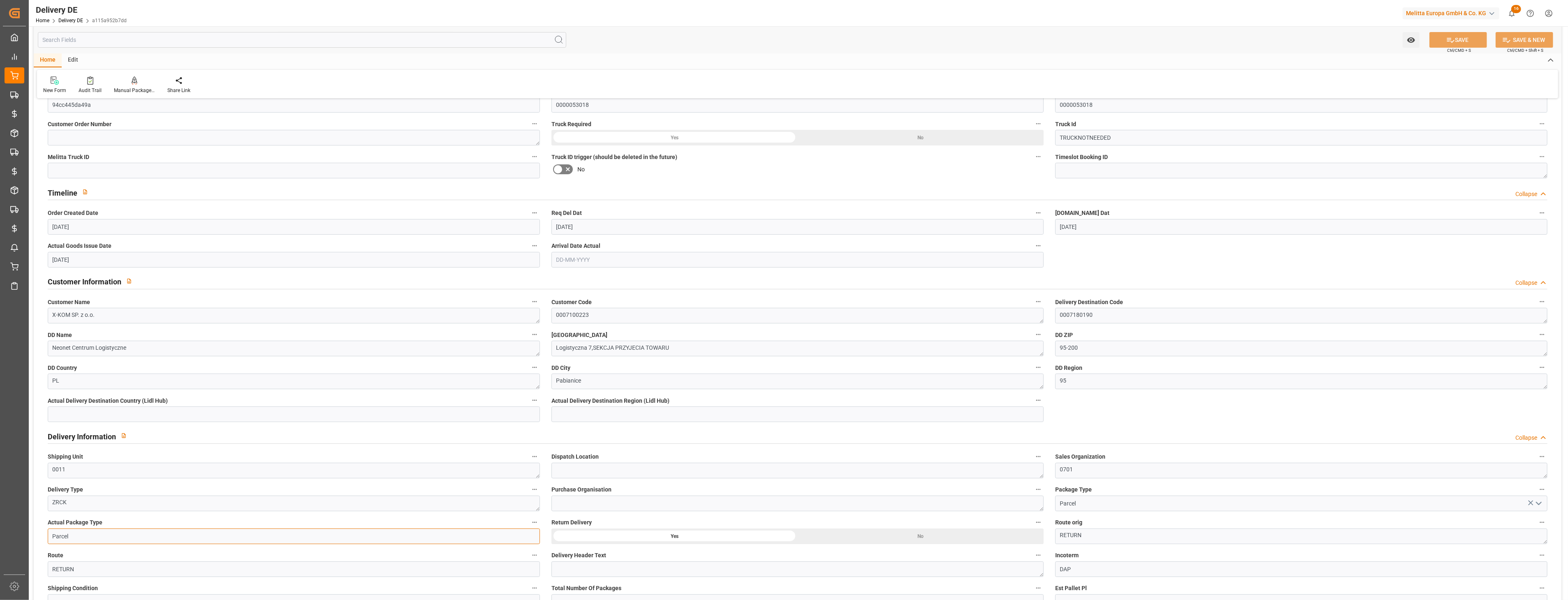
drag, startPoint x: 58, startPoint y: 594, endPoint x: 111, endPoint y: 602, distance: 53.6
click at [111, 600] on html "Created by potrace 1.15, written by Peter Selinger 2001-2017 Created by potrace…" at bounding box center [784, 300] width 1568 height 600
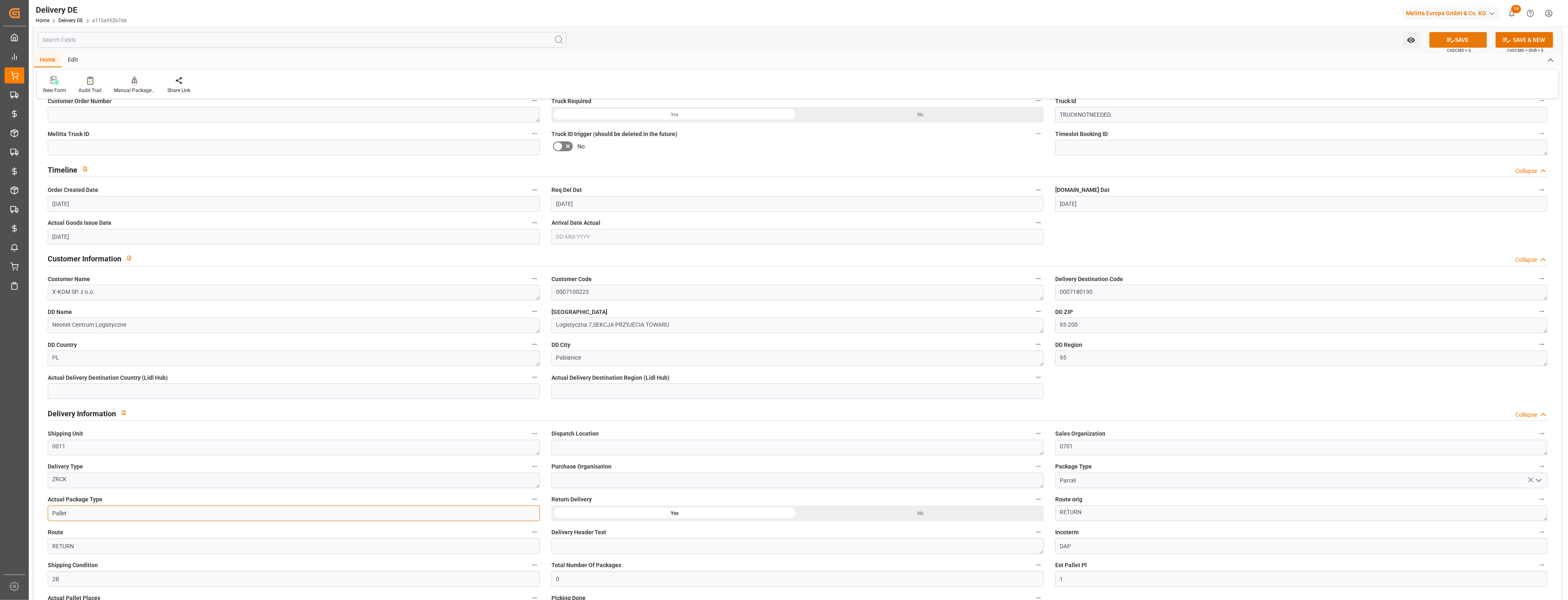
type input "Pallet"
click at [1472, 35] on button "SAVE" at bounding box center [1458, 40] width 57 height 16
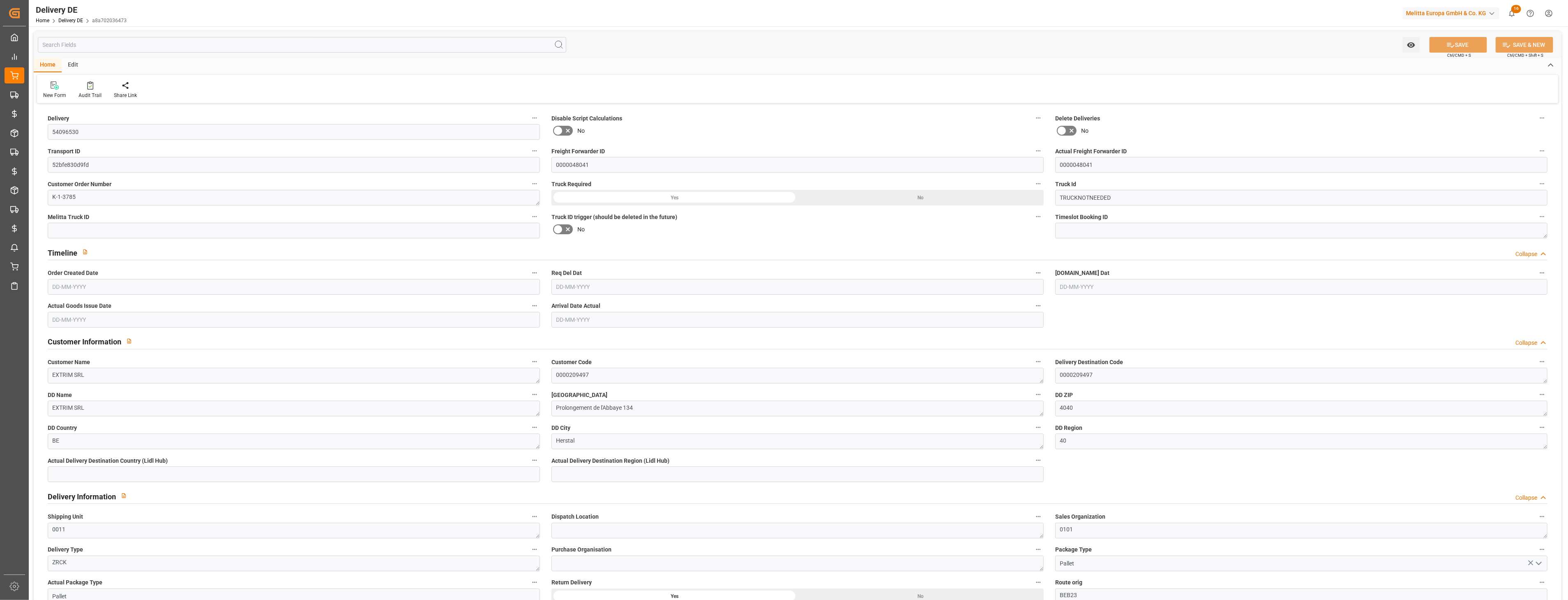
type input "0"
type input "1"
type input "39.744"
type input "0"
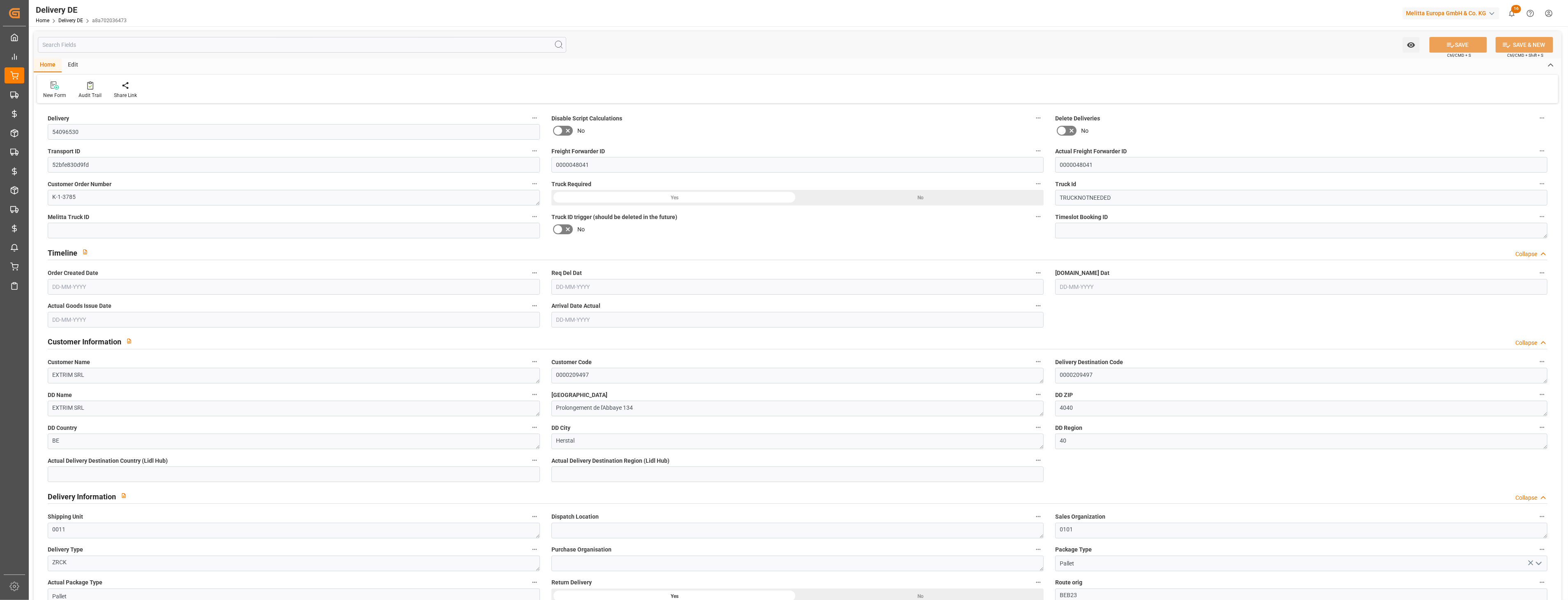
type input "0"
type input "[DATE]"
type input "20-08-2025"
type input "[DATE]"
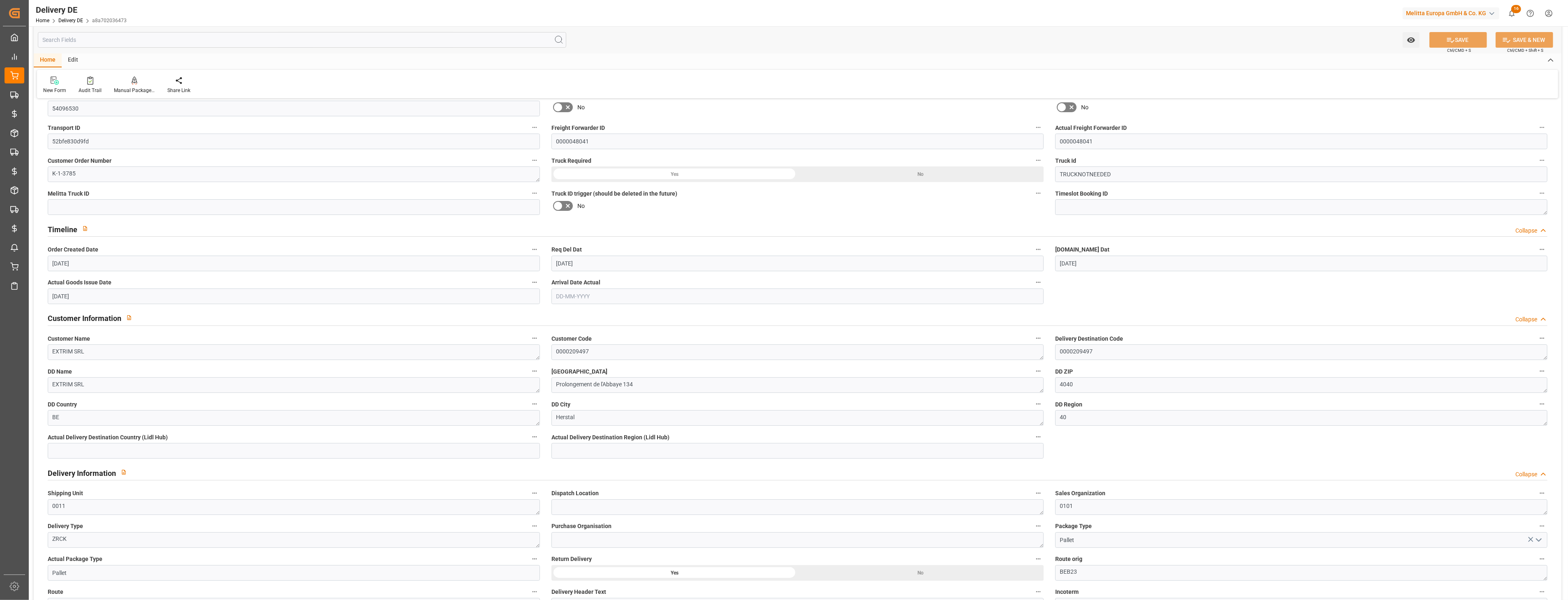
scroll to position [91, 0]
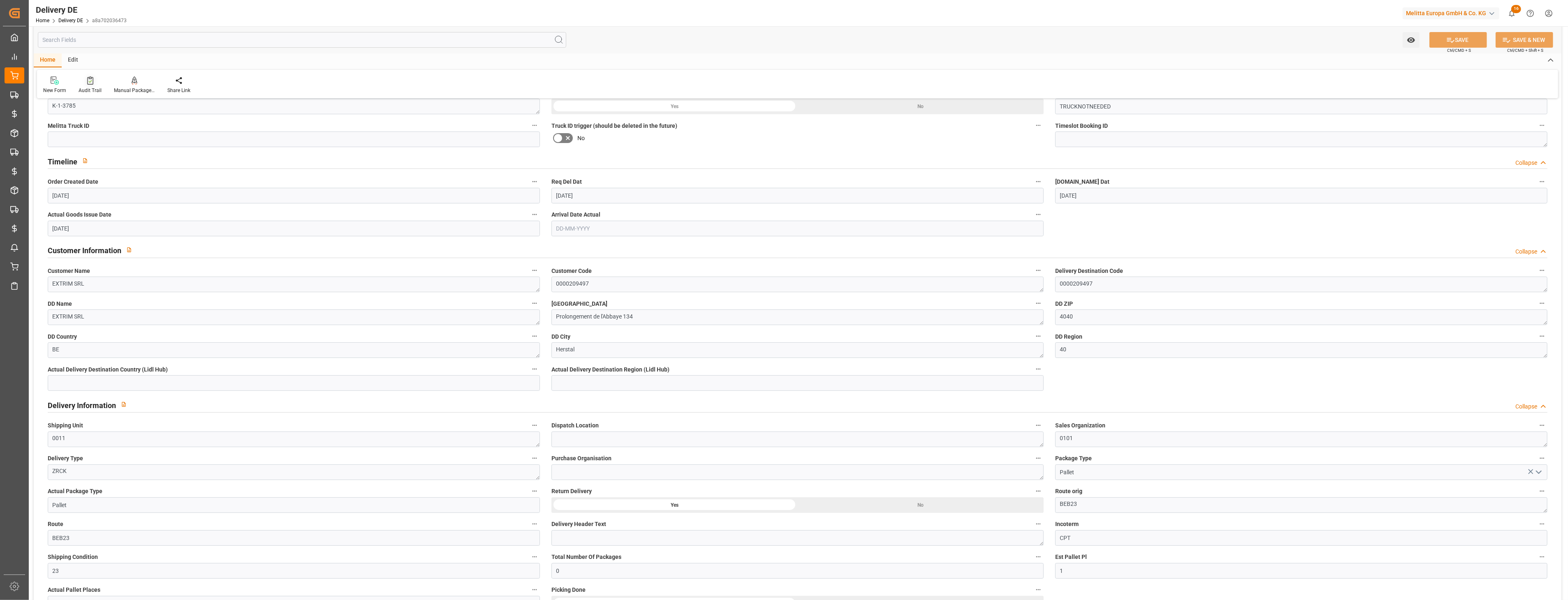
click at [89, 85] on div "Audit Trail" at bounding box center [90, 85] width 36 height 18
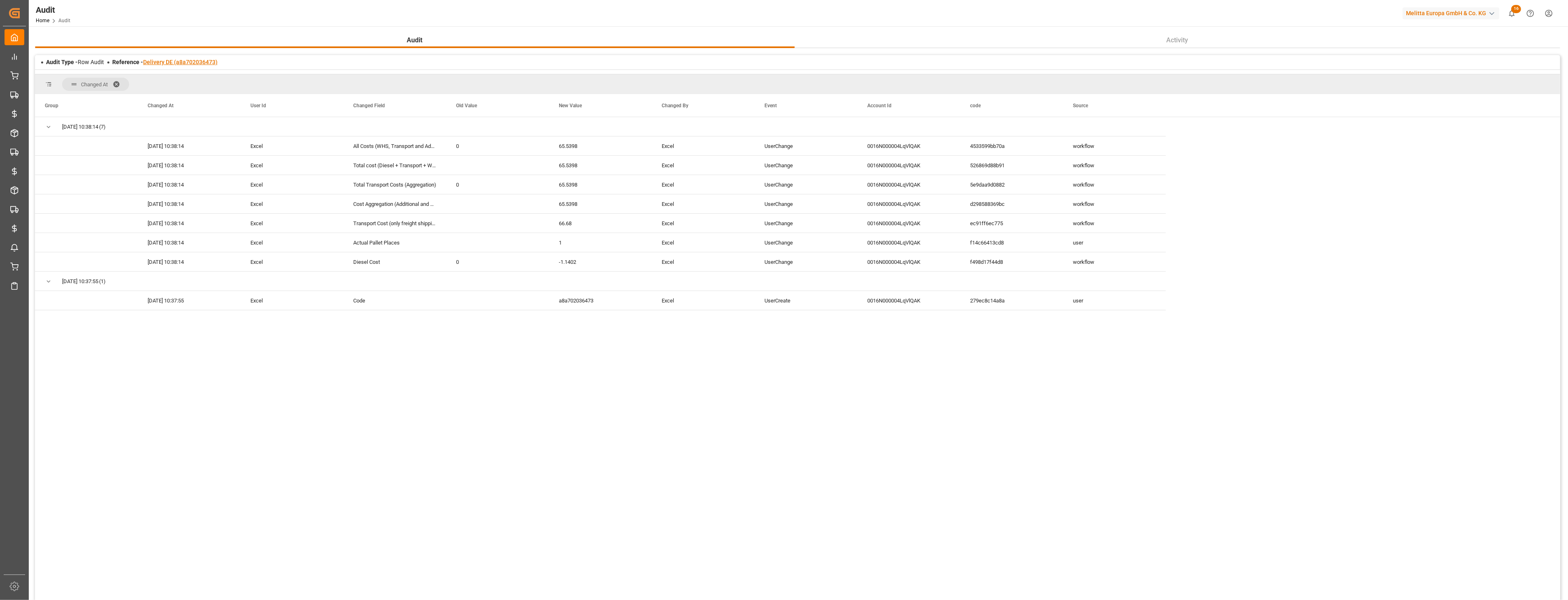
click at [189, 64] on link "Delivery DE (a8a702036473)" at bounding box center [179, 61] width 74 height 7
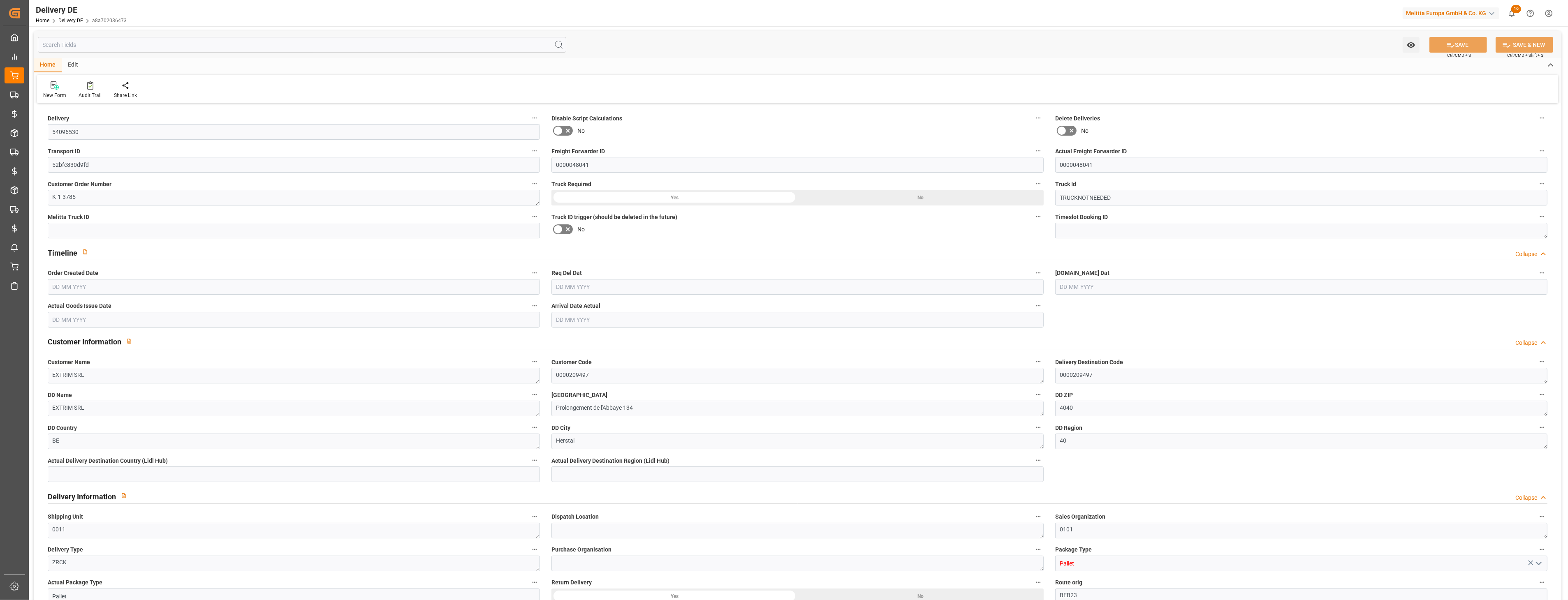
type input "0"
type input "1"
type input "39.744"
type input "0"
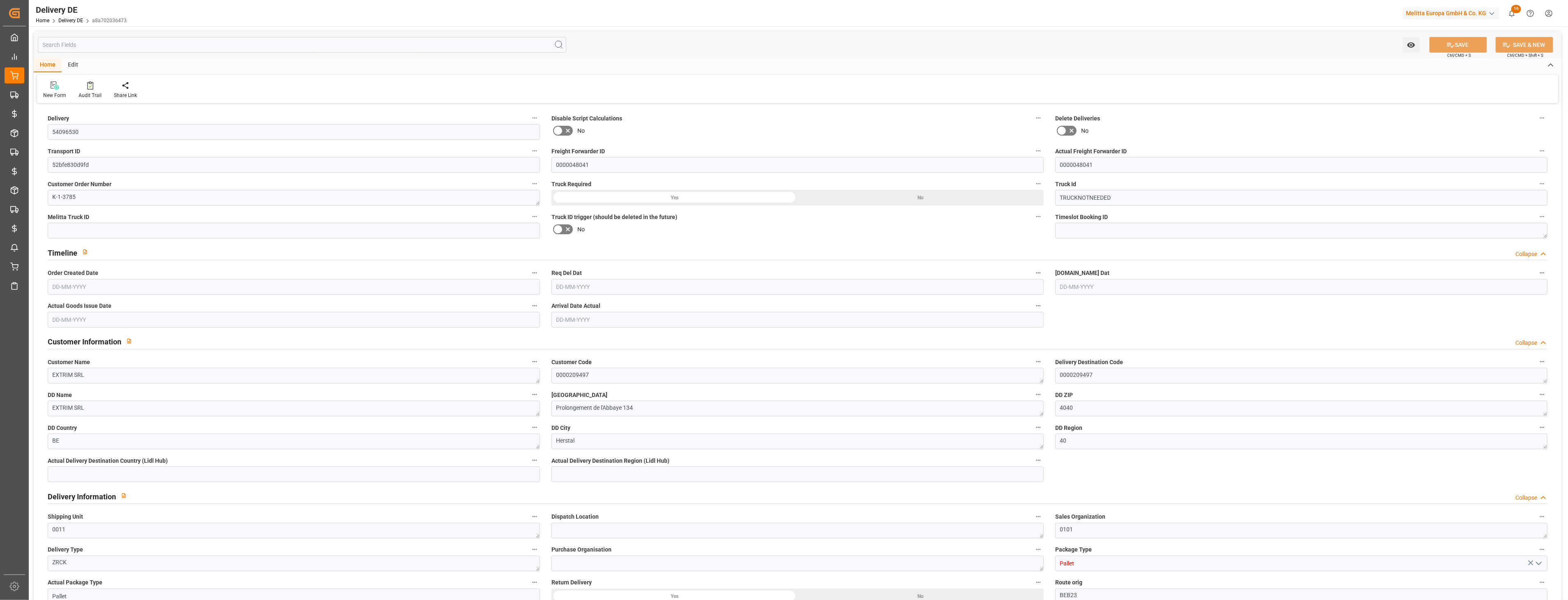
type input "0"
type input "[DATE]"
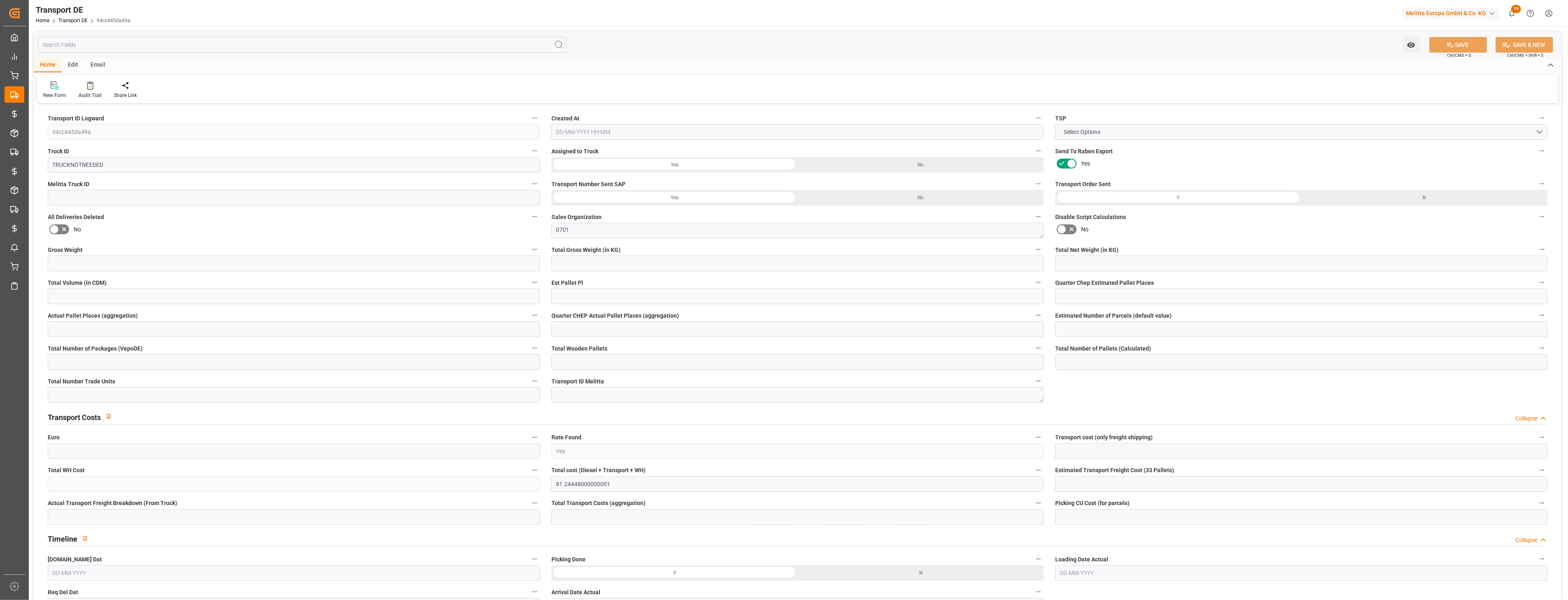
type input "0"
type input "55.488"
type input "48.114"
type input "0"
type input "1"
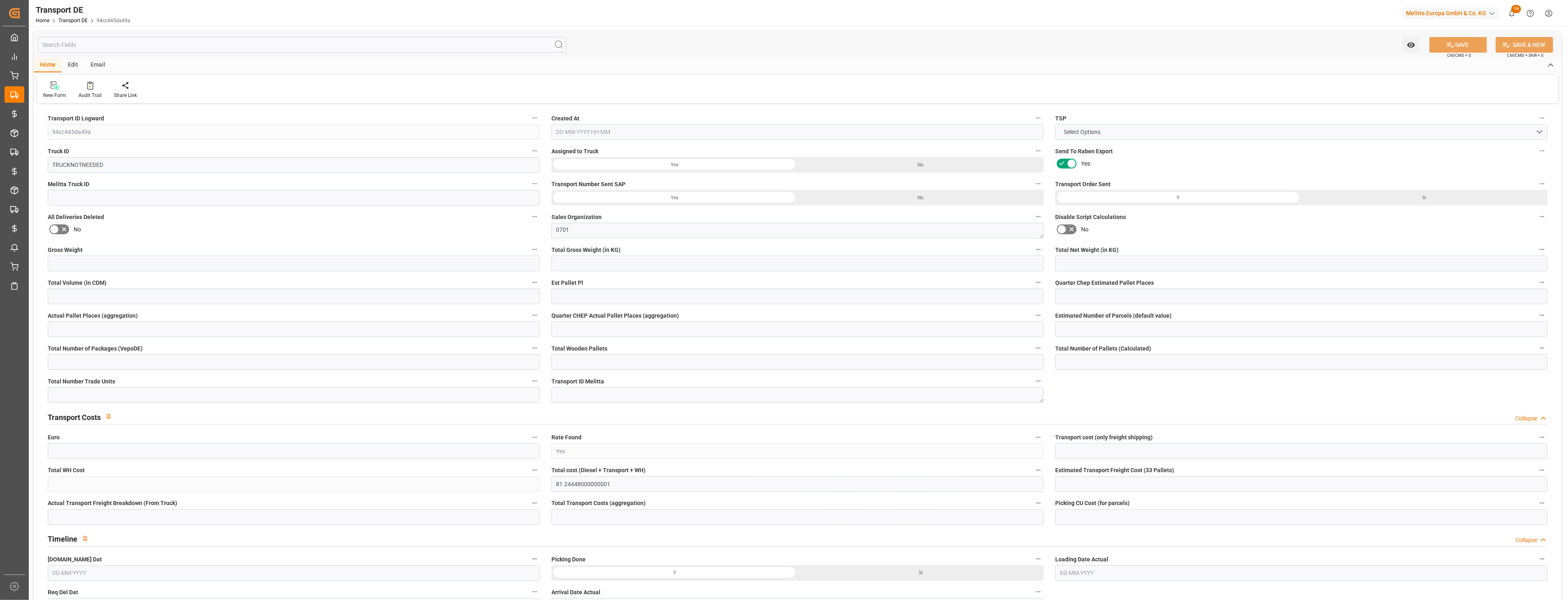
type input "0"
type input "1"
type input "0"
type input "1"
type input "0"
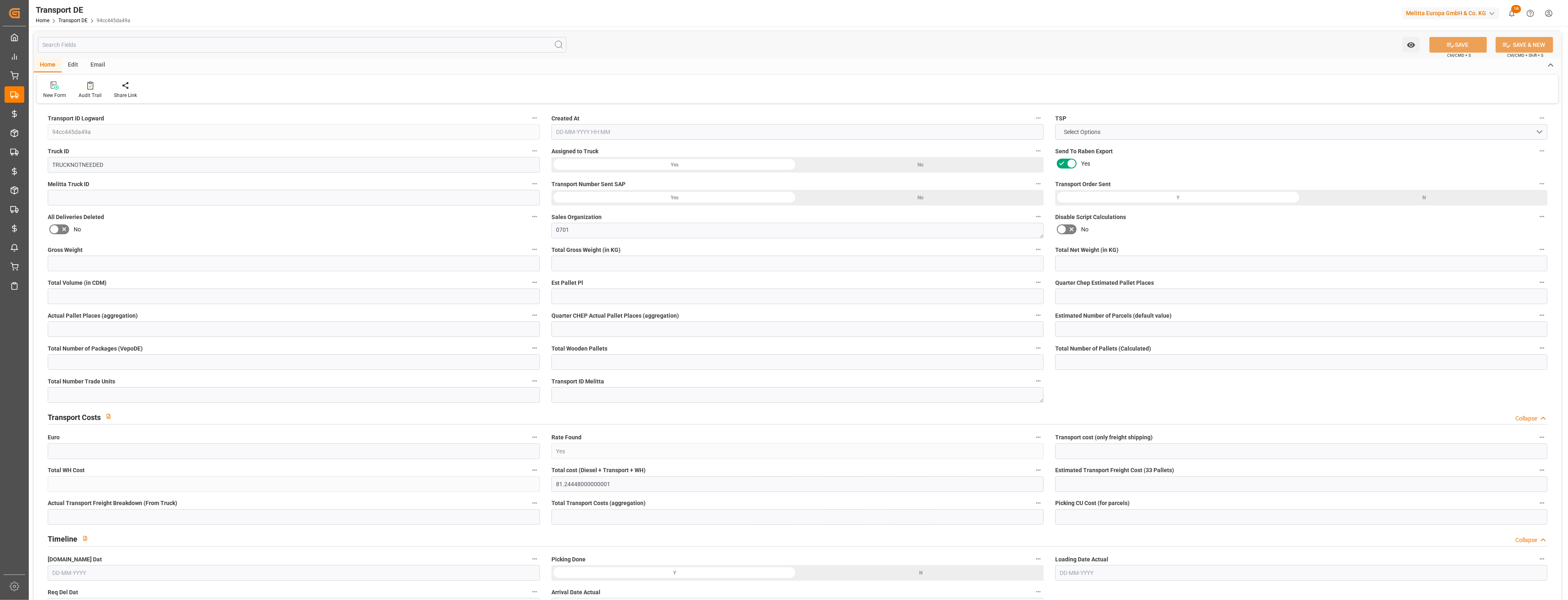
type input "0"
type input "6"
type input "0"
type input "82.7"
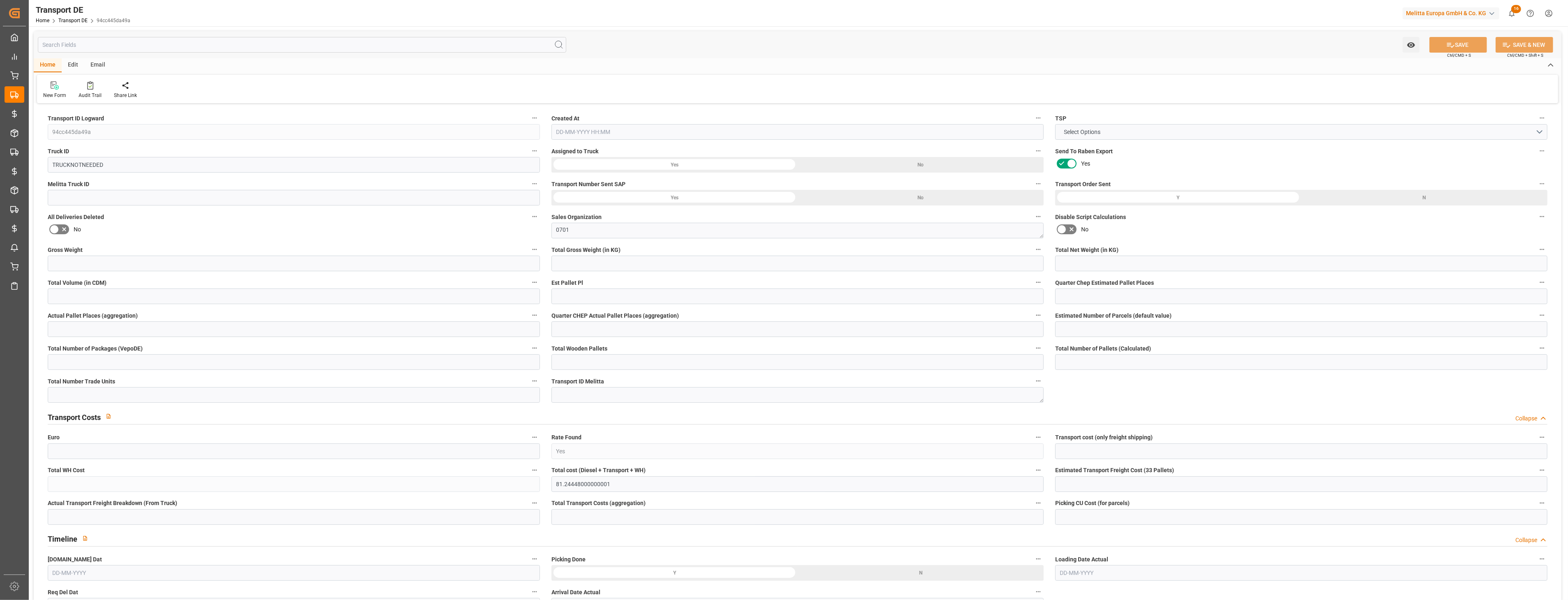
type input "82.7"
type input "81.2445"
type input "95"
type input "0"
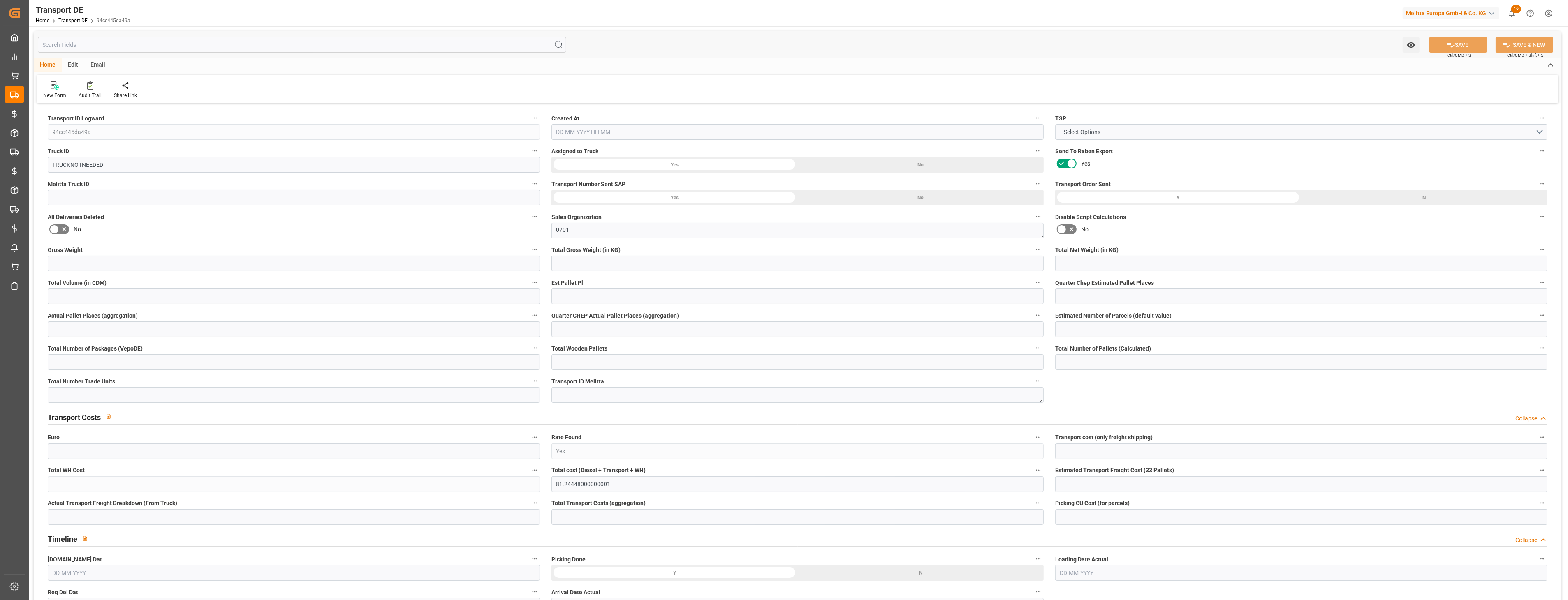
type input "0"
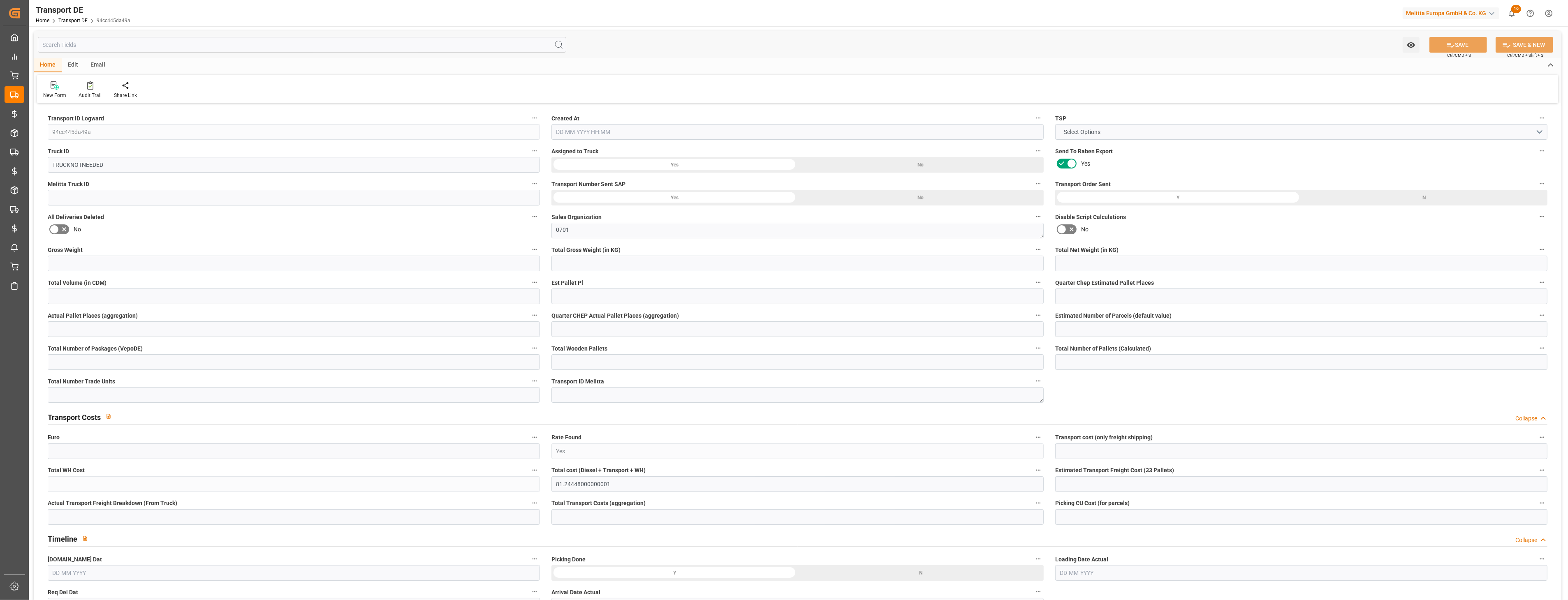
type input "0"
type input "-1.4555"
type input "0"
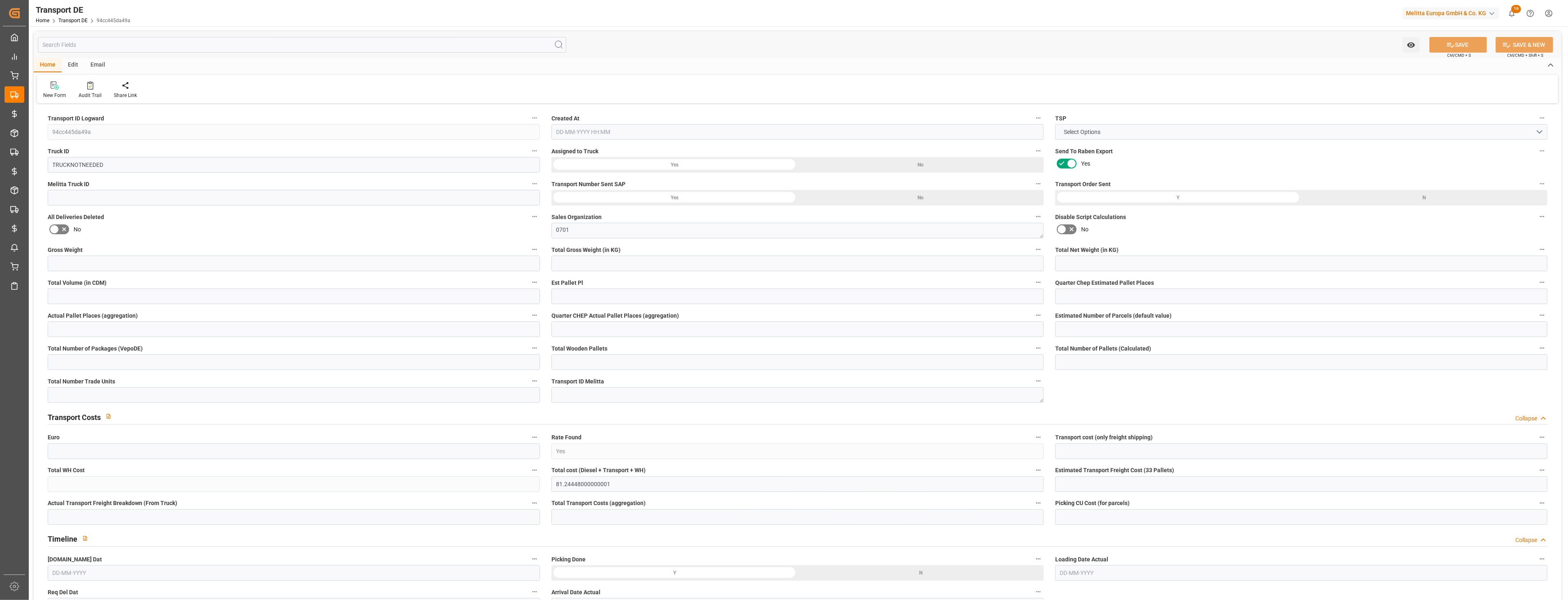
type input "0"
type input "55.488"
type input "2800"
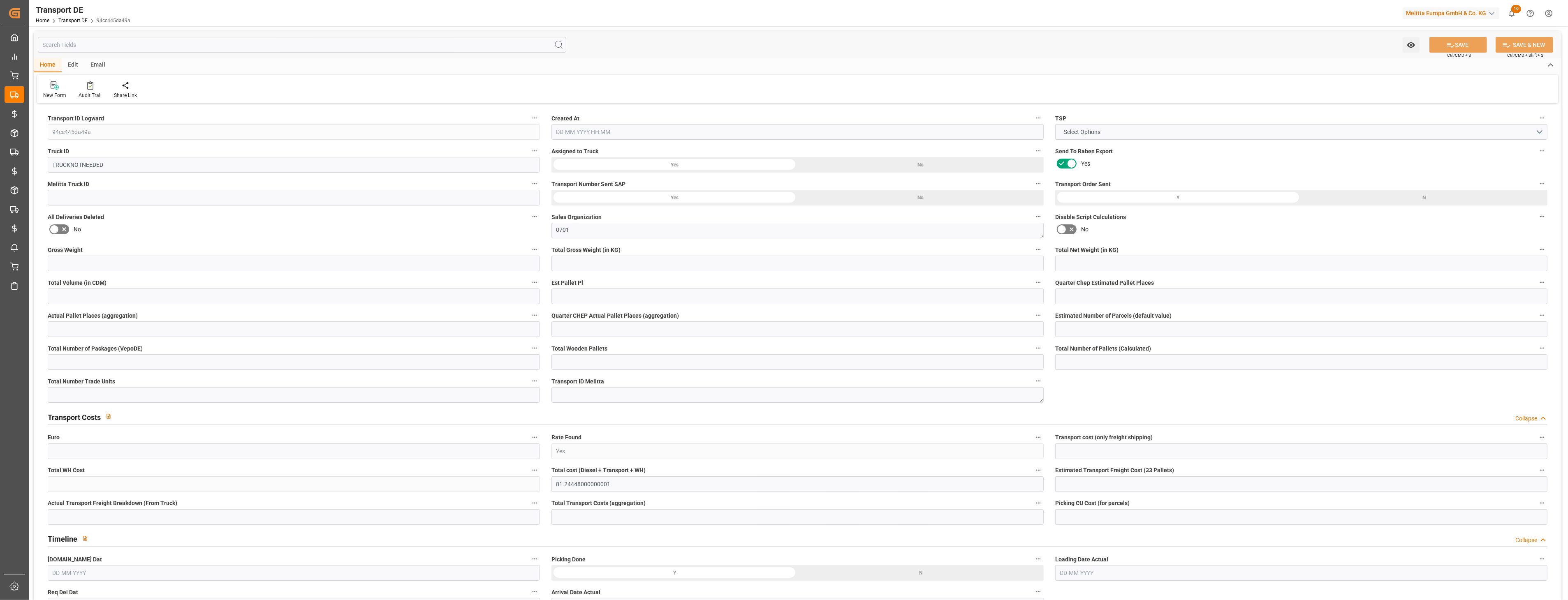
type input "21"
type input "80"
type input "0"
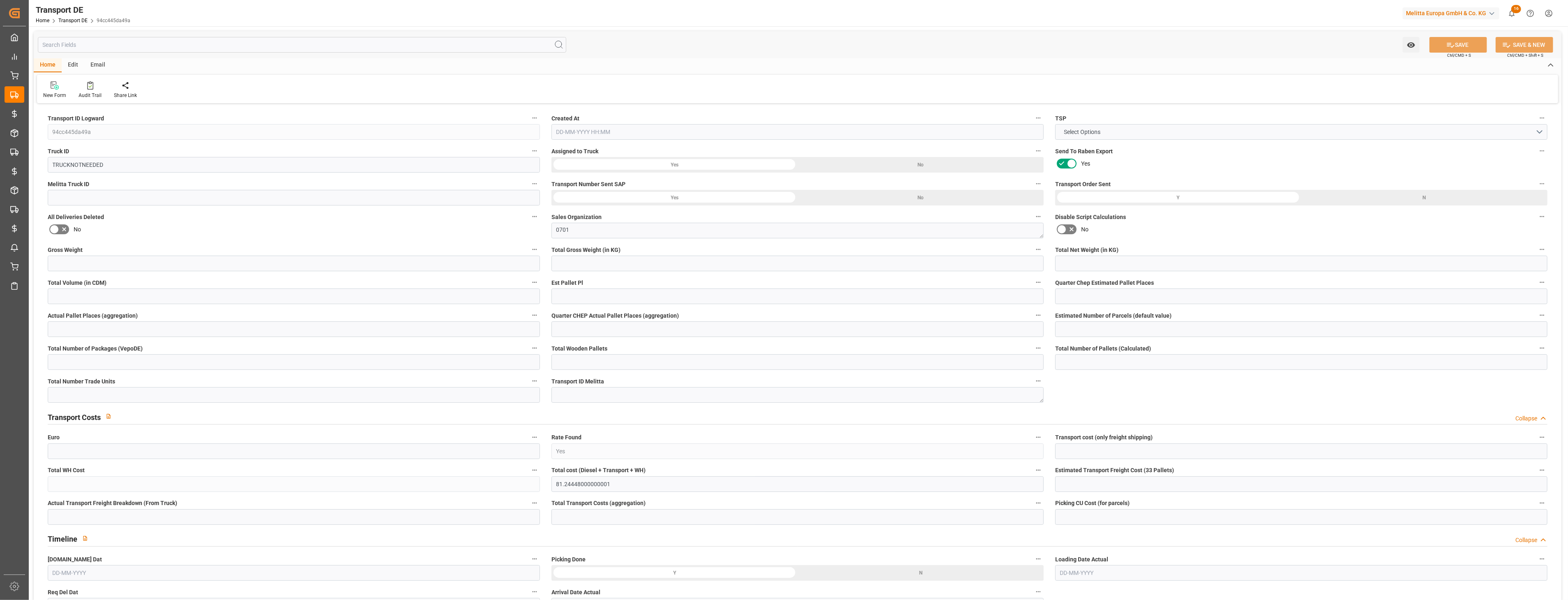
type input "0"
type input "1"
type input "0"
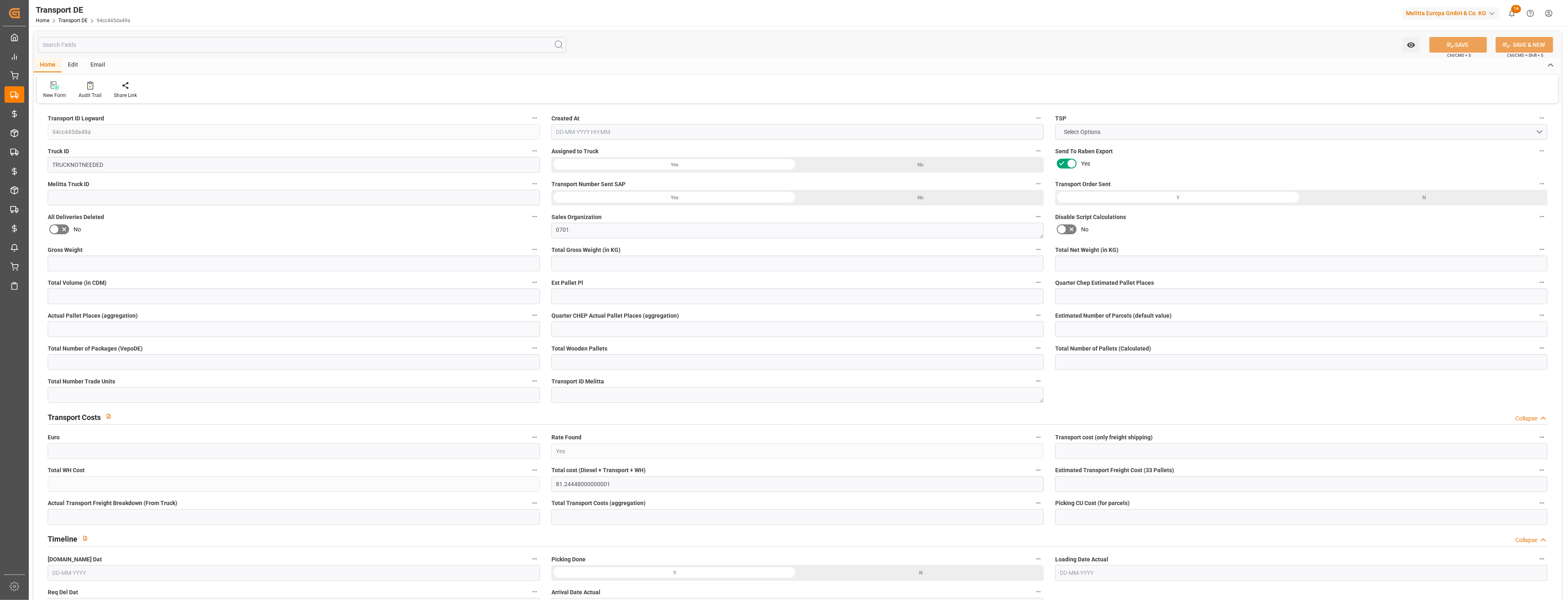
type input "0"
type input "6"
type input "81.2445"
type input "01-09-2025 10:40"
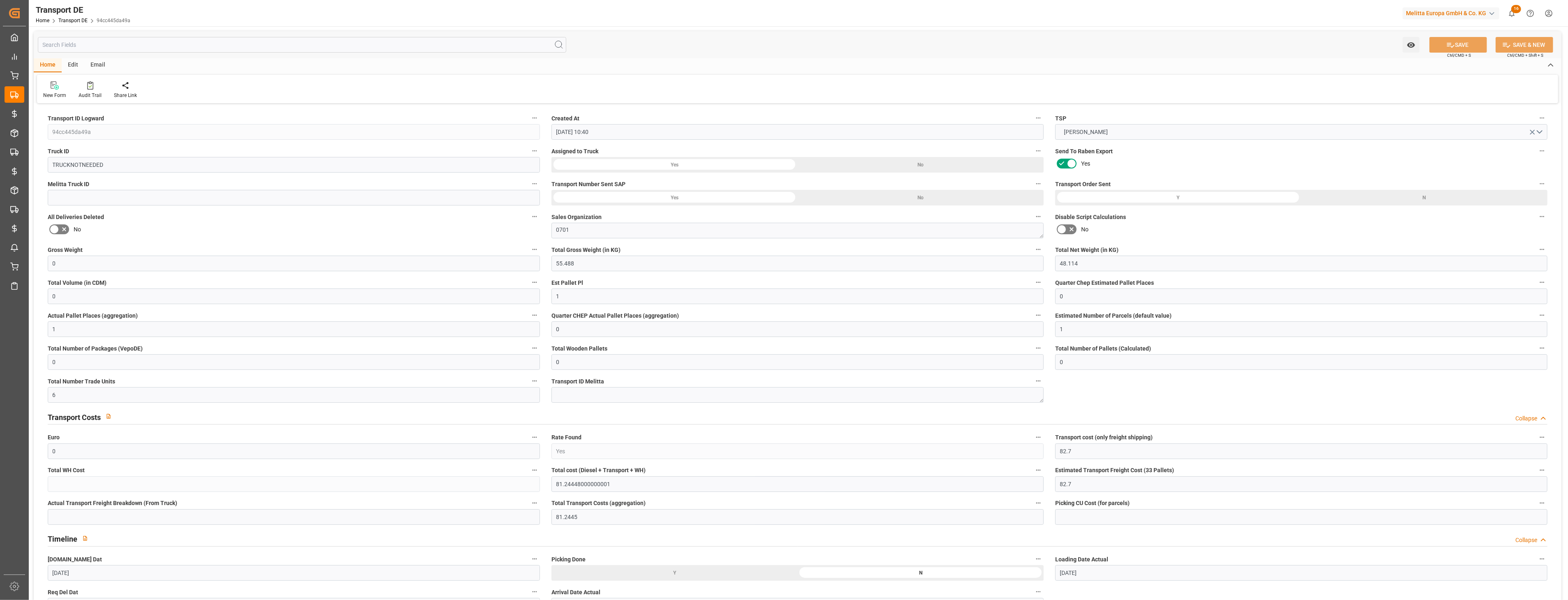
type input "[DATE]"
type input "01-09-2025"
type input "[DATE]"
type input "0"
type input "45.268"
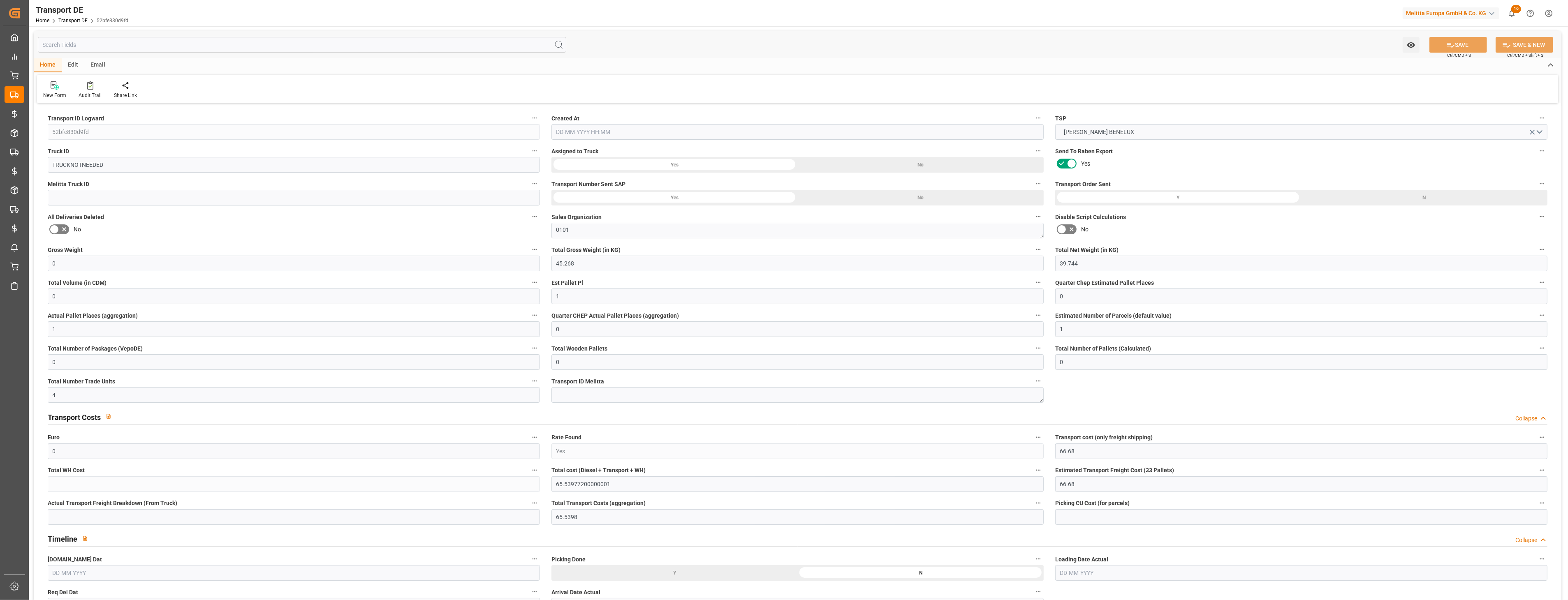
type input "39.744"
type input "0"
type input "1"
type input "0"
type input "1"
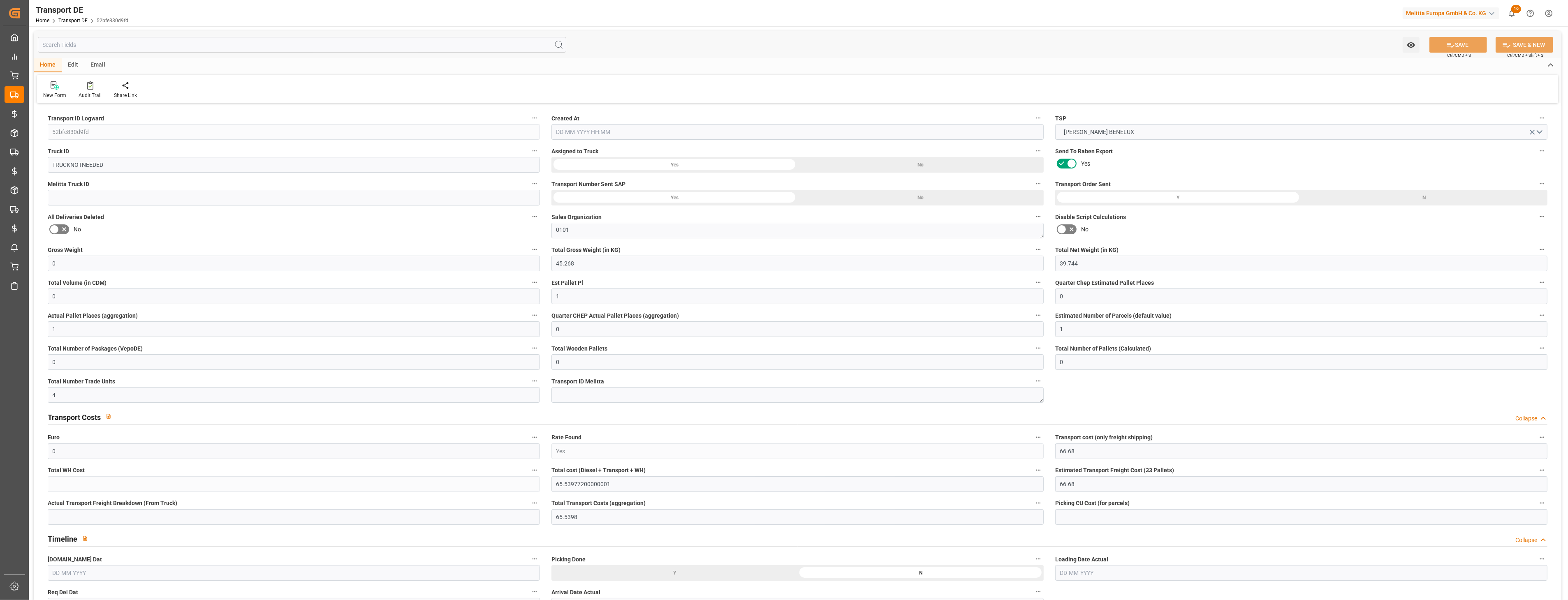
type input "0"
type input "1"
type input "0"
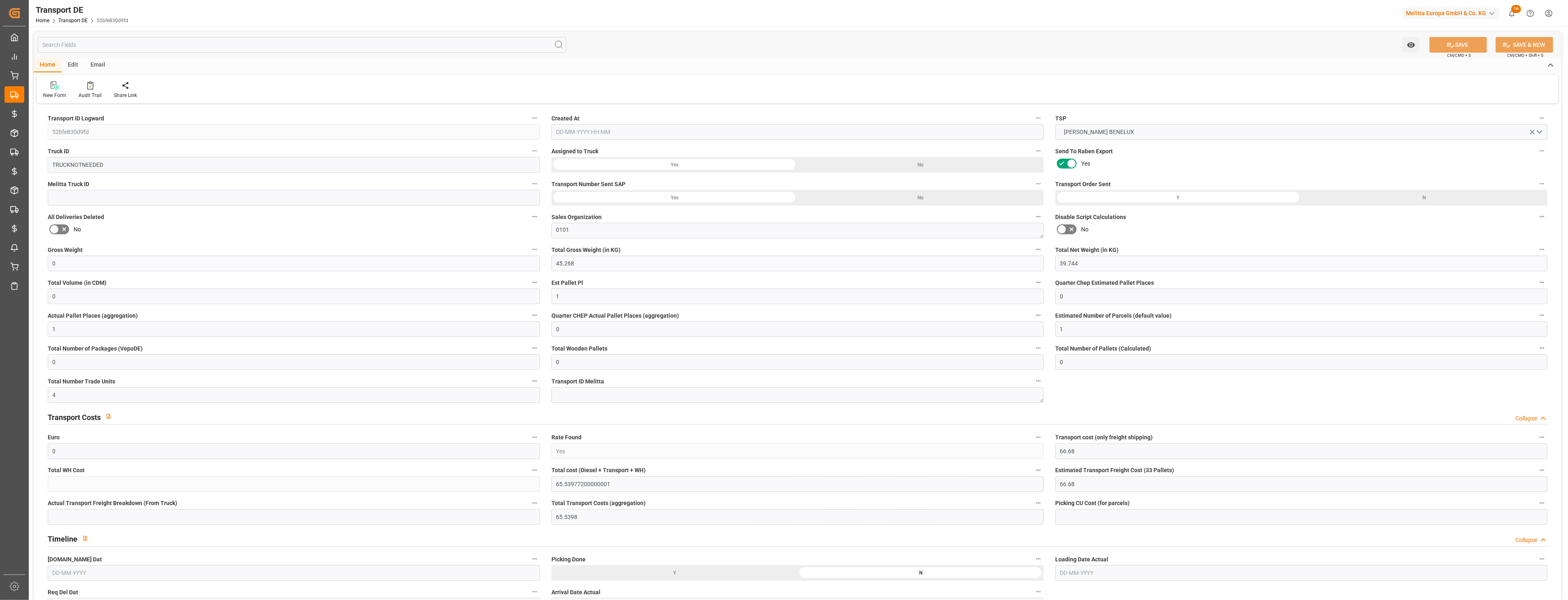
type input "4"
type input "0"
type input "66.68"
type input "65.5398"
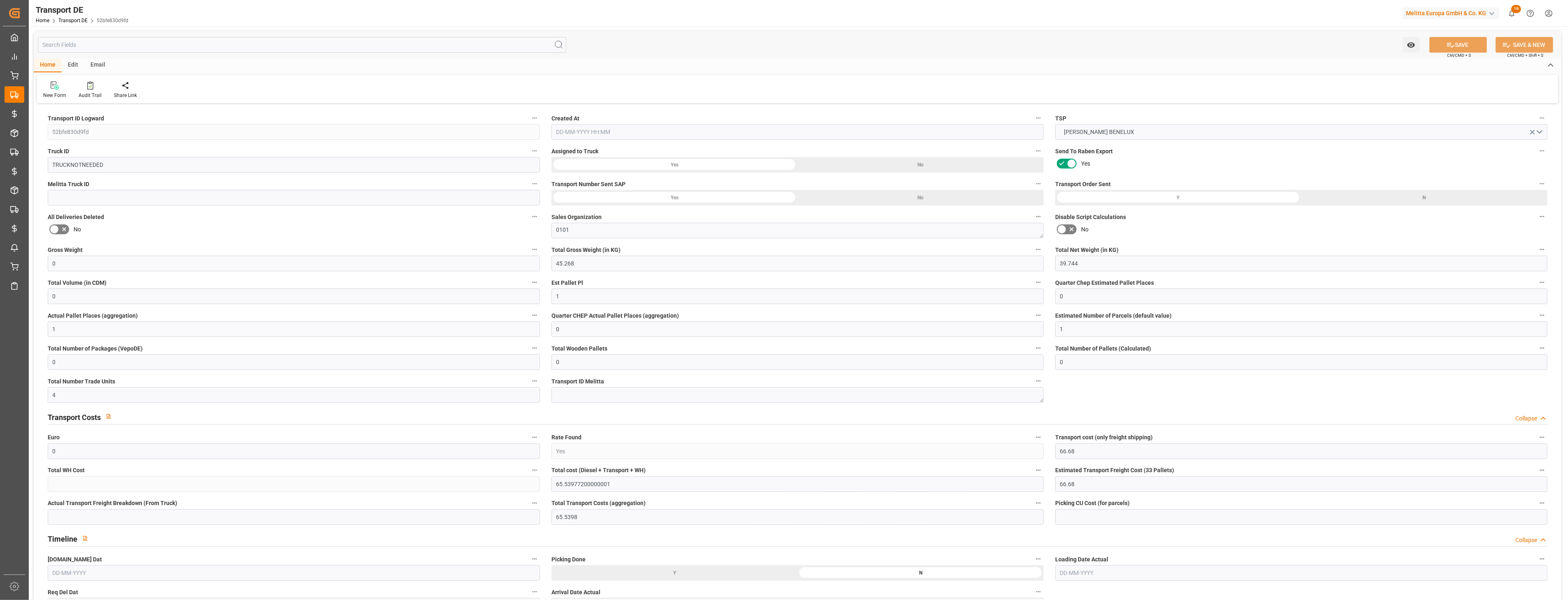
type input "40"
type input "0"
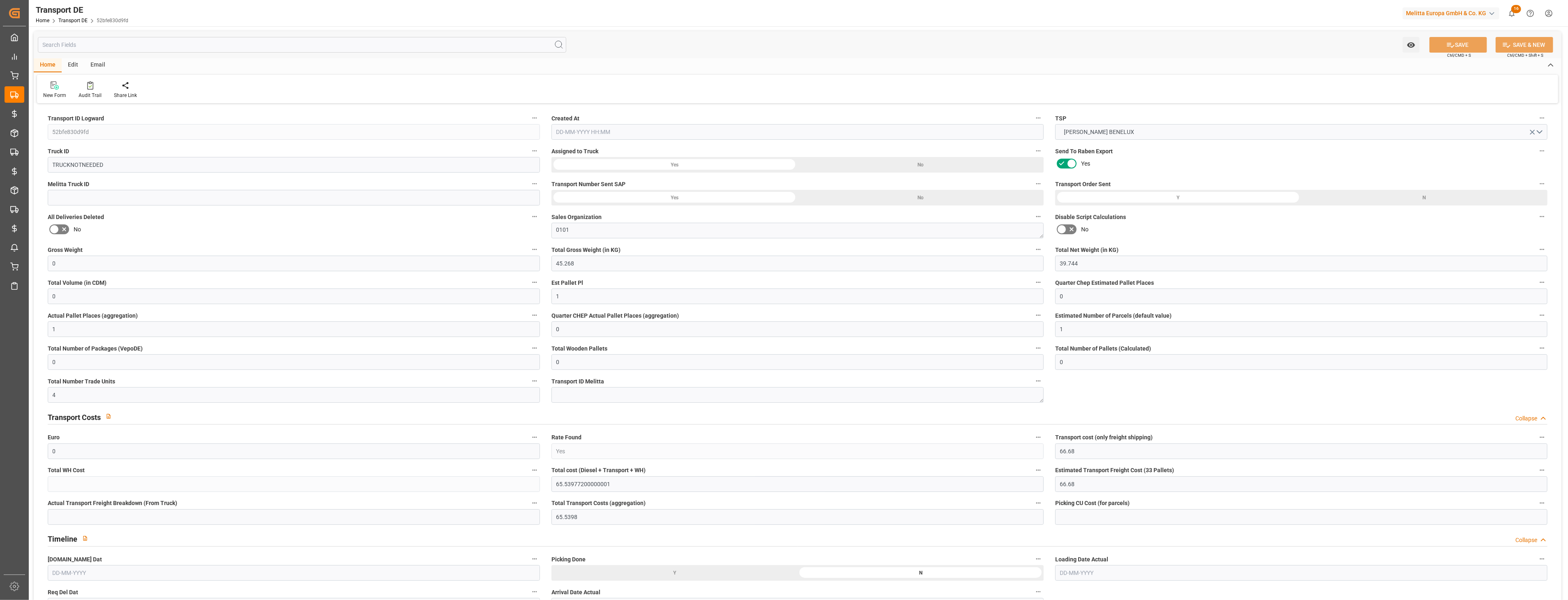
type input "0"
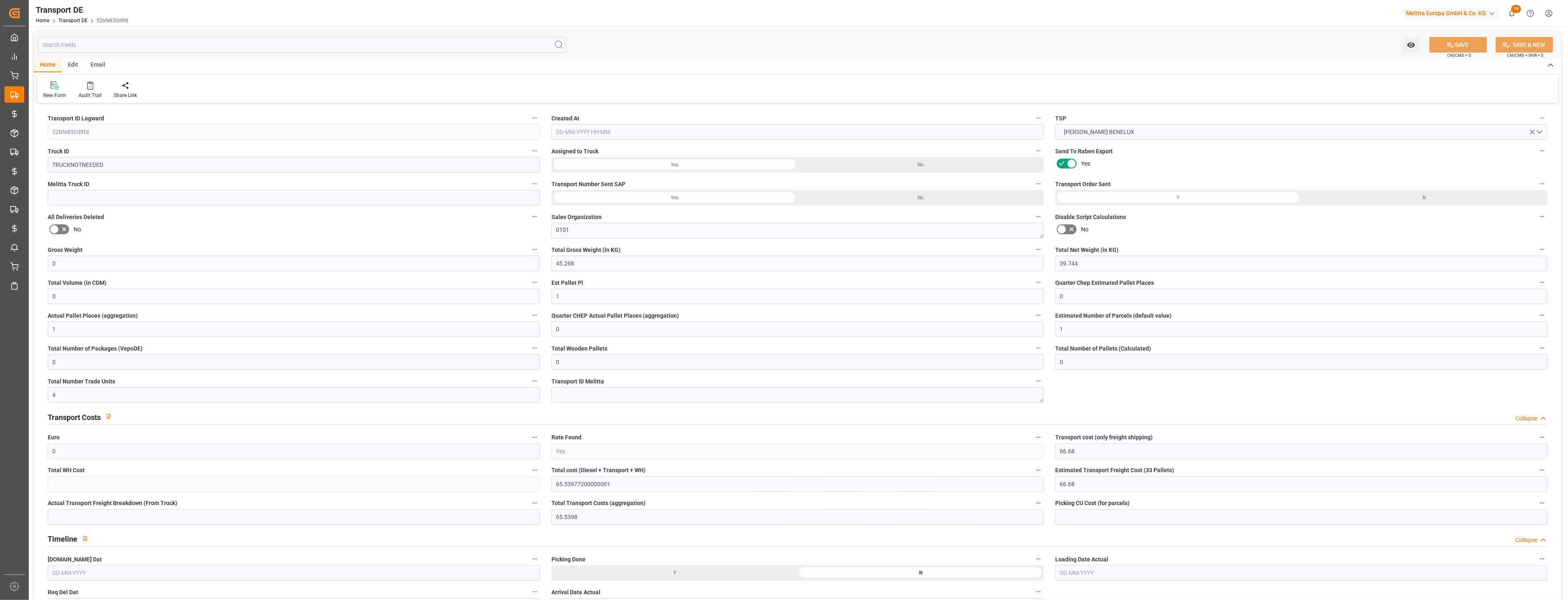
type input "0"
type input "-1.1402"
type input "0"
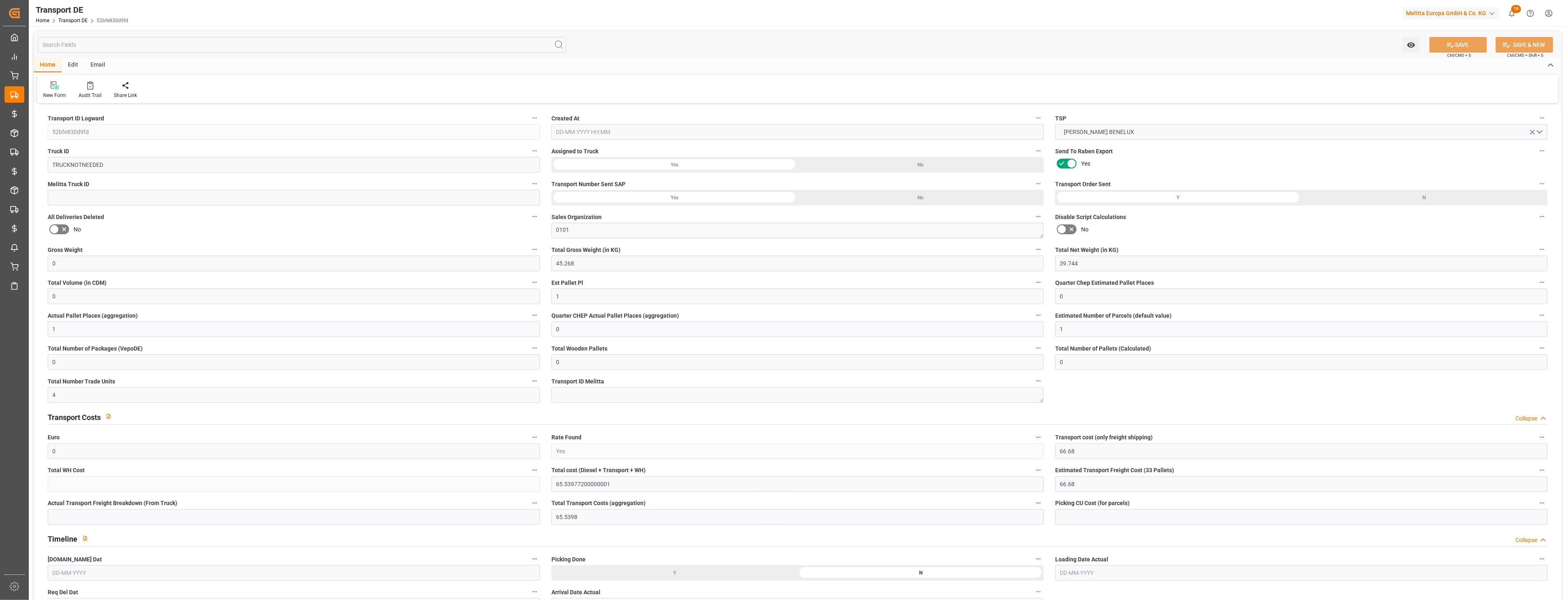
type input "0"
type input "45.268"
type input "4710.8598"
type input "21"
type input "35"
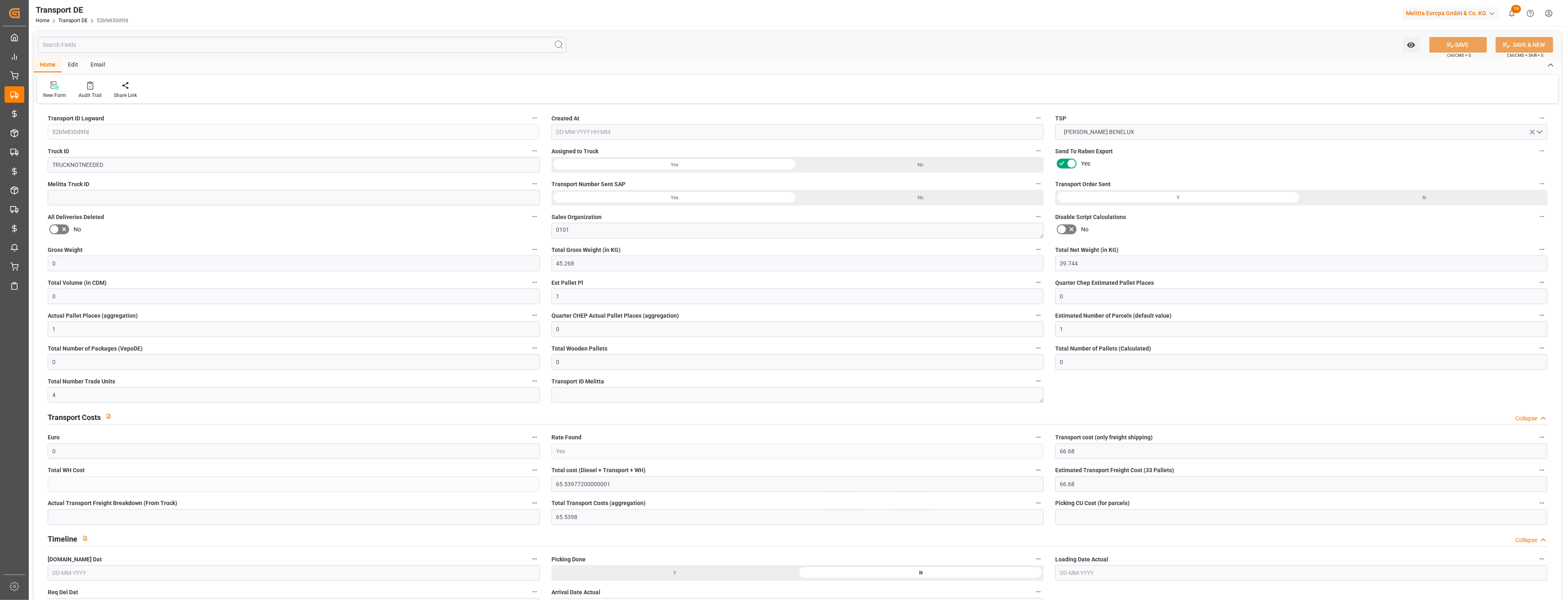
type input "0"
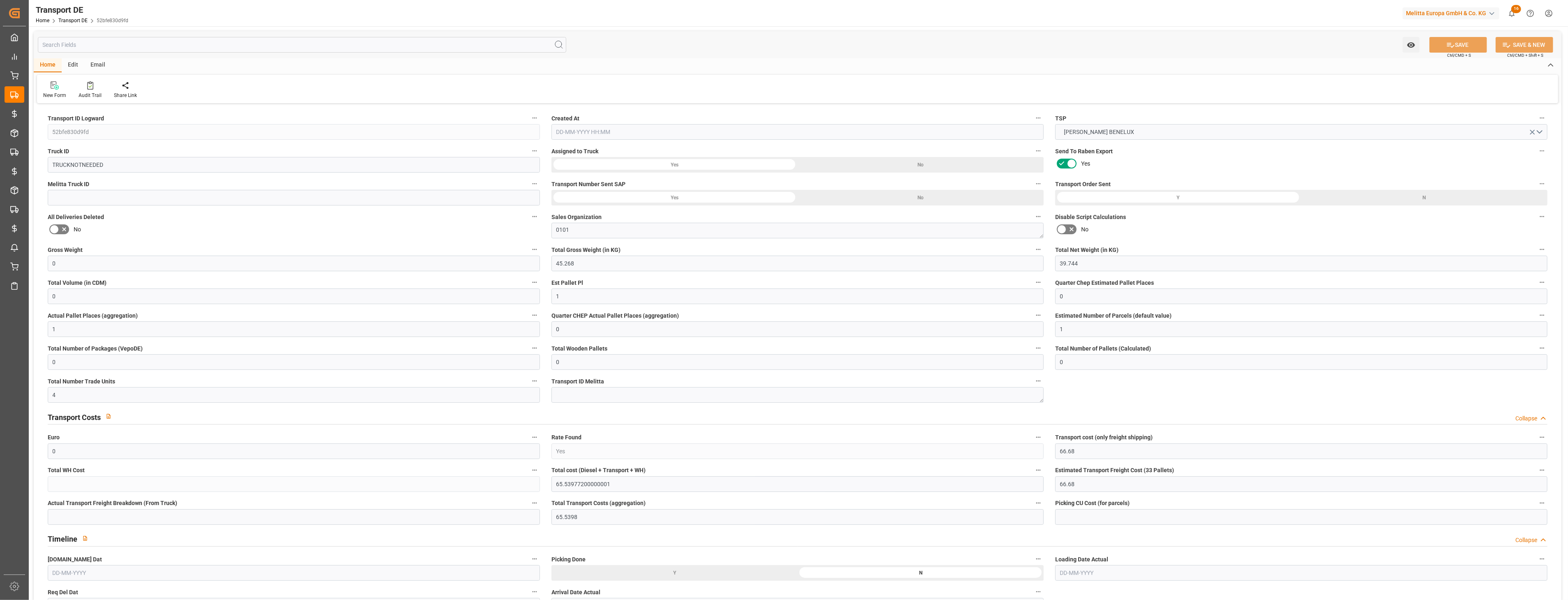
type input "0"
type input "1"
type input "0"
type input "4"
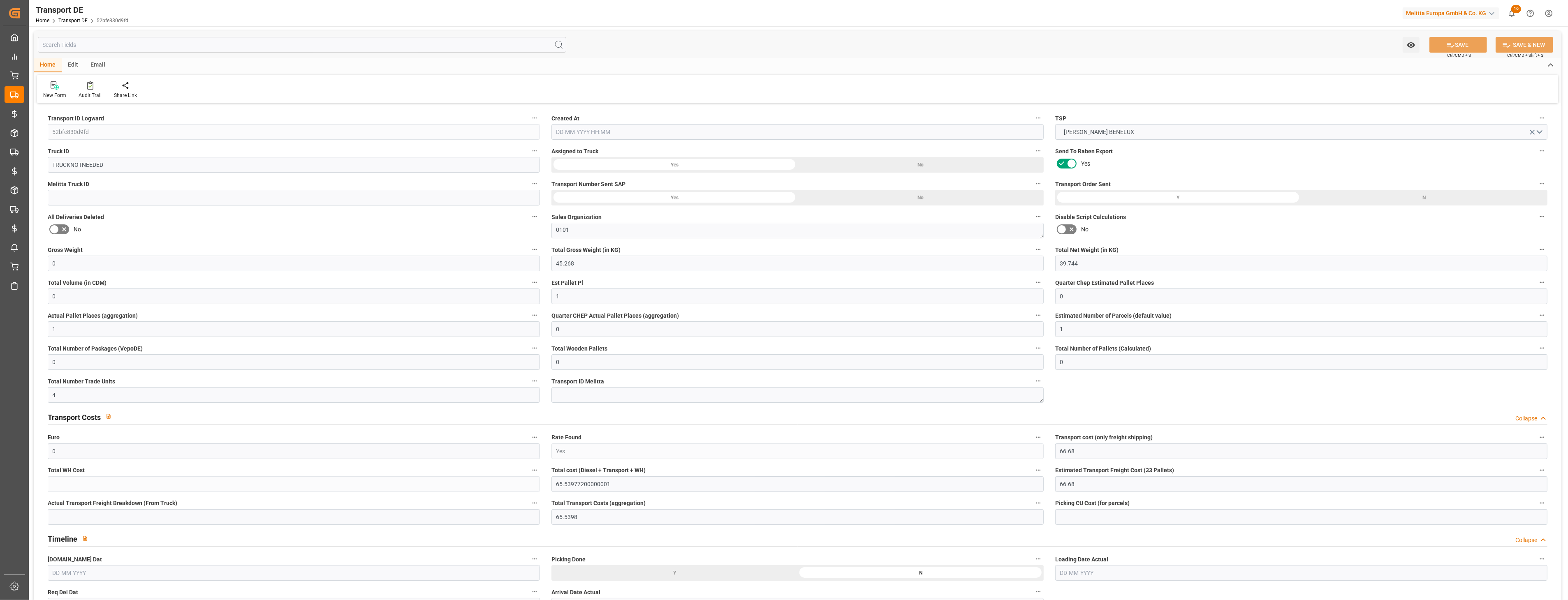
type input "65.5398"
type input "01-09-2025 10:37"
type input "20-08-2025"
type input "01-09-2025"
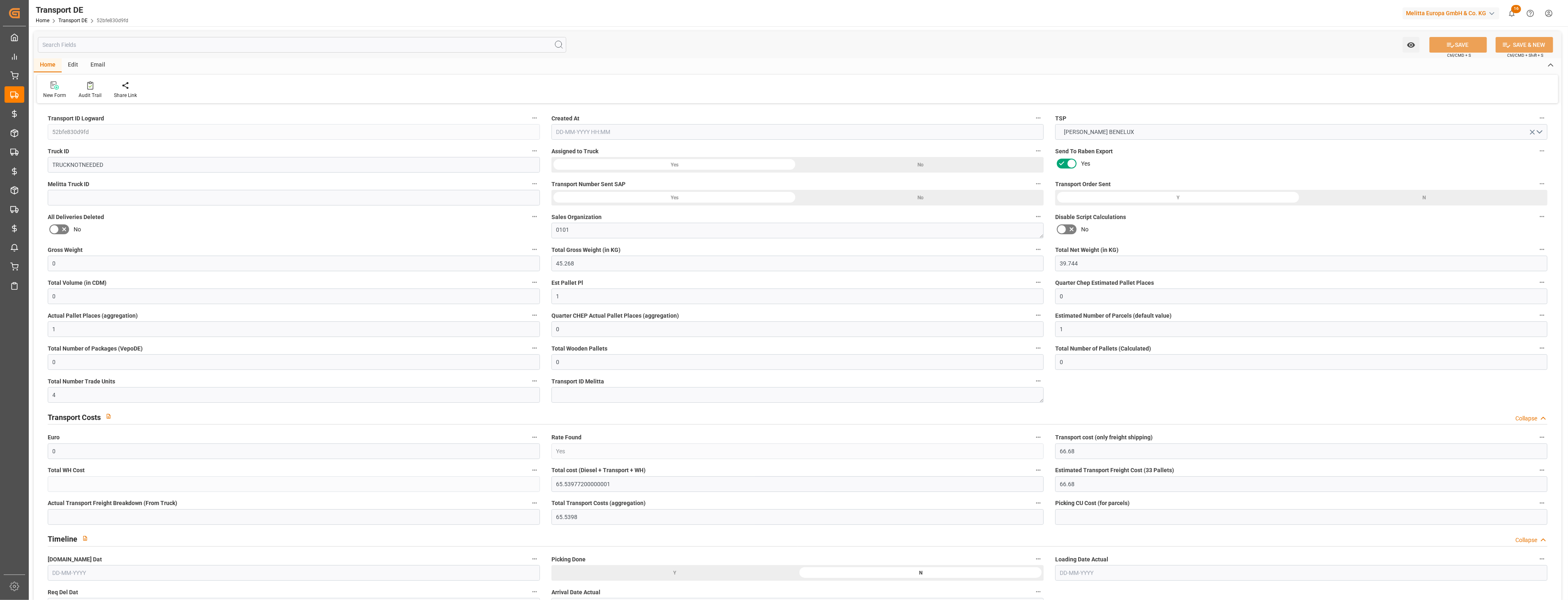
type input "20-08-2025"
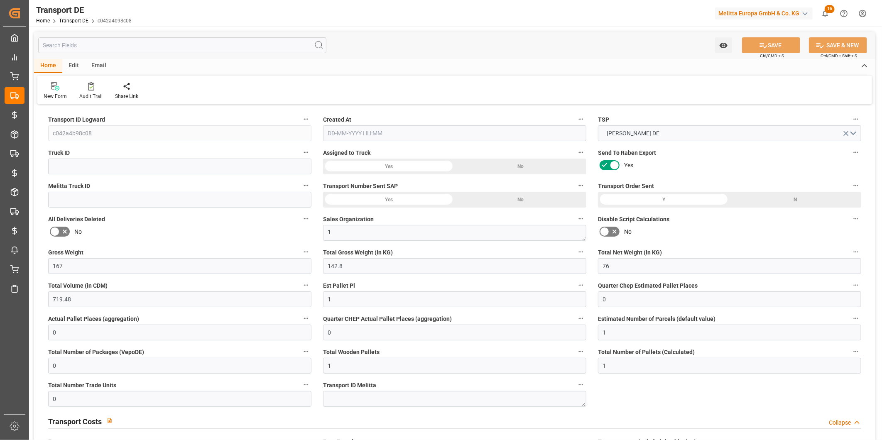
type input "167"
type input "142.8"
type input "76"
type input "719.48"
type input "1"
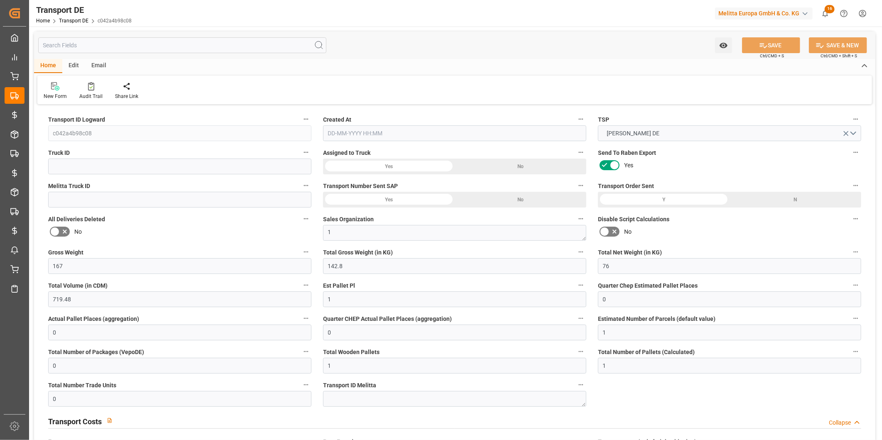
type input "0"
type input "1"
type input "0"
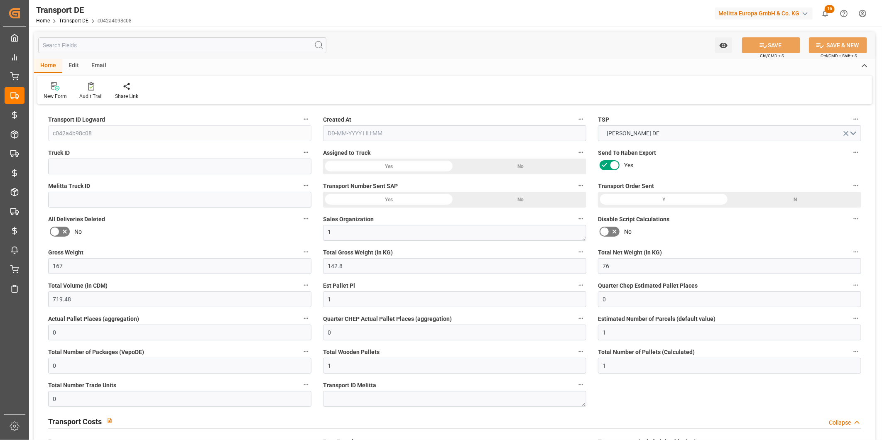
type input "1"
type input "0"
type input "47.73"
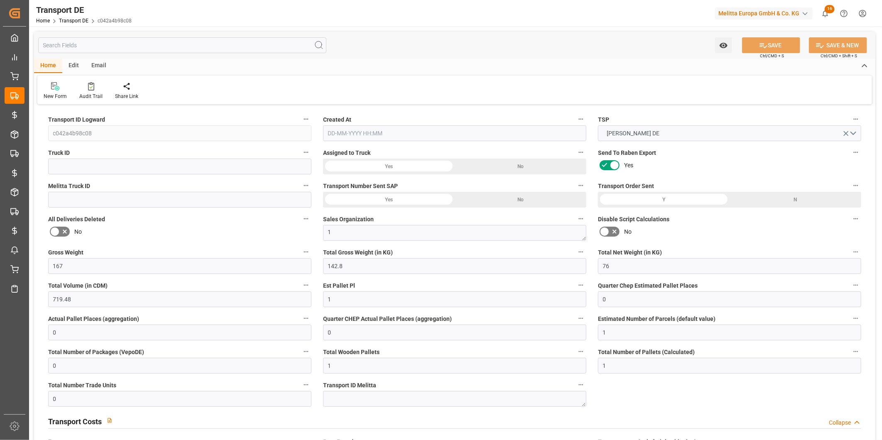
type input "4.482"
type input "47.73"
type input "47.2813"
type input "40"
type input "0"
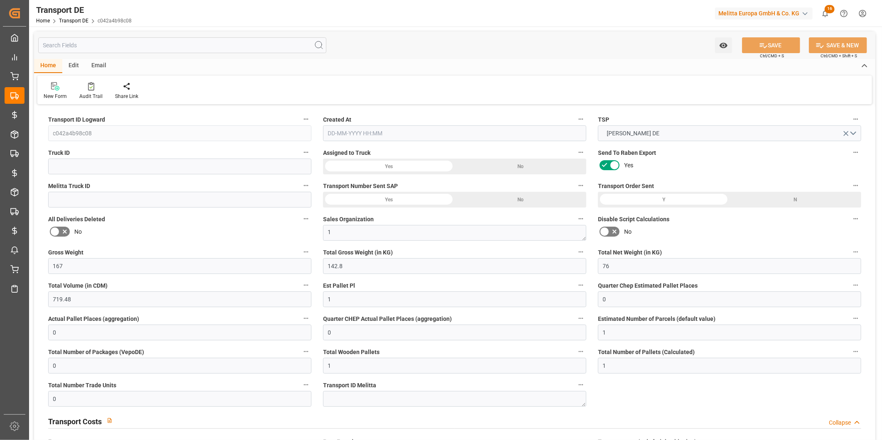
type input "0"
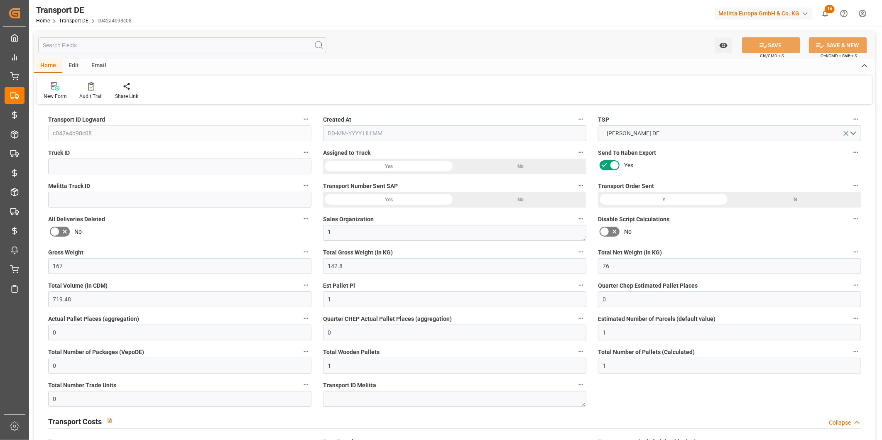
type input "0"
type input "-0.4487"
type input "0"
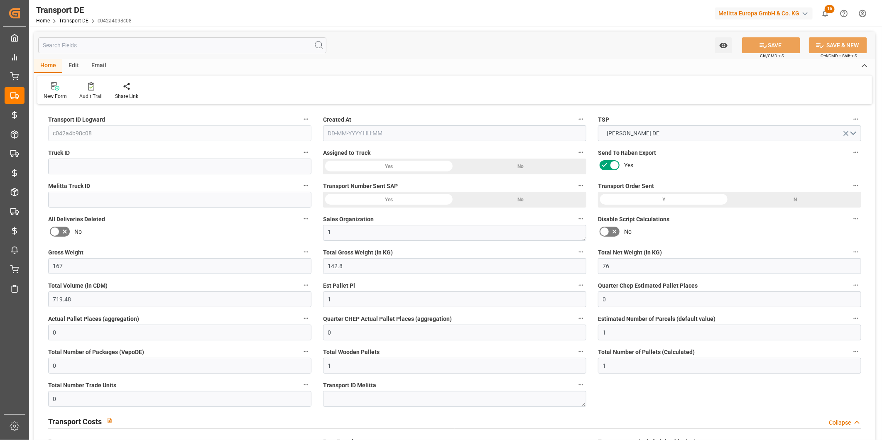
type input "0"
type input "142.8"
type input "4710.8598"
type input "21"
type input "35"
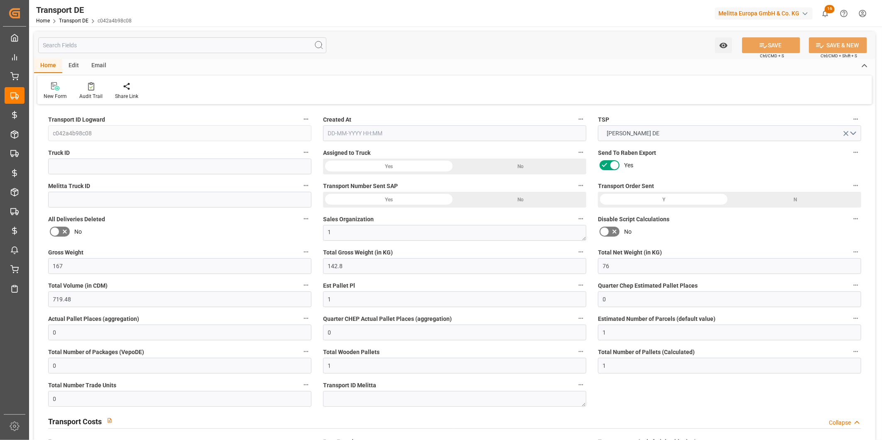
type input "0"
type input "1"
type input "0"
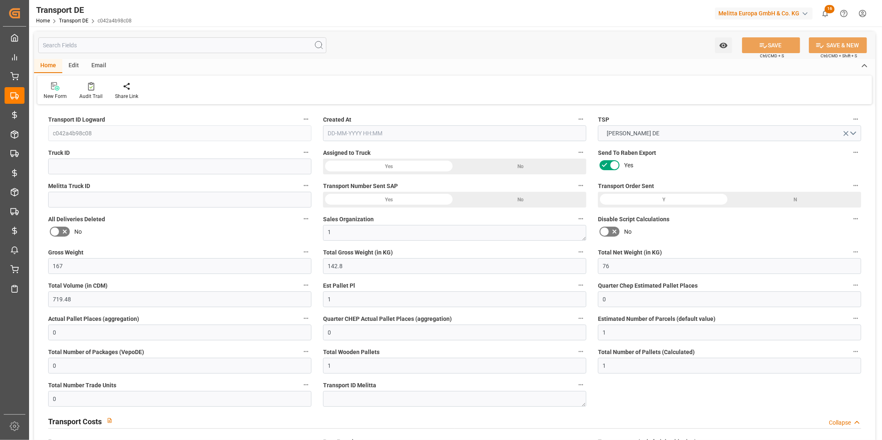
type input "0"
type input "1"
type input "0"
type input "40"
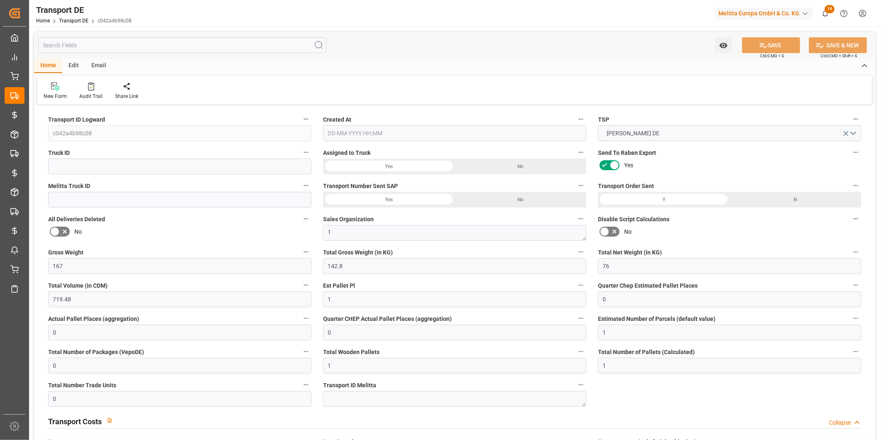
type input "51.7633"
type input "47.2813"
type input "18-08-2025 23:03"
type input "21-08-2025"
type input "18-08-2025"
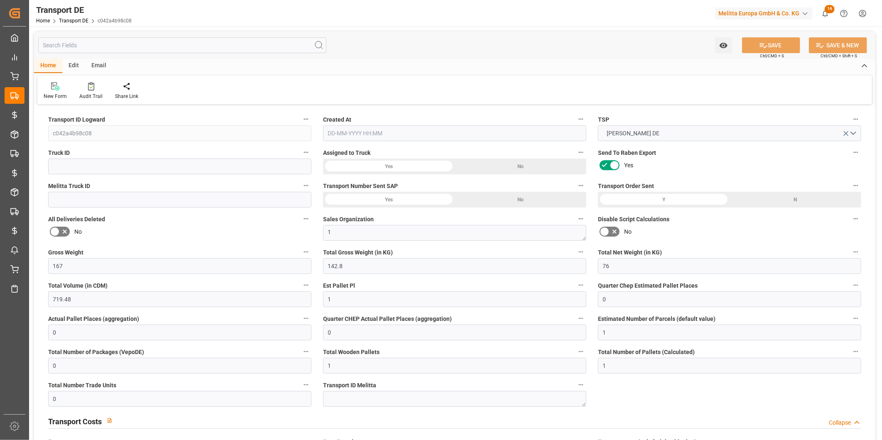
type input "22-08-2025"
drag, startPoint x: 135, startPoint y: 18, endPoint x: 97, endPoint y: 22, distance: 38.8
click at [97, 22] on div "Transport DE Home Transport DE c042a4b98c08 Melitta Europa GmbH & Co. KG 16 Not…" at bounding box center [452, 13] width 858 height 27
copy link "c042a4b98c08"
click at [526, 81] on div "New Form Audit Trail Manual PO Creation Share Link" at bounding box center [454, 90] width 834 height 29
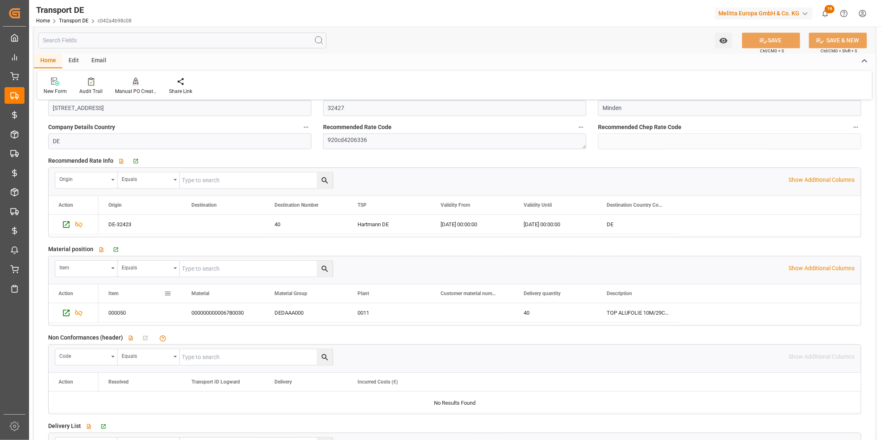
scroll to position [1383, 0]
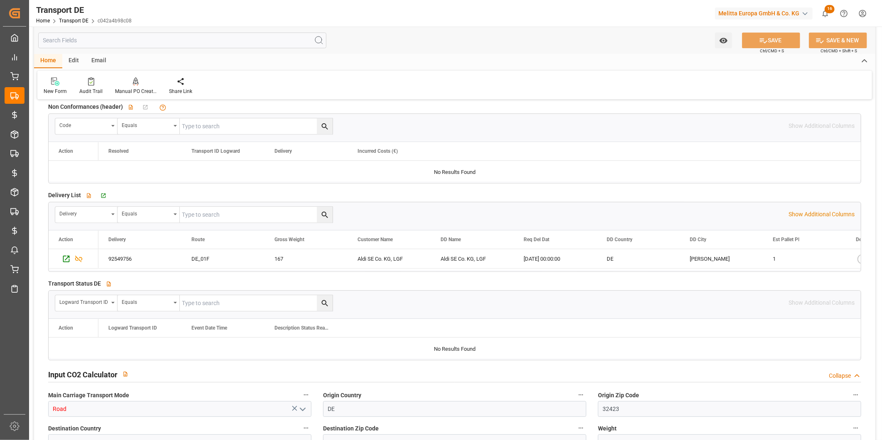
click at [138, 262] on div "92549756" at bounding box center [139, 258] width 83 height 19
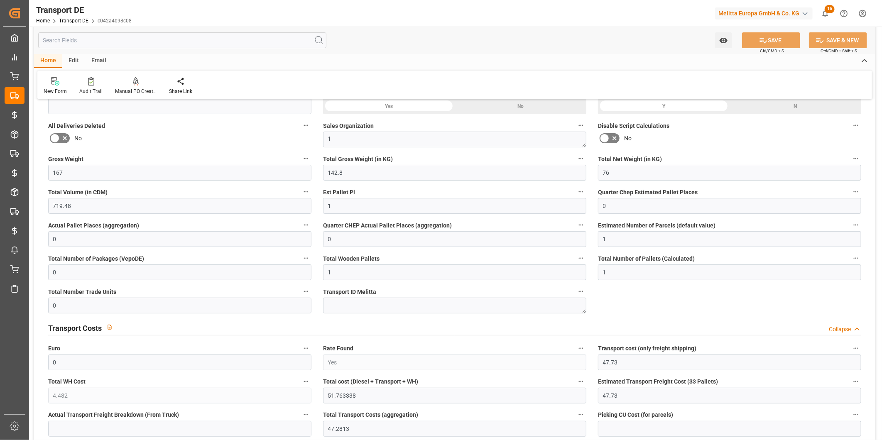
scroll to position [230, 0]
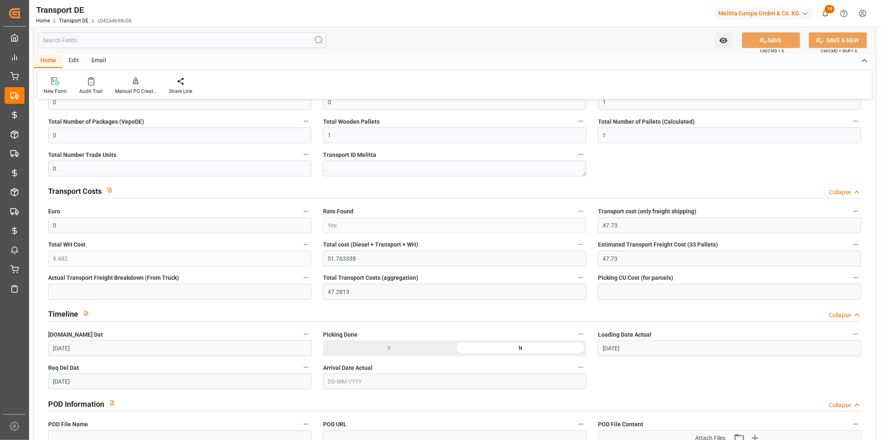
click at [171, 48] on div "Watch Option SAVE Ctrl/CMD + S SAVE & NEW Ctrl/CMD + Shift + S" at bounding box center [454, 40] width 841 height 27
click at [171, 40] on input "text" at bounding box center [182, 40] width 288 height 16
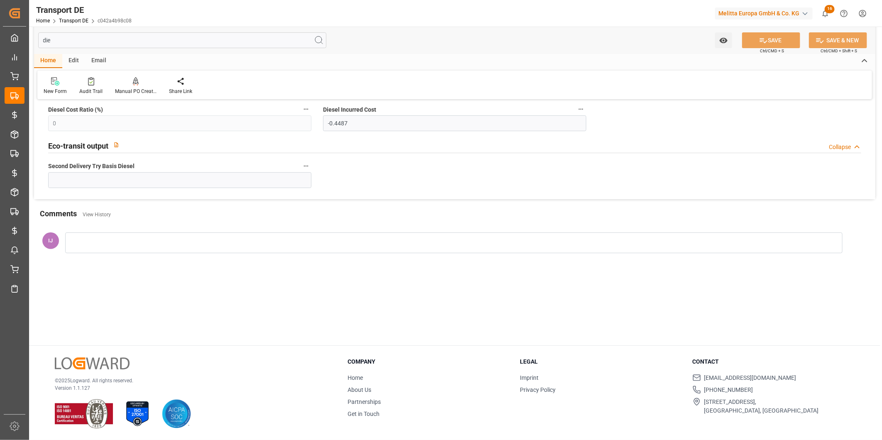
scroll to position [68, 0]
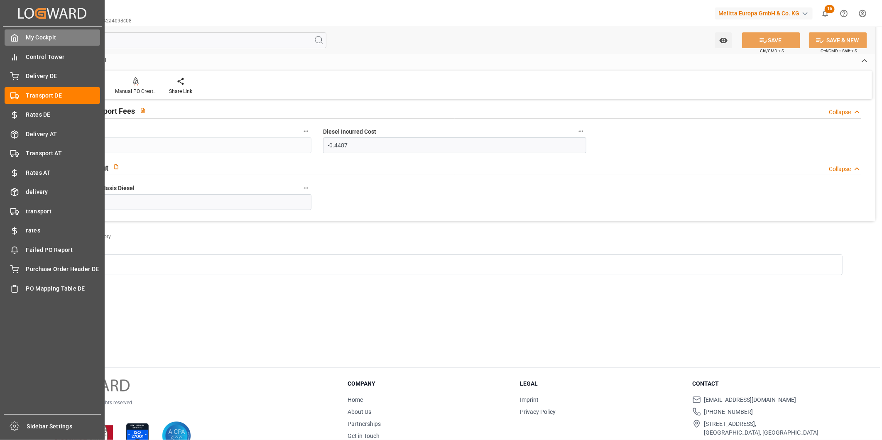
drag, startPoint x: 127, startPoint y: 41, endPoint x: 22, endPoint y: 34, distance: 105.2
click at [22, 34] on div "Created by potrace 1.15, written by Peter Selinger 2001-2017 Created by potrace…" at bounding box center [441, 220] width 882 height 440
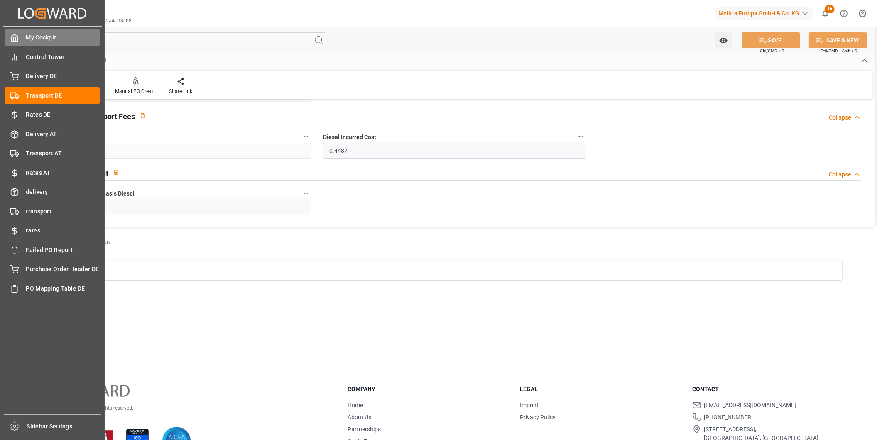
type input "nu"
type input "1"
type input "0"
type input "1"
type input "0"
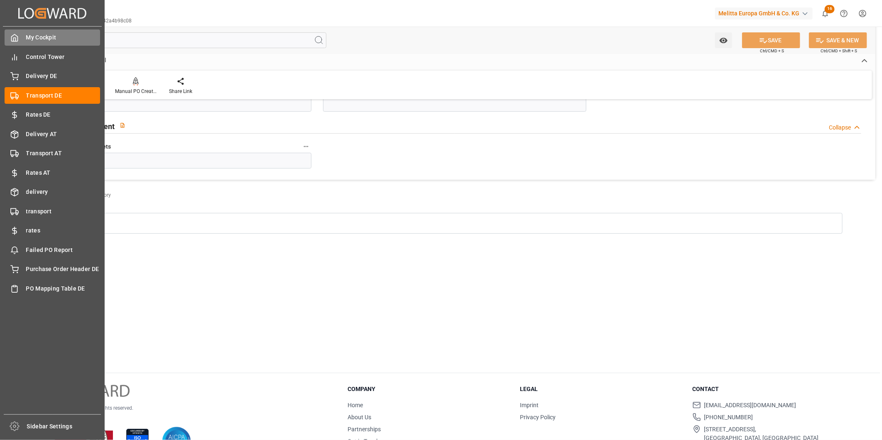
type input "0"
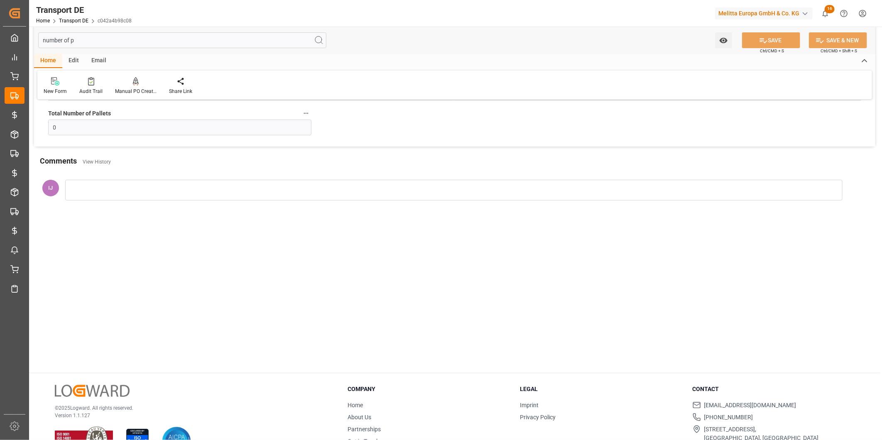
type input "number of p"
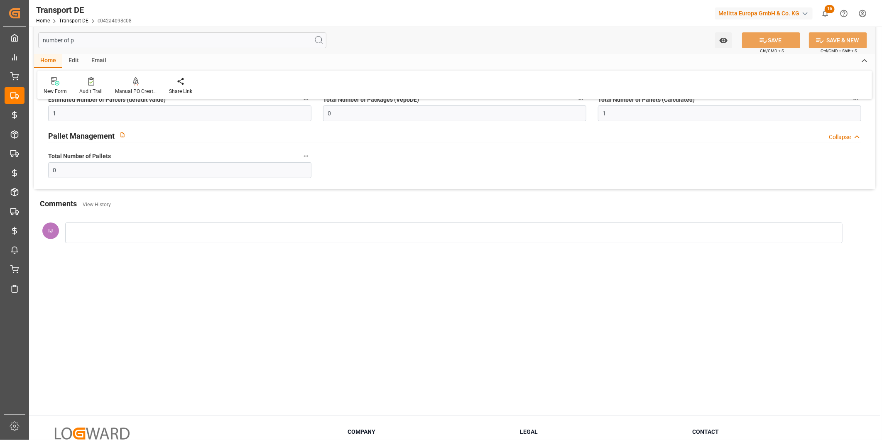
drag, startPoint x: 110, startPoint y: 44, endPoint x: 1, endPoint y: 27, distance: 110.0
click at [1, 27] on div "Created by potrace 1.15, written by Peter Selinger 2001-2017 Created by potrace…" at bounding box center [441, 220] width 882 height 440
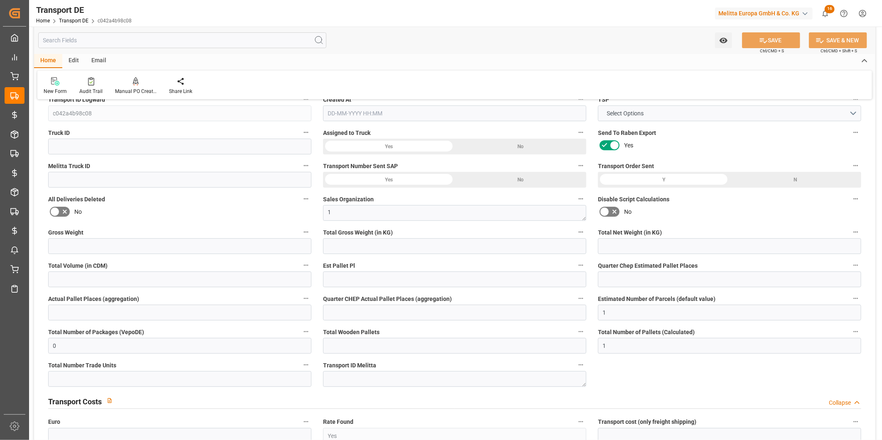
type input "167"
type input "142.8"
type input "76"
type input "719.48"
type input "1"
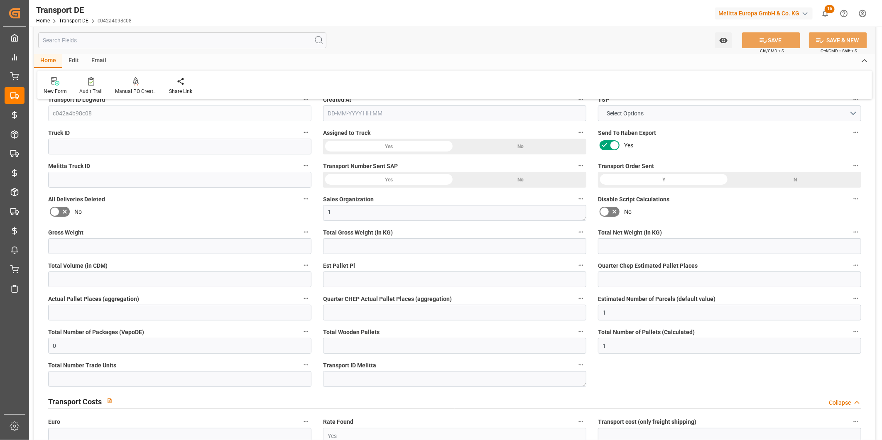
type input "0"
type input "1"
type input "0"
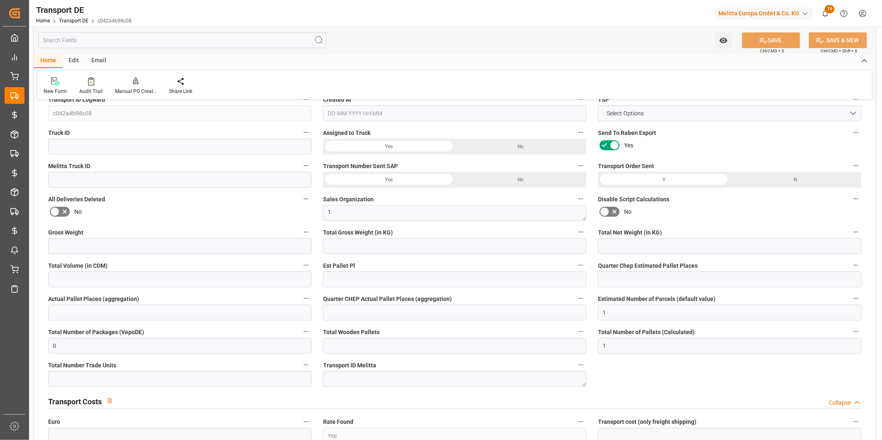
type input "0"
type input "47.73"
type input "4.482"
type input "47.73"
type input "47.2813"
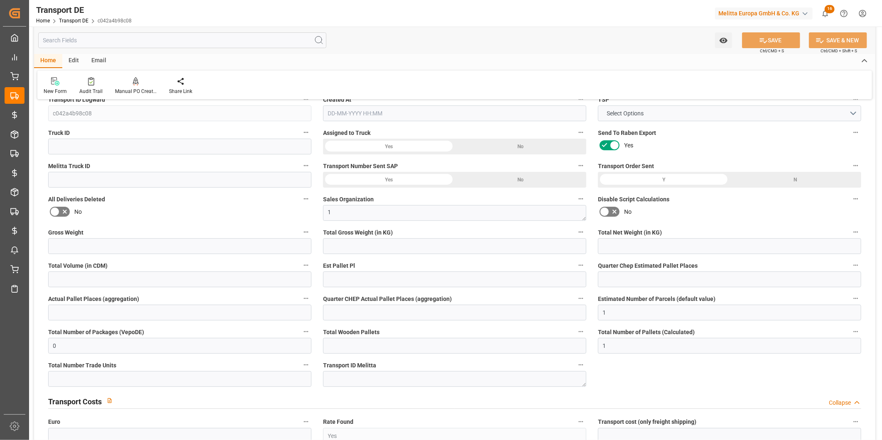
type input "40"
type input "0"
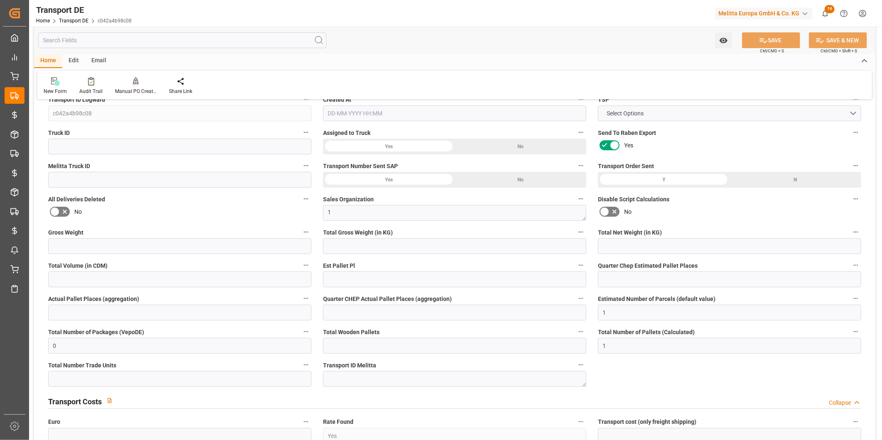
type input "0"
type input "-0.4487"
type input "0"
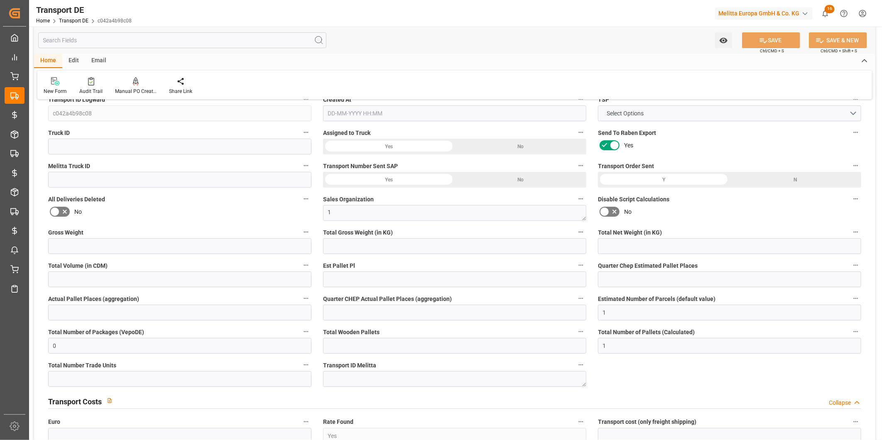
type input "0"
type input "142.8"
type input "4710.8598"
type input "21"
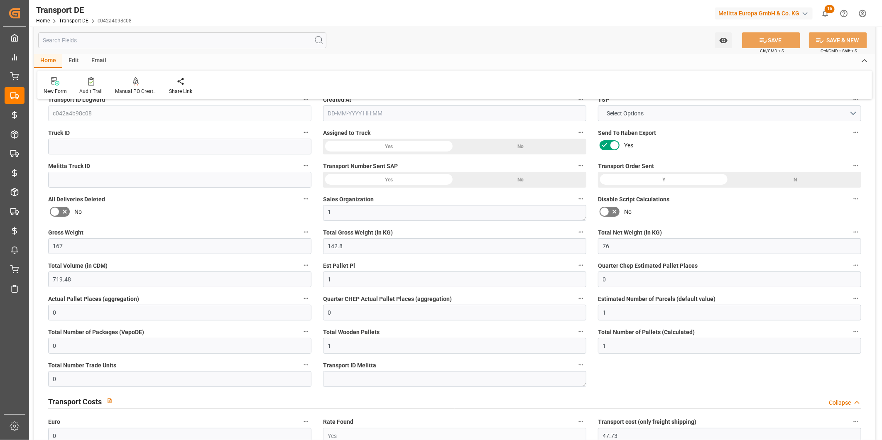
type input "35"
type input "0"
type input "1"
type input "0"
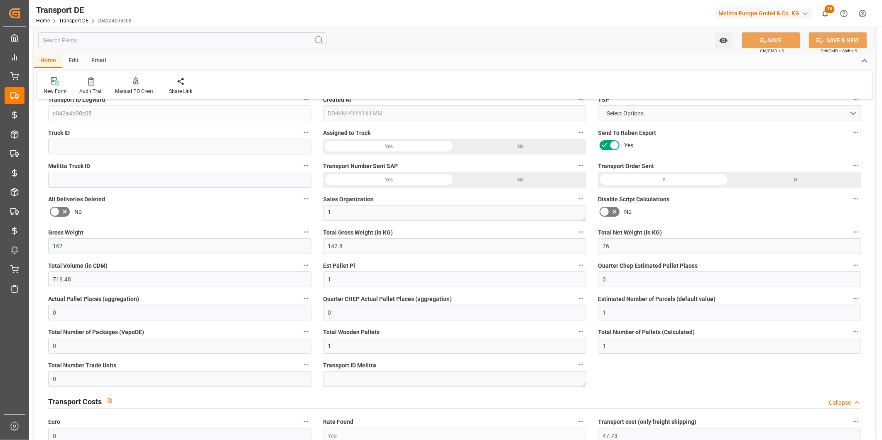
type input "0"
type input "1"
type input "0"
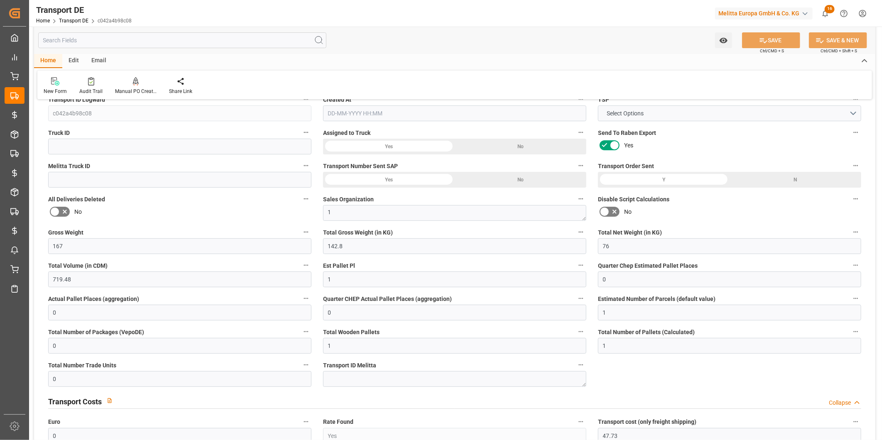
type input "40"
type input "51.7633"
type input "47.2813"
type input "18-08-2025 23:03"
type input "21-08-2025"
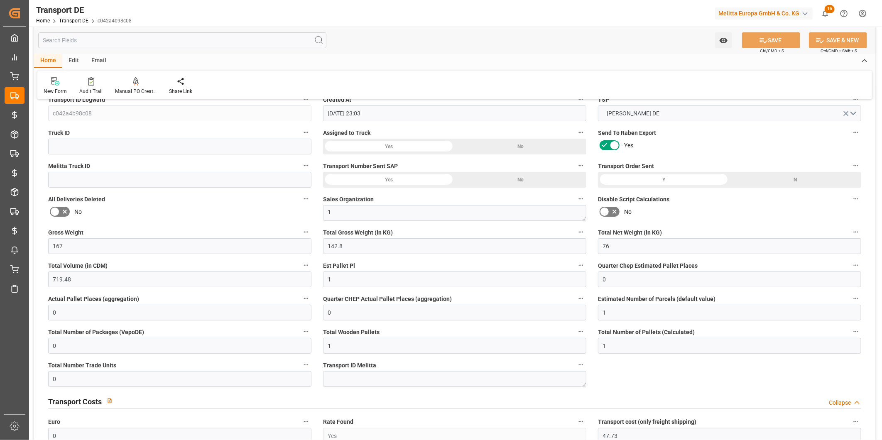
type input "18-08-2025"
type input "22-08-2025"
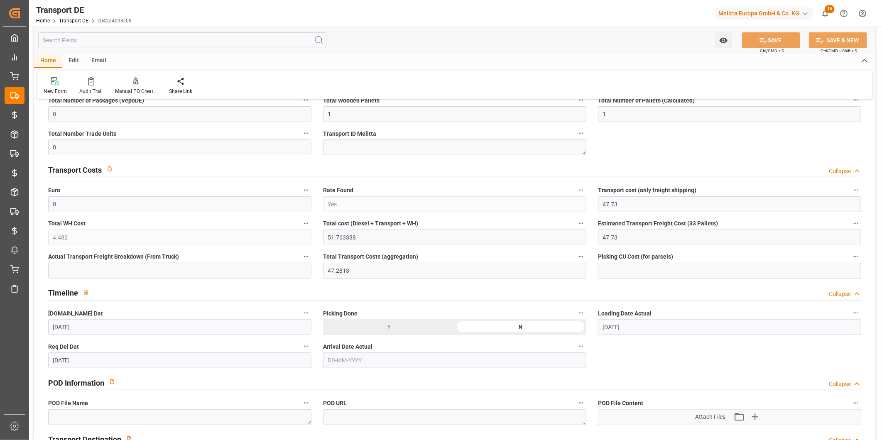
scroll to position [323, 0]
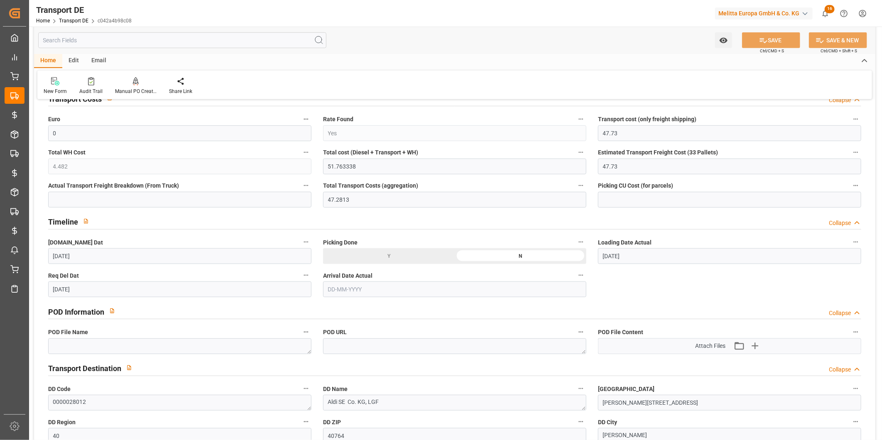
click at [184, 42] on input "text" at bounding box center [182, 40] width 288 height 16
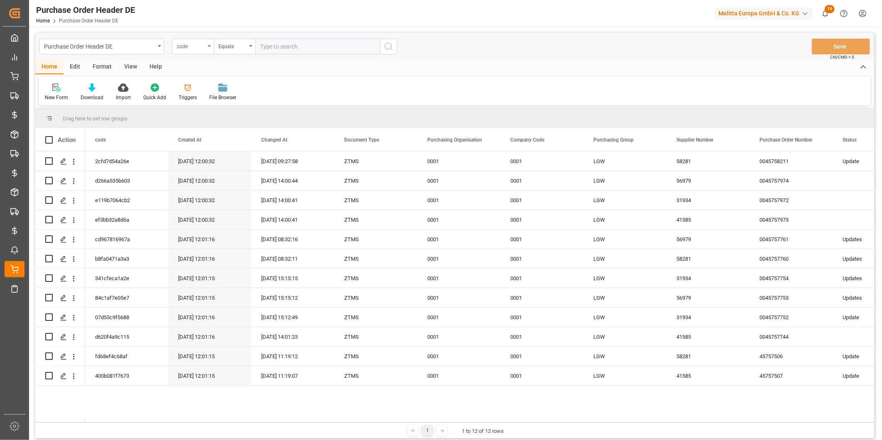
click at [188, 47] on div "code" at bounding box center [191, 46] width 28 height 10
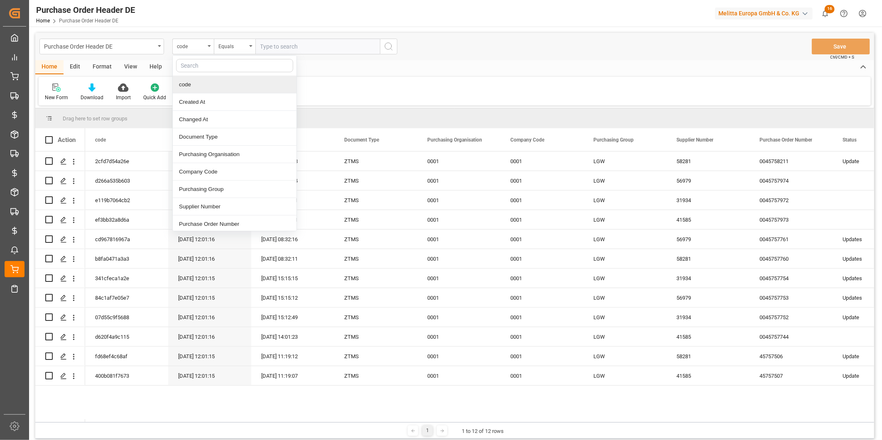
click at [371, 81] on div "New Form Download Import Quick Add Triggers File Browser" at bounding box center [455, 91] width 832 height 29
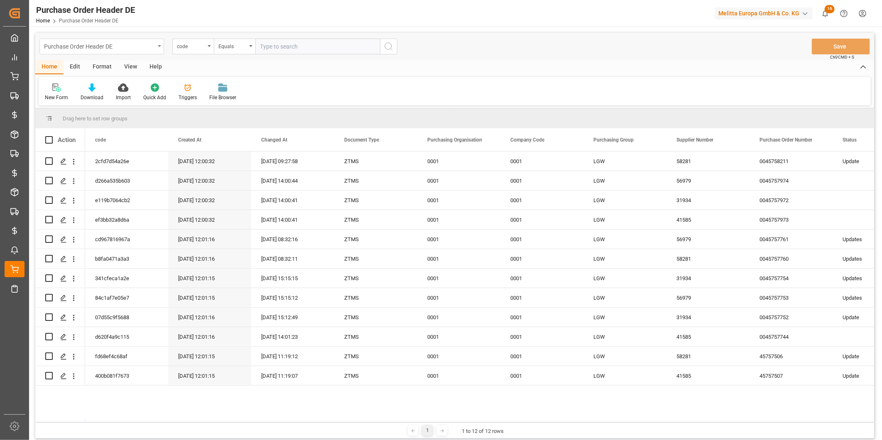
click at [122, 44] on div "Purchase Order Header DE" at bounding box center [99, 46] width 111 height 10
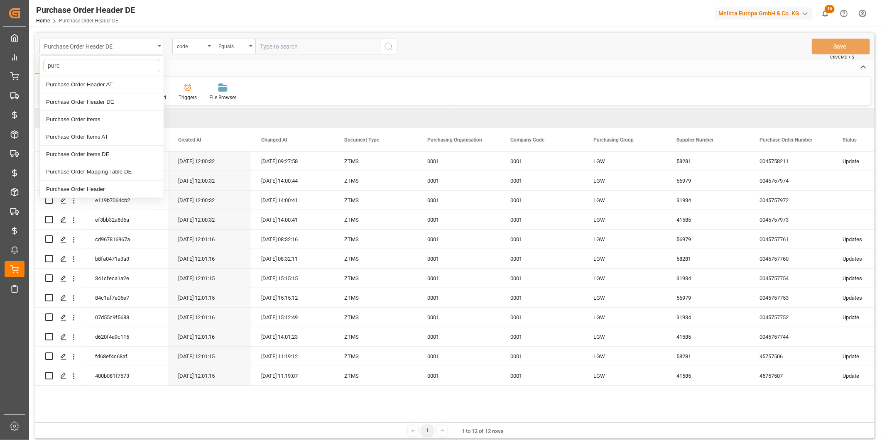
type input "purch"
click at [106, 150] on div "Purchase Order Items DE" at bounding box center [102, 154] width 124 height 17
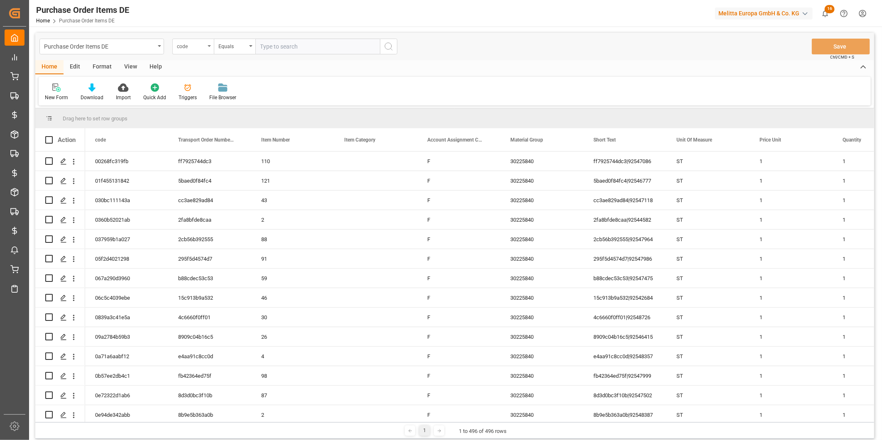
click at [202, 46] on div "code" at bounding box center [191, 46] width 28 height 10
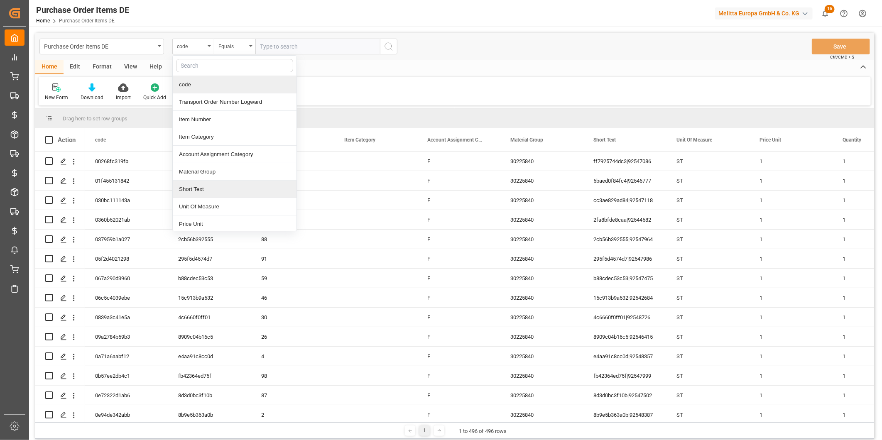
click at [210, 186] on div "Short Text" at bounding box center [235, 189] width 124 height 17
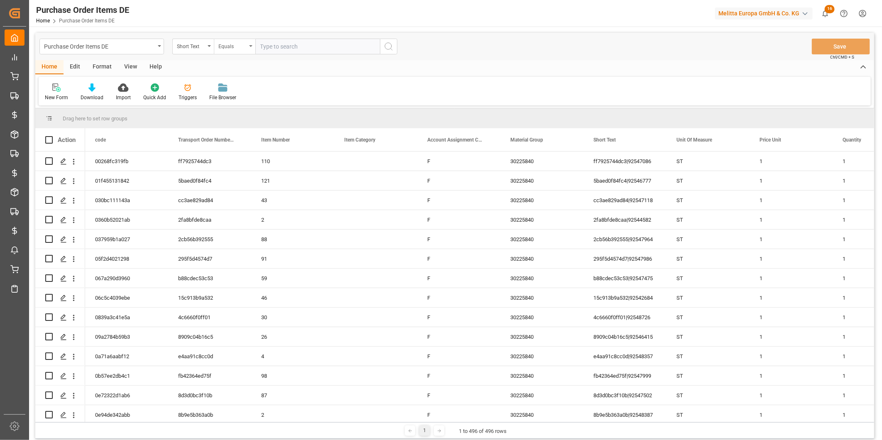
click at [237, 47] on div "Equals" at bounding box center [232, 46] width 28 height 10
click at [246, 103] on div "Fuzzy search" at bounding box center [276, 101] width 124 height 17
click at [280, 44] on input "text" at bounding box center [317, 47] width 125 height 16
paste input "c042a4b98c08"
type input "c042a4b98c08"
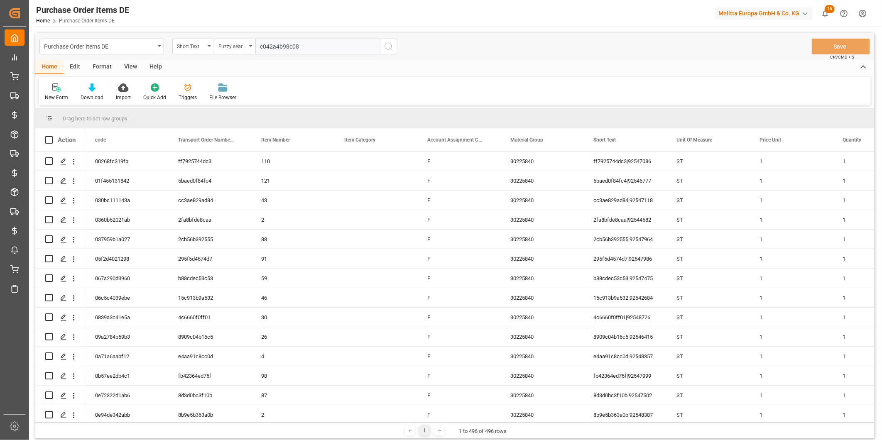
click at [389, 42] on icon "search button" at bounding box center [389, 47] width 10 height 10
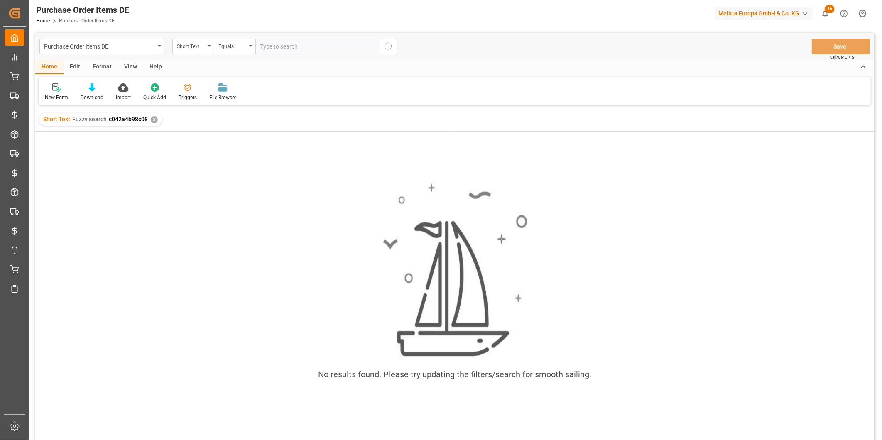
click at [154, 118] on div "✕" at bounding box center [154, 119] width 7 height 7
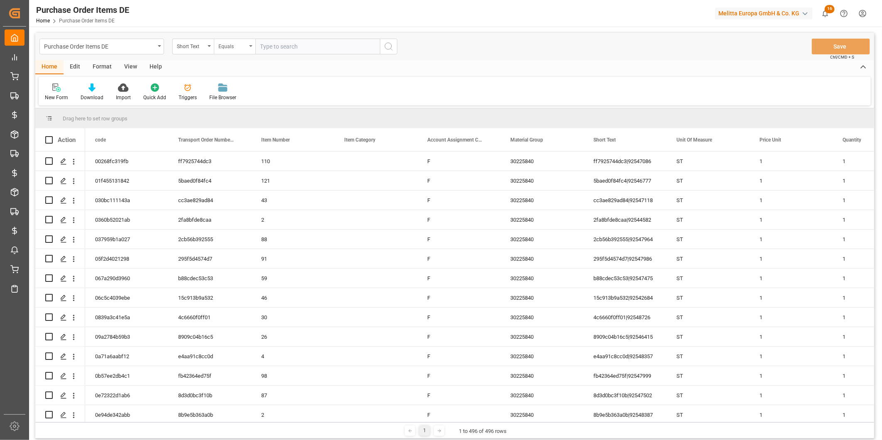
click at [242, 51] on div "Equals" at bounding box center [235, 47] width 42 height 16
click at [237, 98] on div "Fuzzy search" at bounding box center [276, 101] width 124 height 17
click at [277, 48] on input "text" at bounding box center [317, 47] width 125 height 16
click at [330, 47] on input "text" at bounding box center [317, 47] width 125 height 16
paste input "92549756"
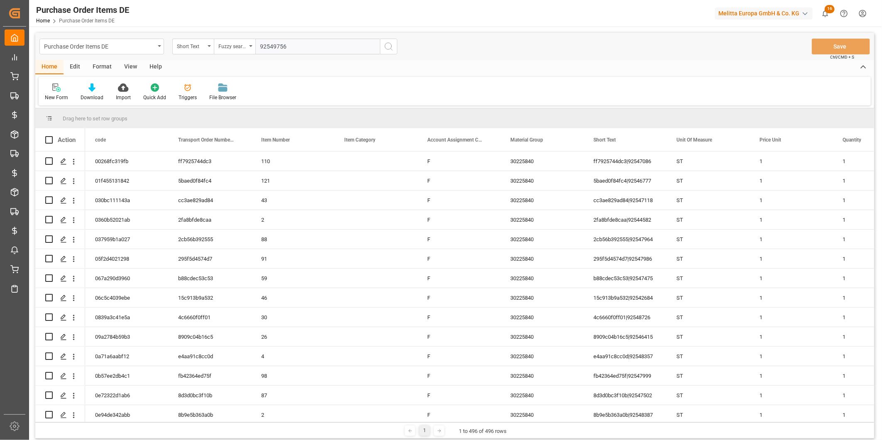
type input "92549756"
click at [385, 45] on icon "search button" at bounding box center [389, 47] width 10 height 10
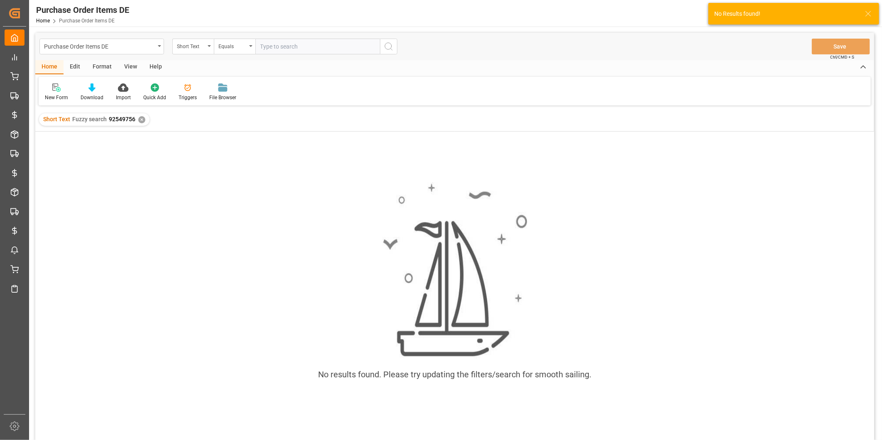
click at [142, 122] on div "✕" at bounding box center [141, 119] width 7 height 7
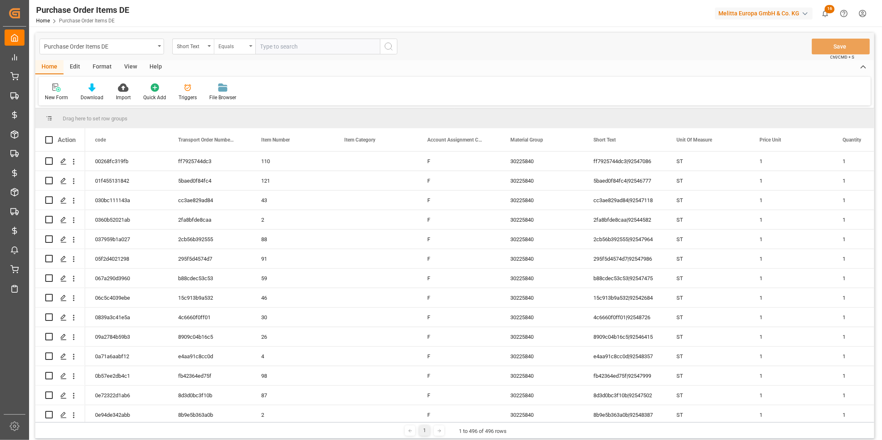
click at [227, 41] on div "Equals" at bounding box center [232, 46] width 28 height 10
click at [250, 105] on div "Fuzzy search" at bounding box center [276, 101] width 124 height 17
click at [281, 49] on input "text" at bounding box center [317, 47] width 125 height 16
paste input "92552093"
type input "92552093"
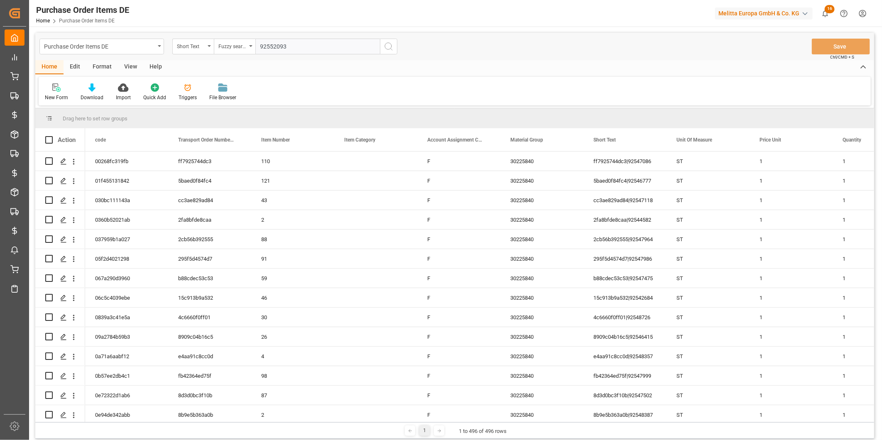
click at [395, 46] on button "search button" at bounding box center [388, 47] width 17 height 16
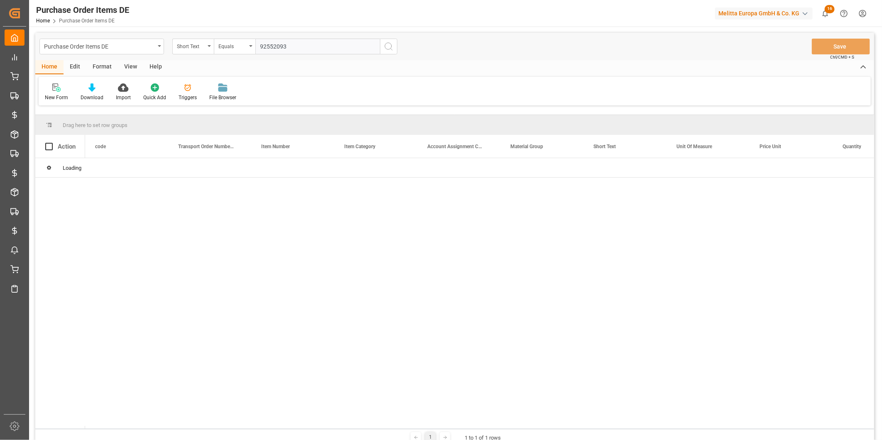
click at [391, 47] on icon "search button" at bounding box center [389, 47] width 10 height 10
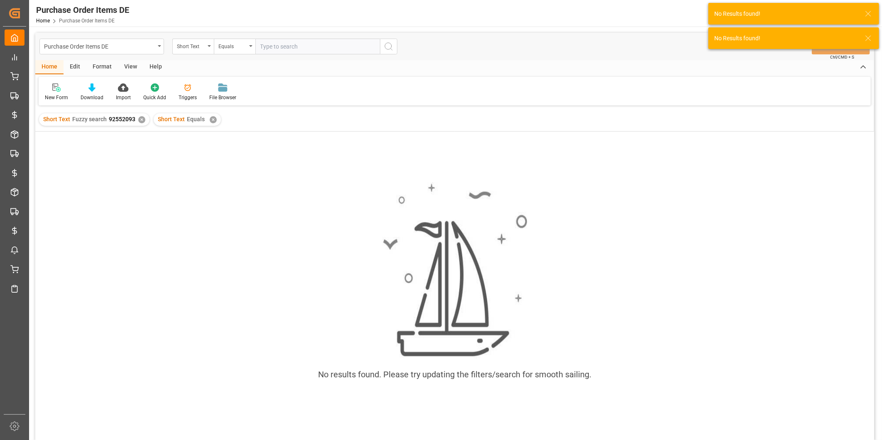
click at [213, 119] on div "✕" at bounding box center [213, 119] width 7 height 7
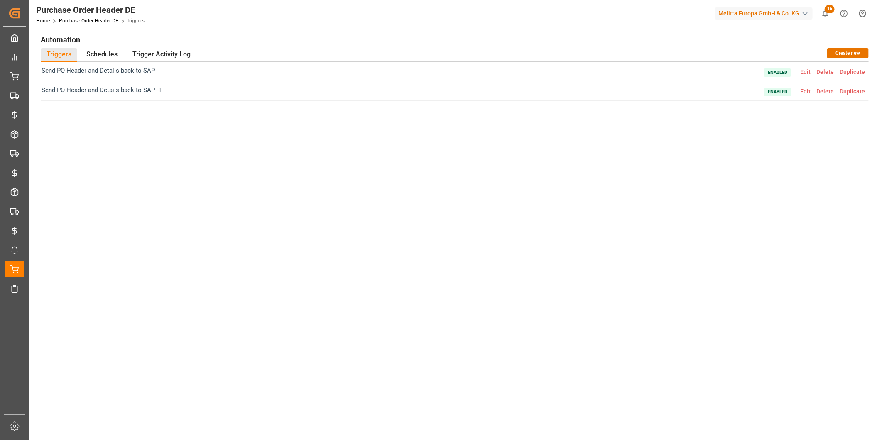
click at [808, 71] on span "Edit" at bounding box center [805, 71] width 16 height 7
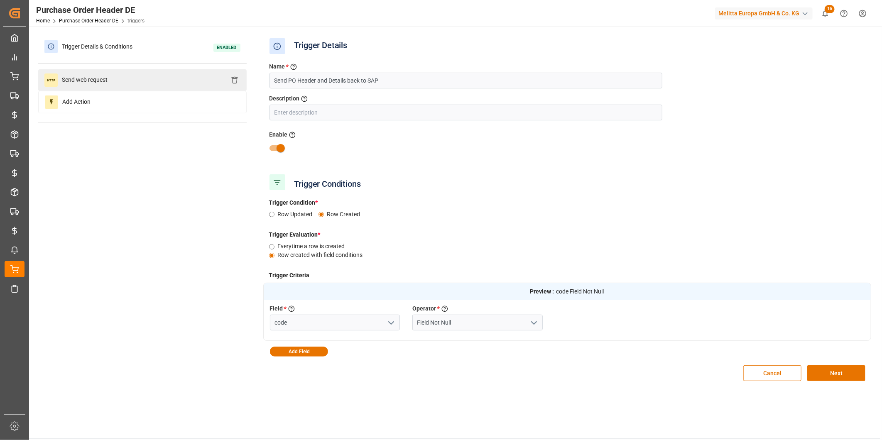
click at [72, 75] on span "Send web request" at bounding box center [85, 79] width 54 height 13
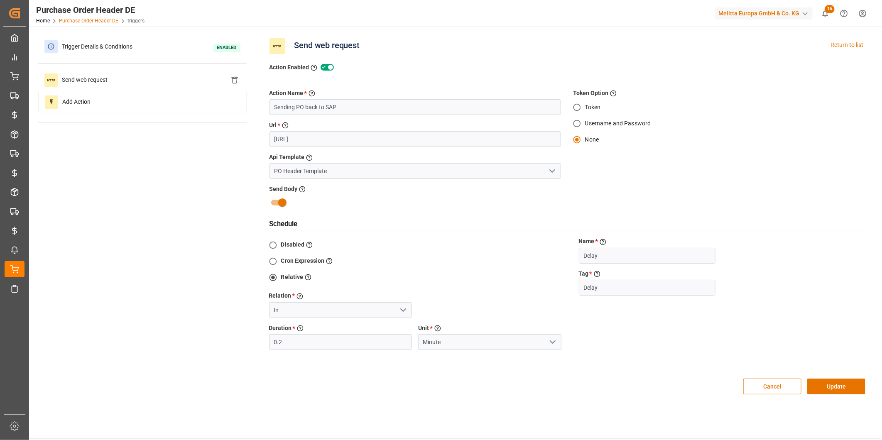
click at [94, 19] on link "Purchase Order Header DE" at bounding box center [88, 21] width 59 height 6
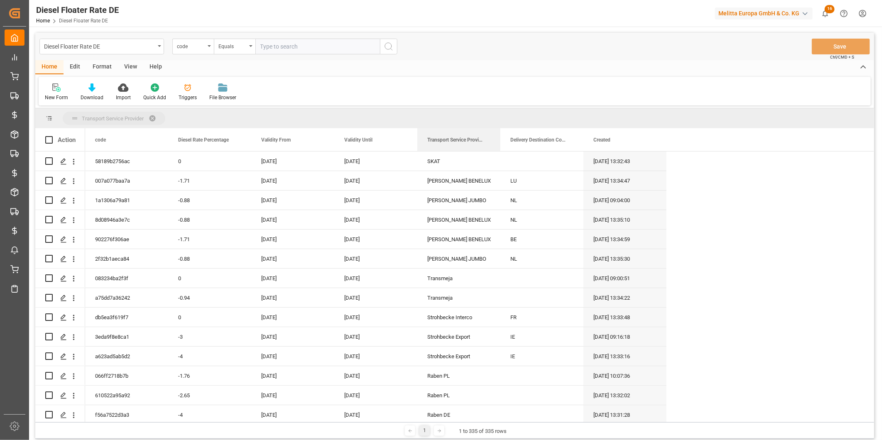
drag, startPoint x: 459, startPoint y: 143, endPoint x: 468, endPoint y: 118, distance: 27.1
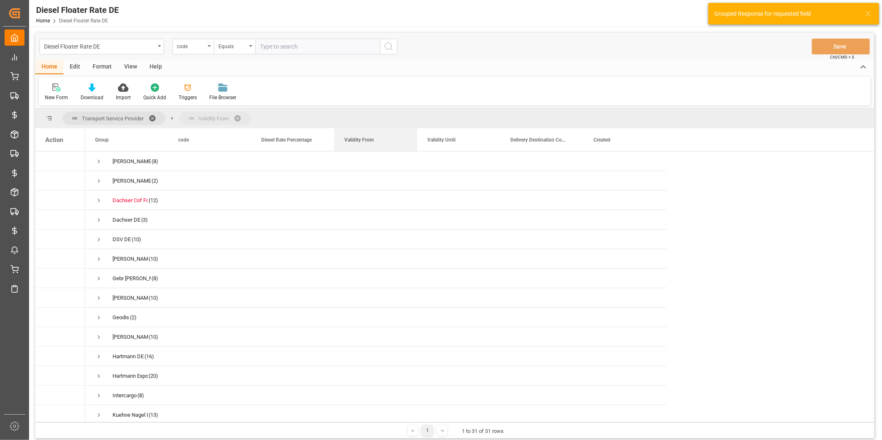
drag, startPoint x: 374, startPoint y: 130, endPoint x: 384, endPoint y: 113, distance: 19.2
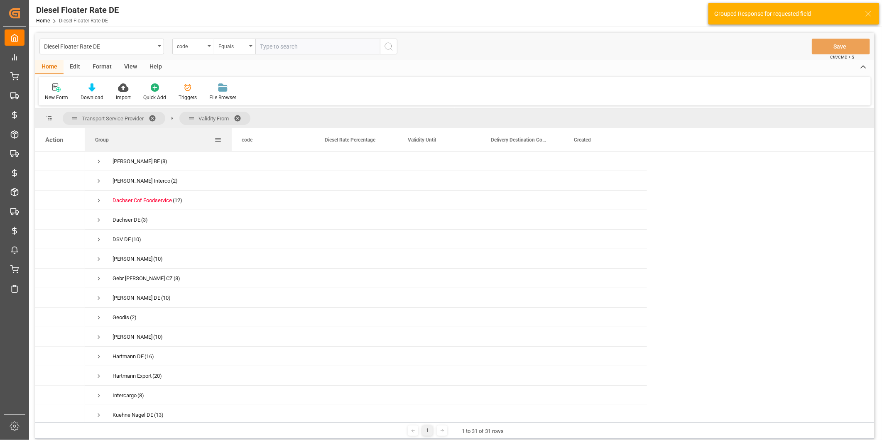
drag, startPoint x: 197, startPoint y: 133, endPoint x: 234, endPoint y: 133, distance: 36.5
click at [233, 133] on div at bounding box center [231, 139] width 3 height 23
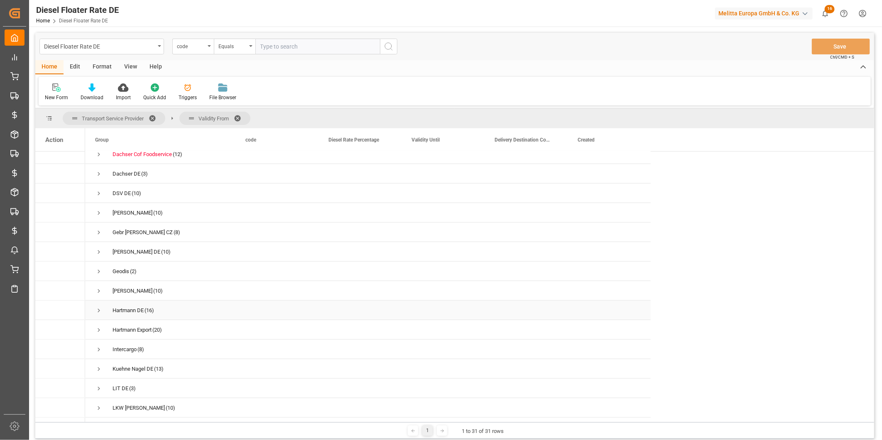
scroll to position [92, 0]
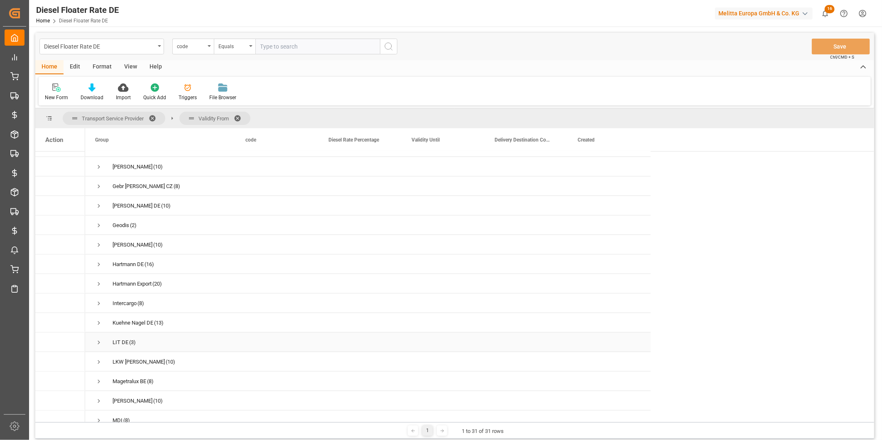
click at [97, 339] on span "Press SPACE to select this row." at bounding box center [98, 342] width 7 height 7
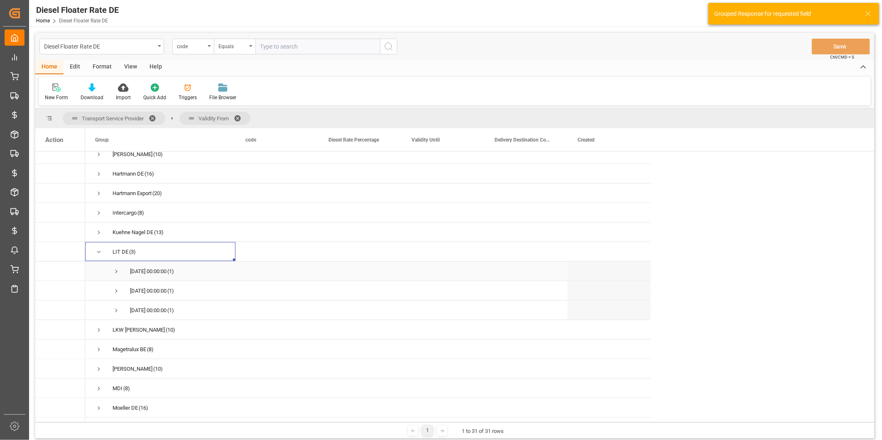
scroll to position [184, 0]
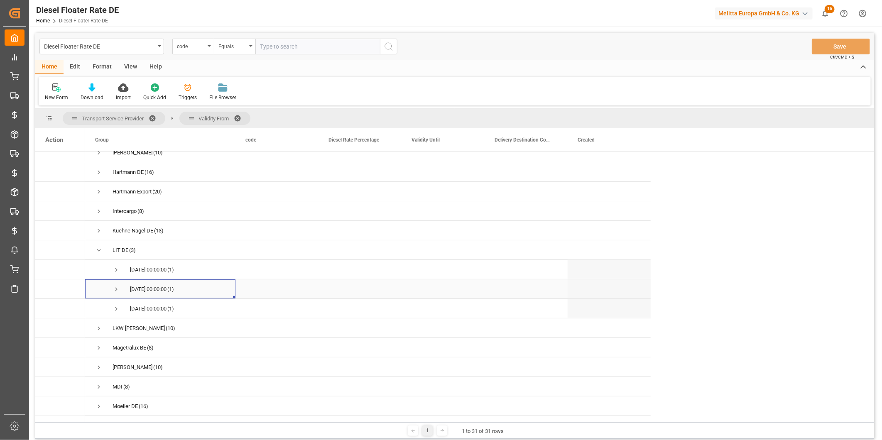
click at [116, 287] on span "Press SPACE to select this row." at bounding box center [115, 289] width 7 height 7
click at [117, 325] on span "Press SPACE to select this row." at bounding box center [115, 328] width 7 height 7
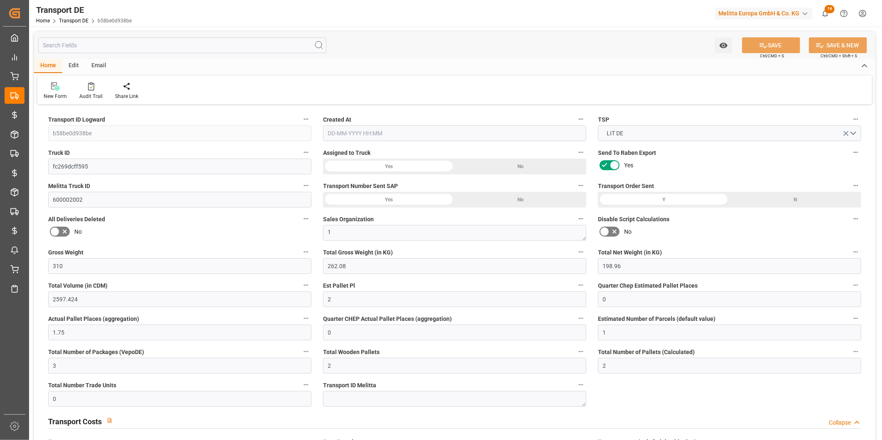
type input "310"
type input "262.08"
type input "198.96"
type input "2597.424"
type input "2"
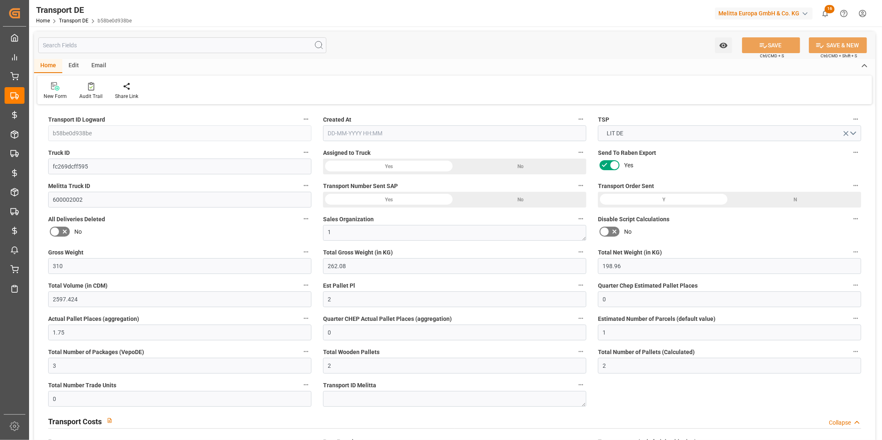
type input "0"
type input "1.75"
type input "0"
type input "1"
type input "3"
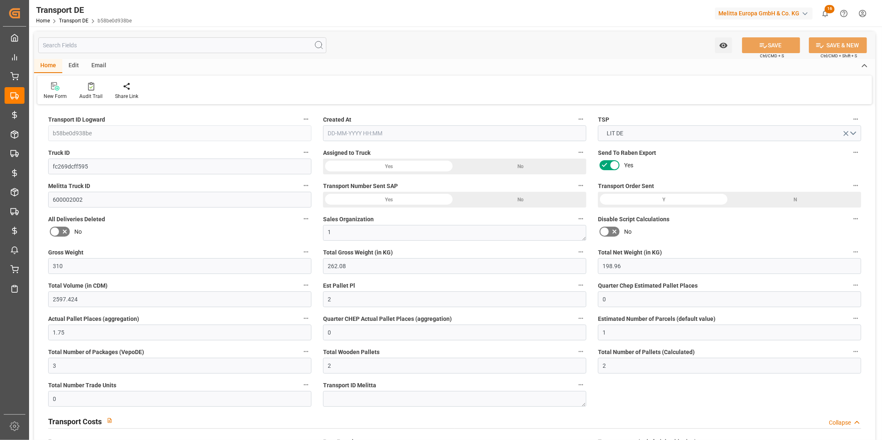
type input "2"
type input "0"
type input "96.56"
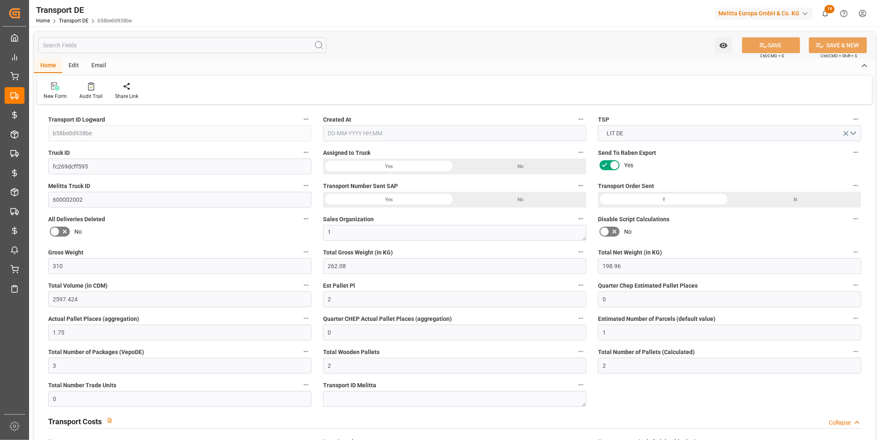
type input "16.968"
type input "96.56"
type input "99"
type input "3"
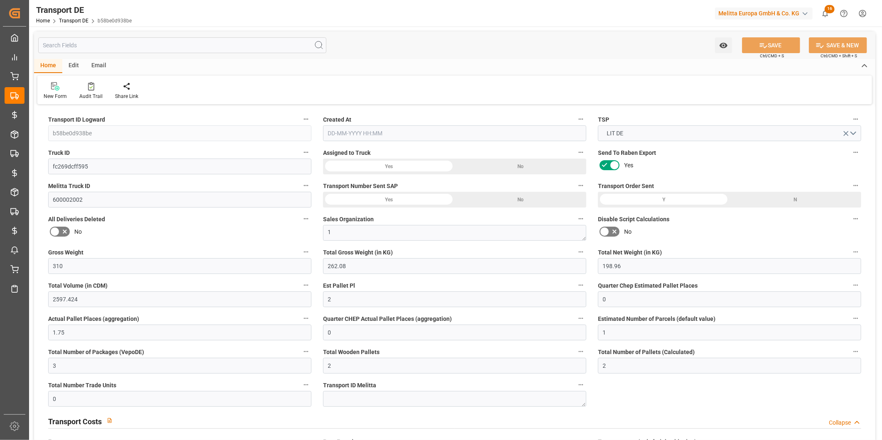
type input "0"
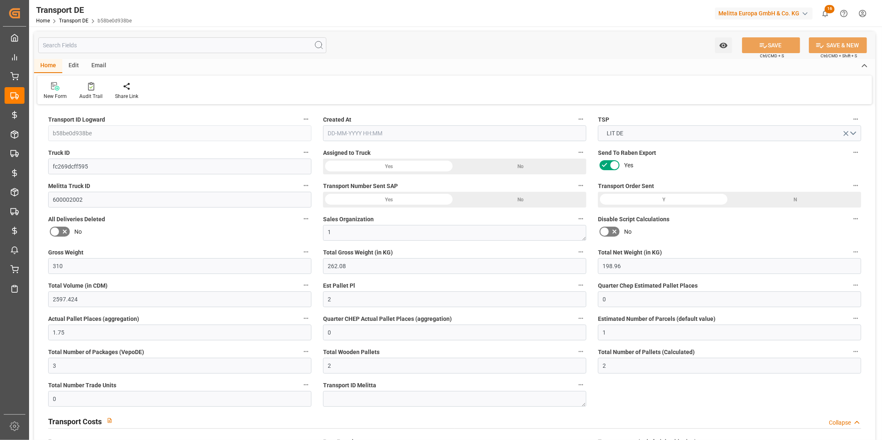
type input "0"
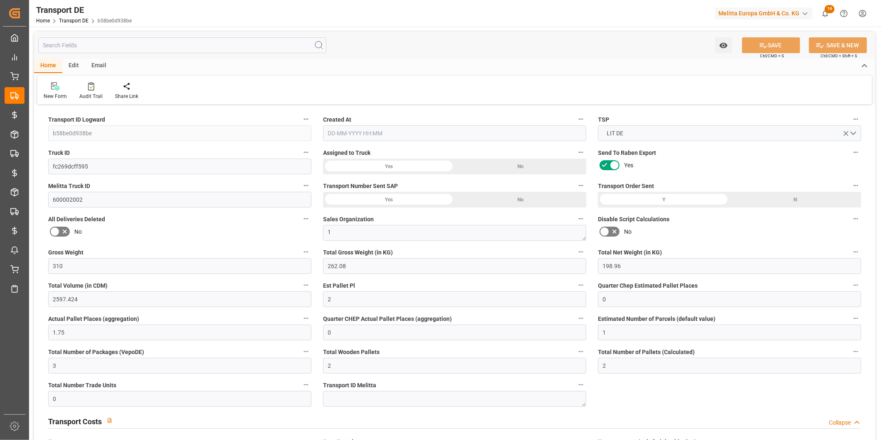
type input "0"
type input "262.08"
type input "4710.8598"
type input "21"
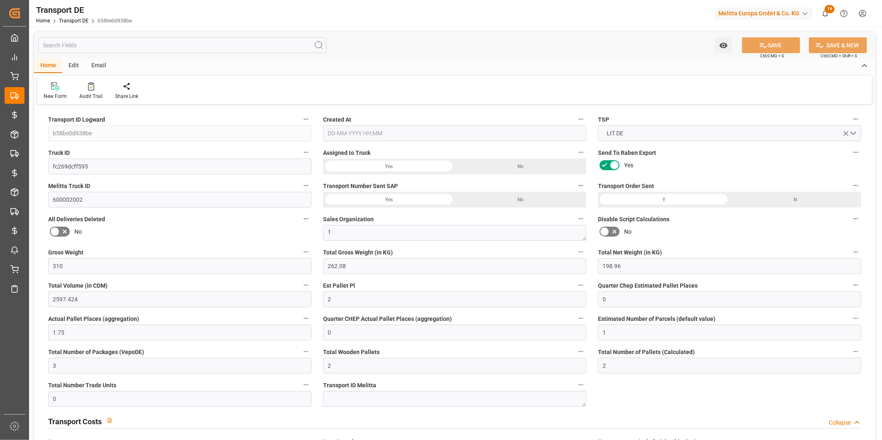
type input "35"
type input "2"
type input "0"
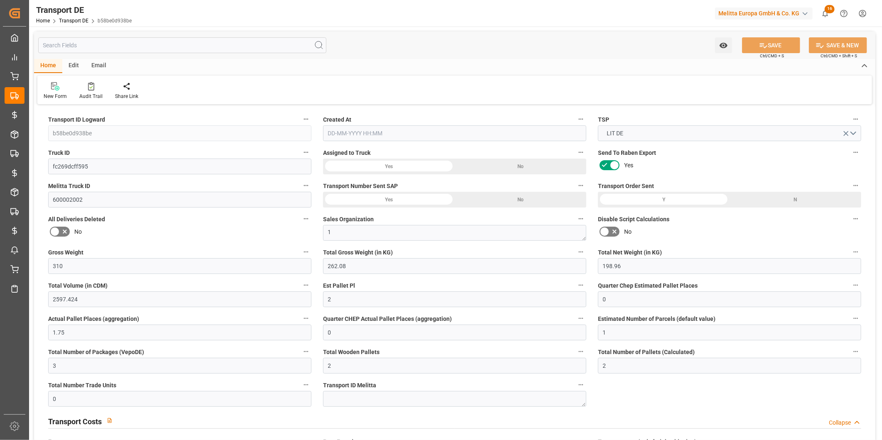
type input "0"
type input "1"
type input "0"
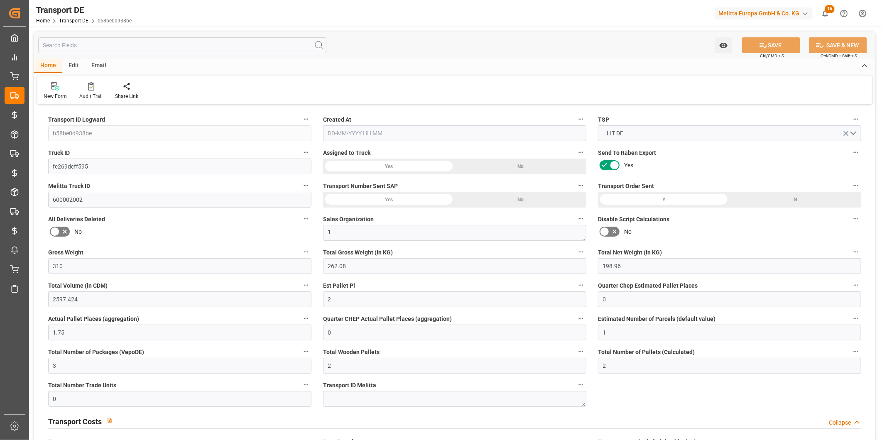
type input "48"
type input "113.528"
type input "96.56"
type input "[DATE] 23:00"
type input "[DATE]"
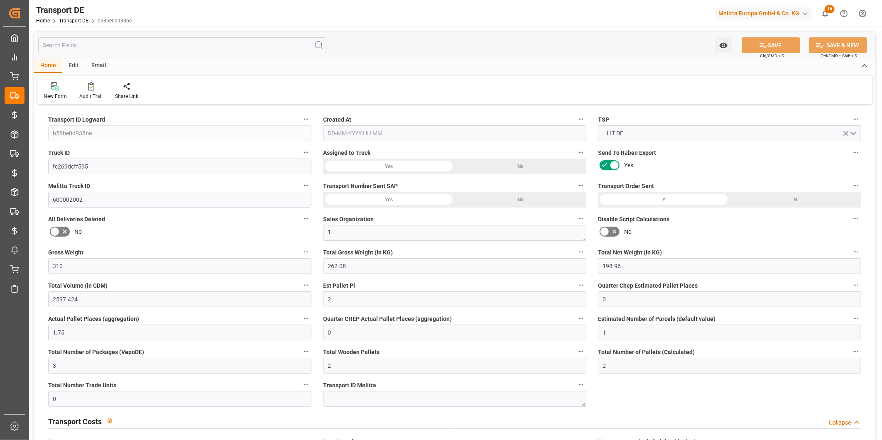
type input "[DATE]"
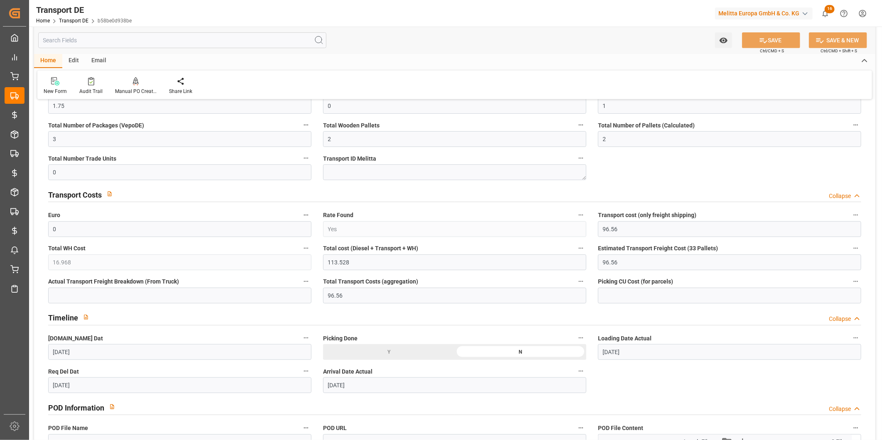
scroll to position [230, 0]
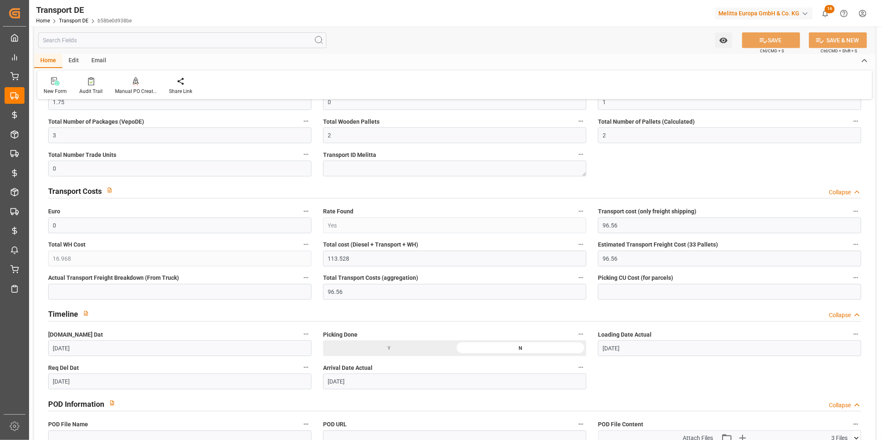
click at [96, 44] on input "text" at bounding box center [182, 40] width 288 height 16
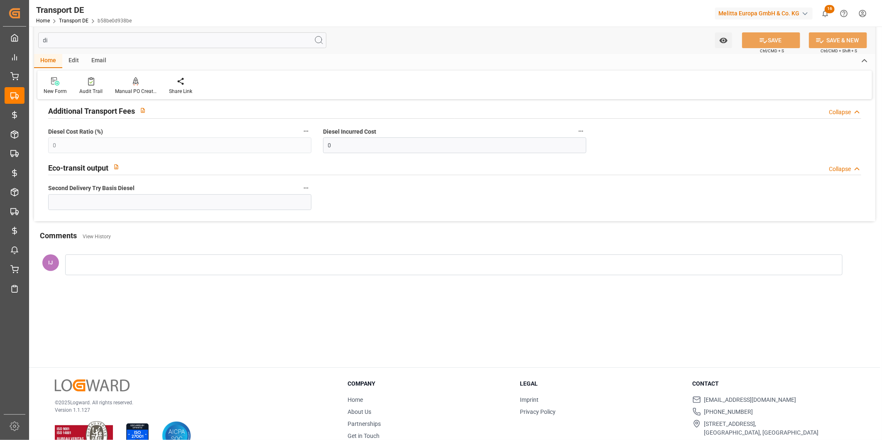
scroll to position [98, 0]
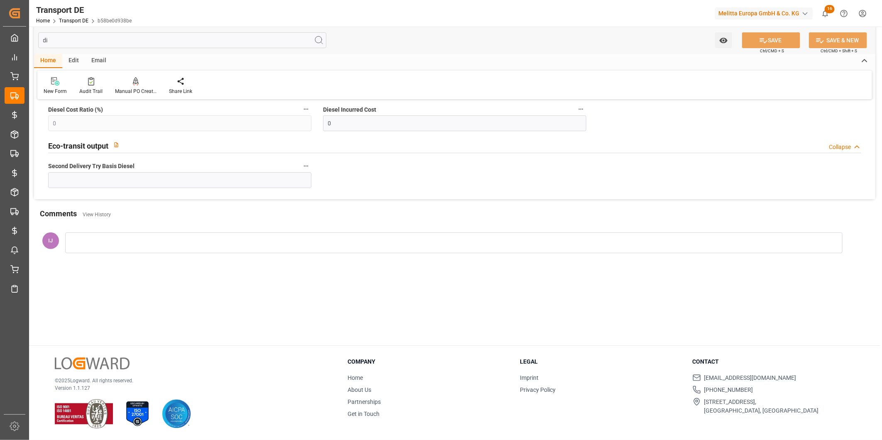
type input "d"
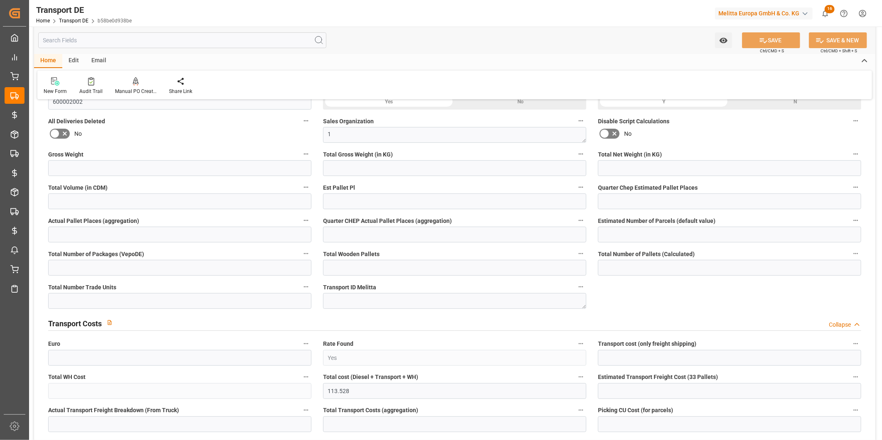
type input "310"
type input "262.08"
type input "198.96"
type input "2597.424"
type input "2"
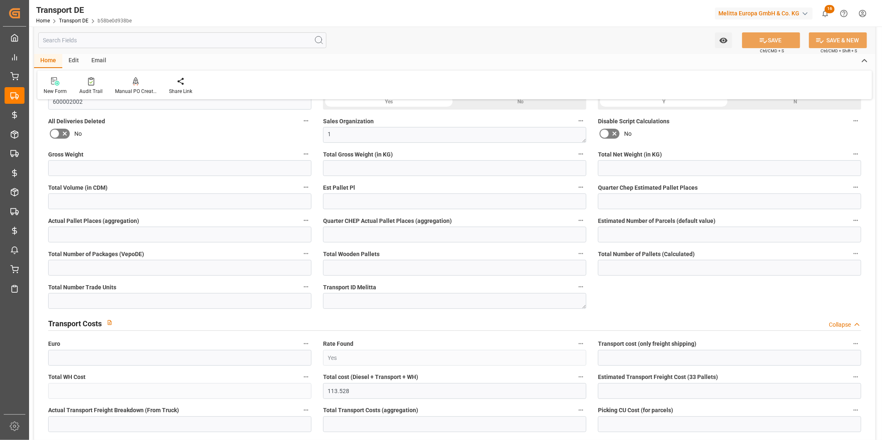
type input "0"
type input "1.75"
type input "0"
type input "1"
type input "3"
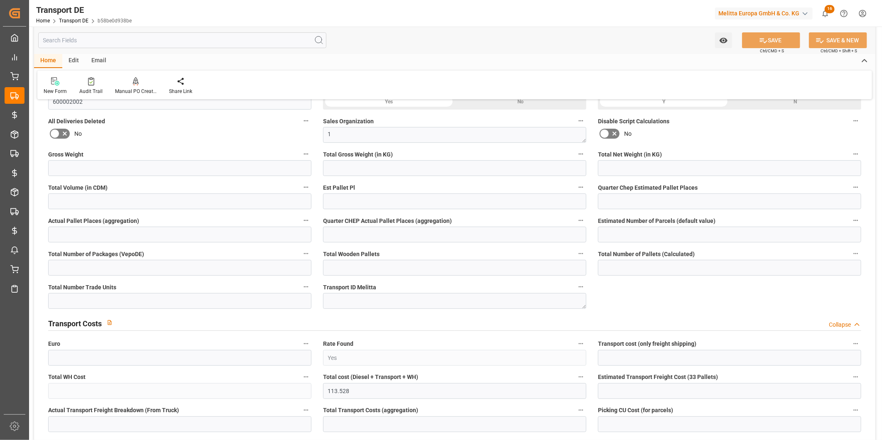
type input "2"
type input "0"
type input "96.56"
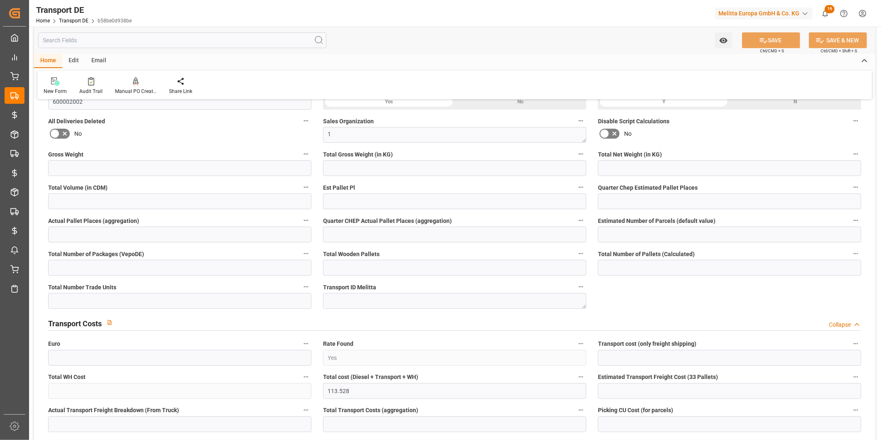
type input "16.968"
type input "96.56"
type input "99"
type input "3"
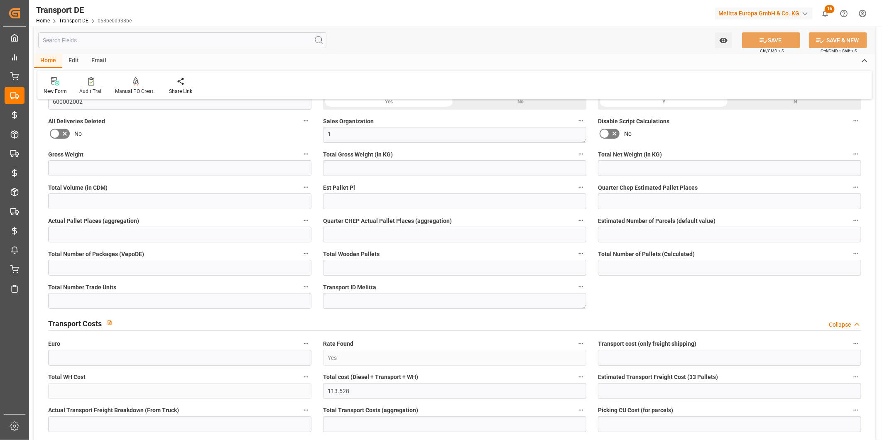
type input "0"
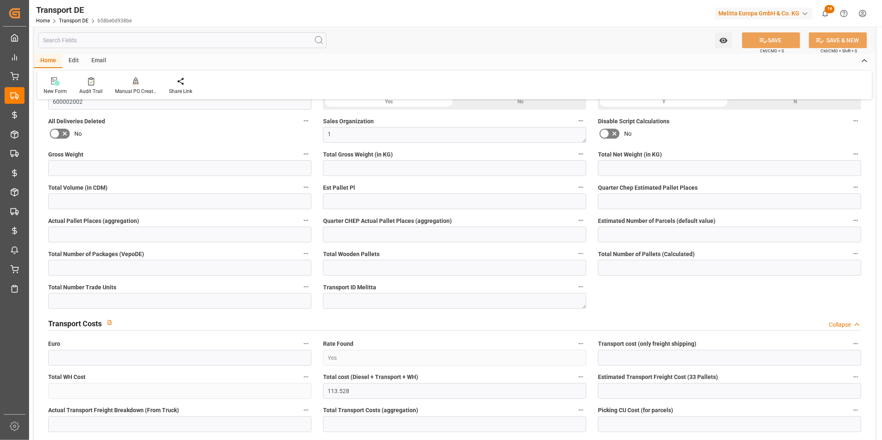
type input "0"
type input "Road"
type input "262.08"
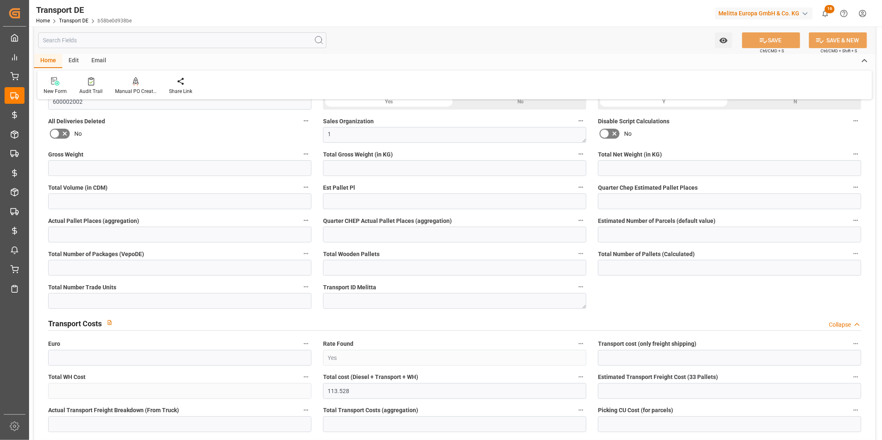
type input "4710.8598"
type input "3.5-7.5 t"
type input "21"
type input "35"
type input "EURO 6"
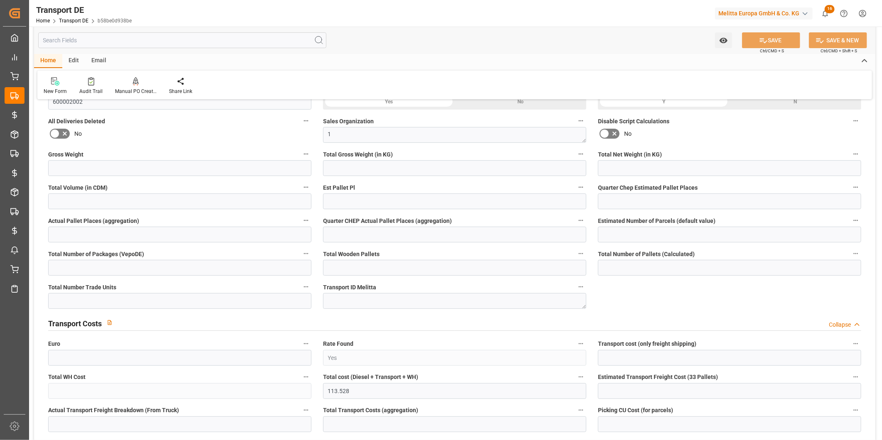
type input "Diesel"
type input "2"
type input "0"
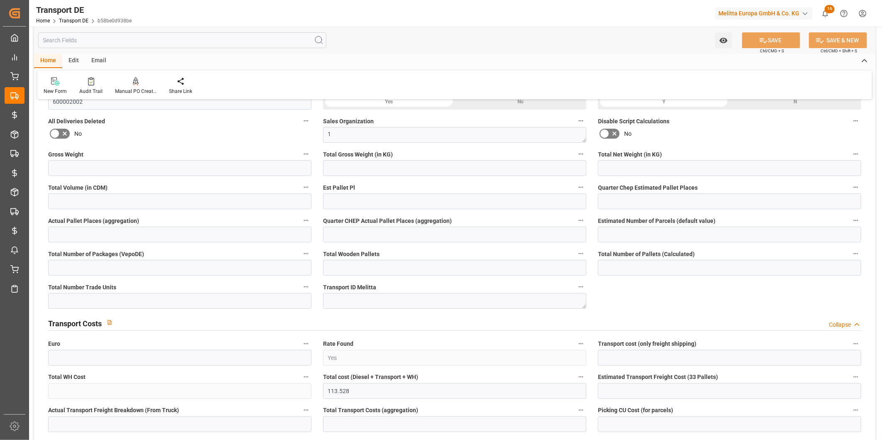
type input "0"
type input "1"
type input "0"
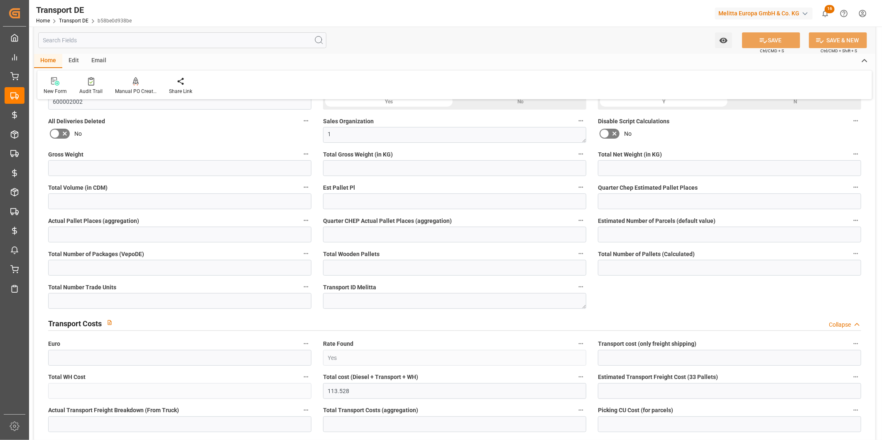
type input "48"
type input "96.56"
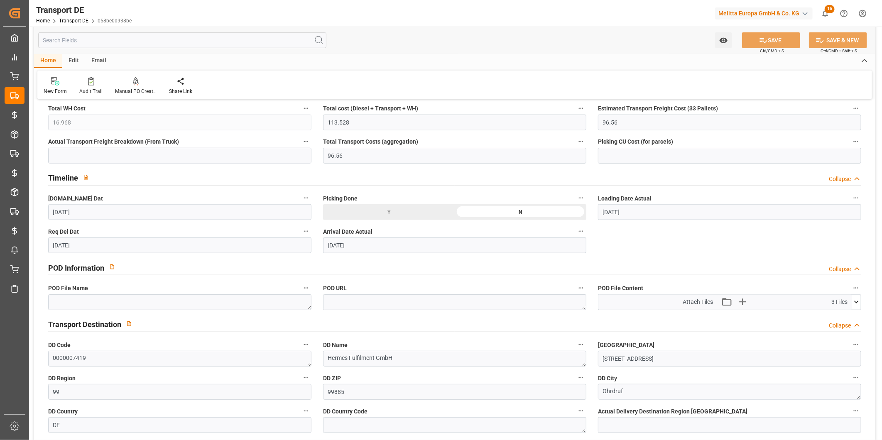
type input "[DATE] 23:00"
type input "[DATE]"
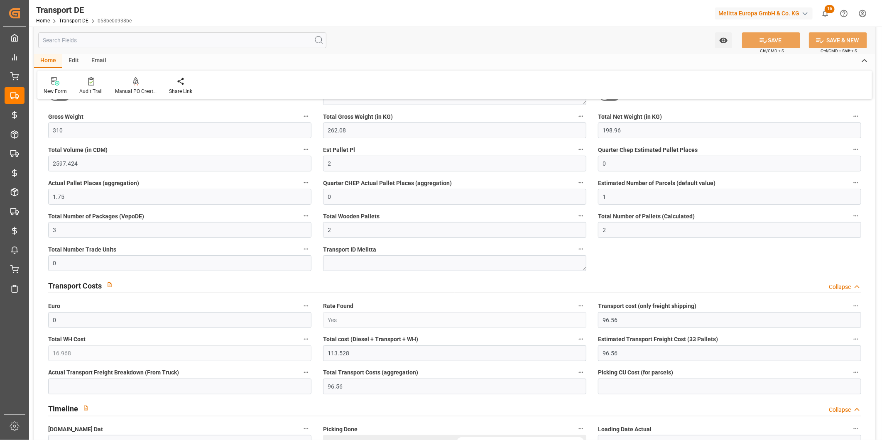
scroll to position [0, 0]
